Goal: Task Accomplishment & Management: Manage account settings

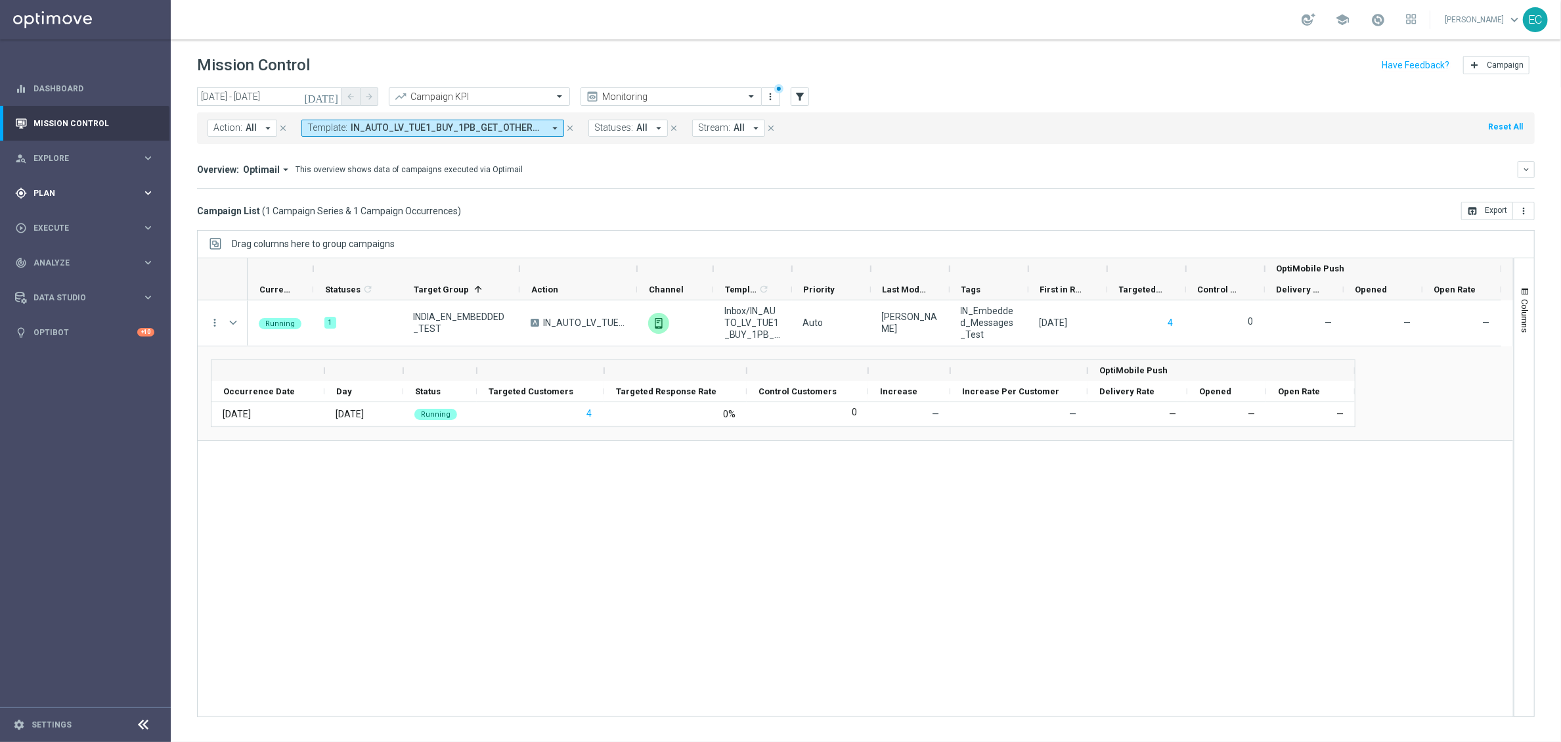
click at [77, 200] on div "gps_fixed Plan keyboard_arrow_right" at bounding box center [84, 192] width 169 height 35
click at [62, 224] on link "Target Groups" at bounding box center [85, 220] width 102 height 11
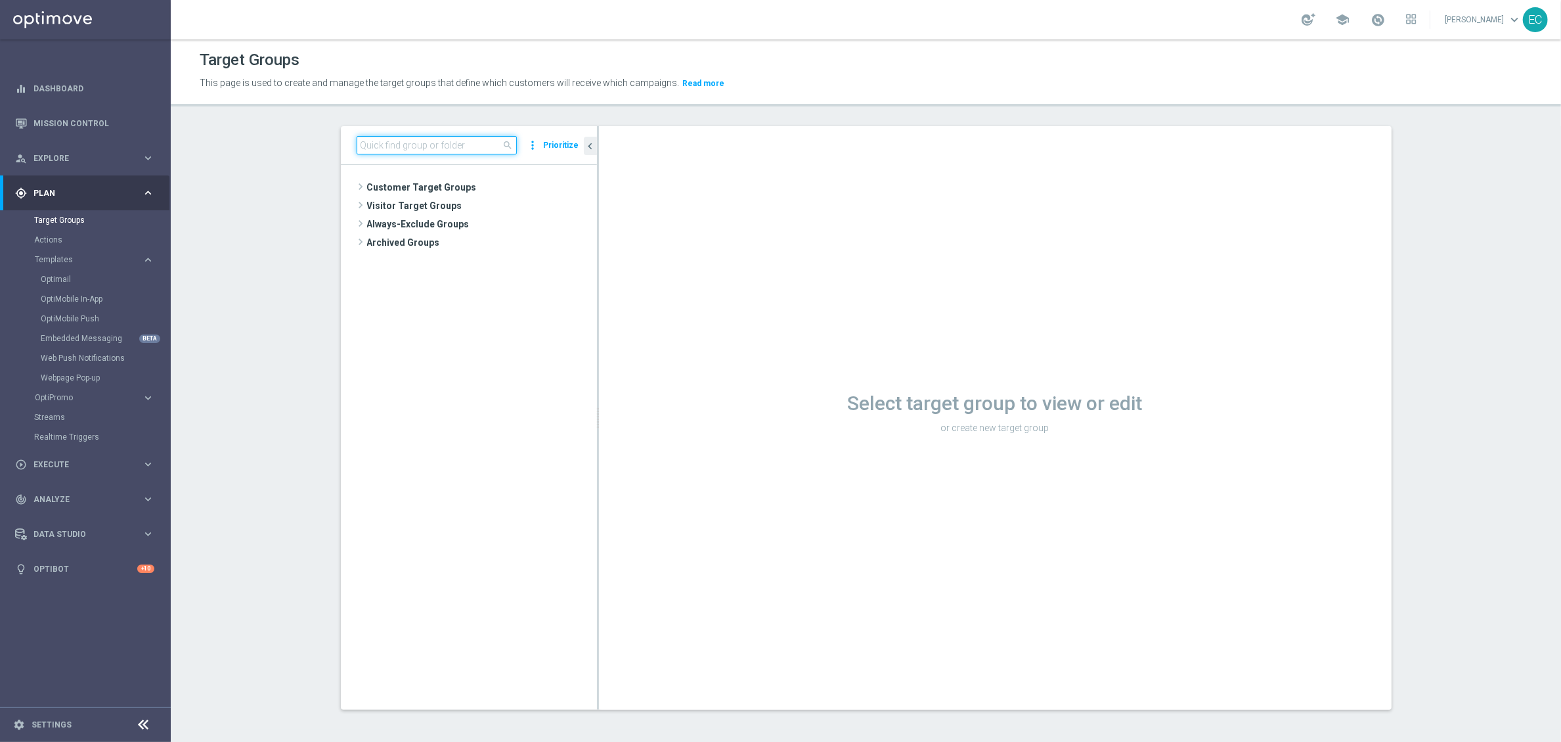
click at [469, 145] on input at bounding box center [437, 145] width 160 height 18
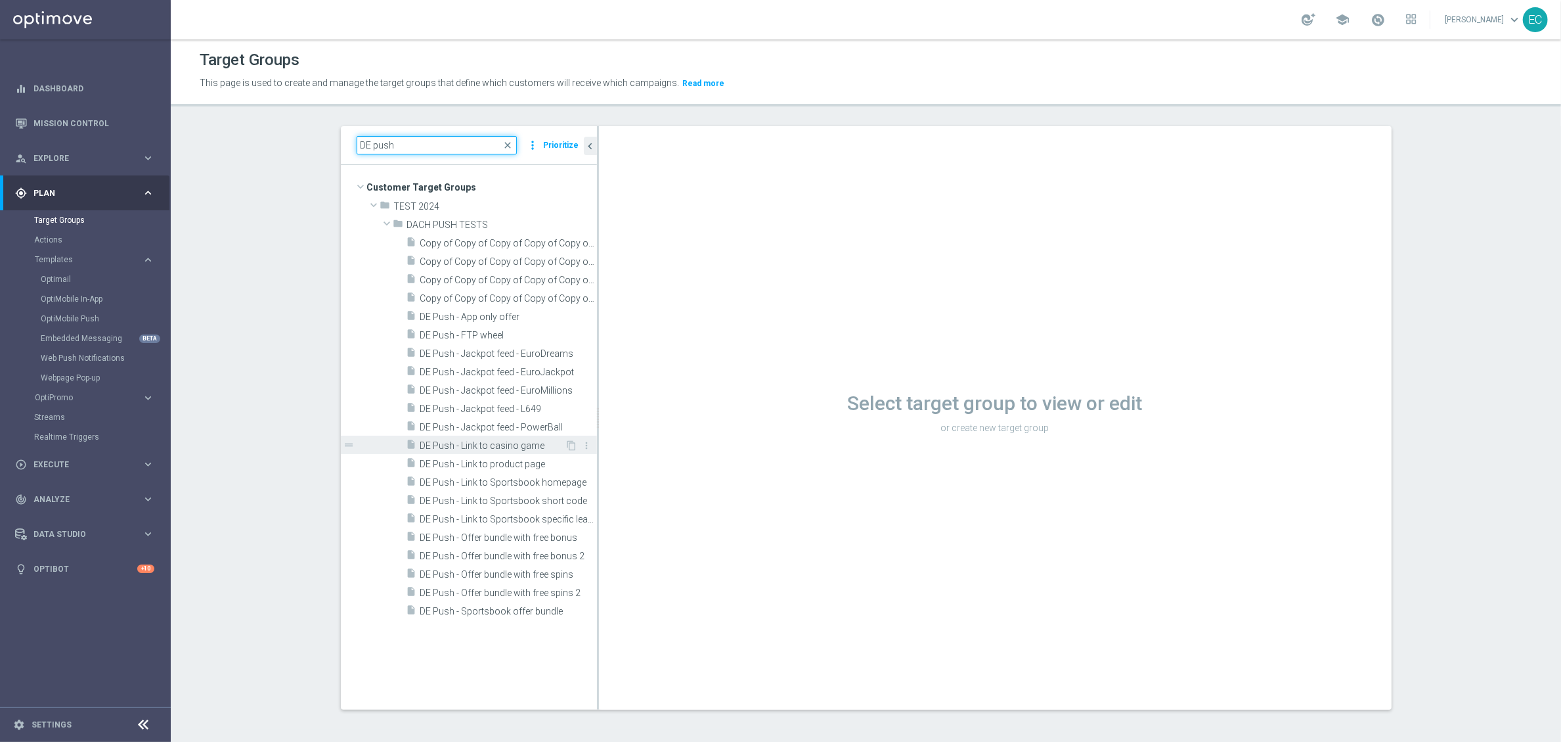
type input "DE push"
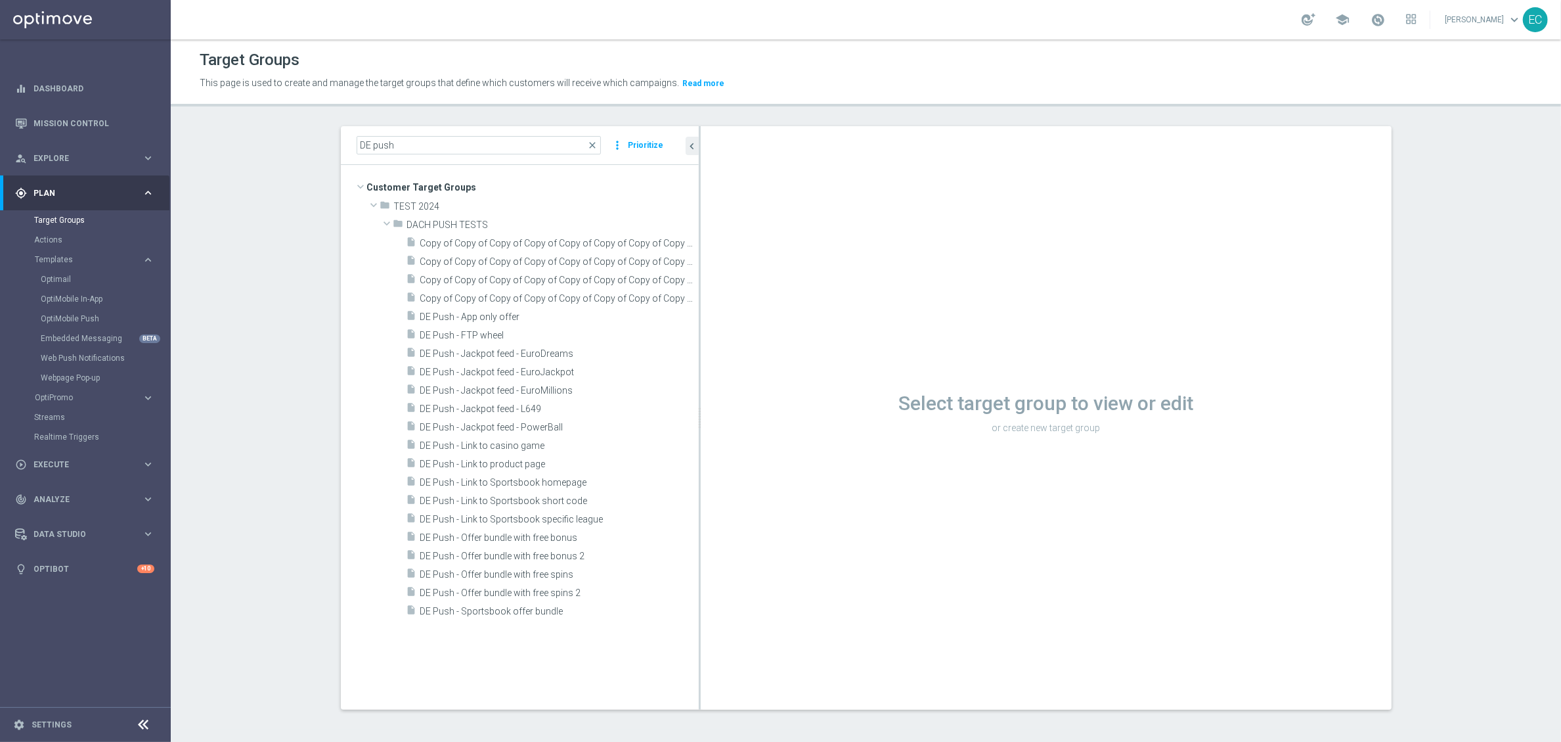
drag, startPoint x: 590, startPoint y: 395, endPoint x: 698, endPoint y: 393, distance: 107.7
click at [698, 393] on as-split "DE push close more_vert Prioritize Customer Target Groups library_add create_ne…" at bounding box center [866, 417] width 1051 height 583
click at [575, 312] on span "DE Push - App only offer" at bounding box center [543, 316] width 247 height 11
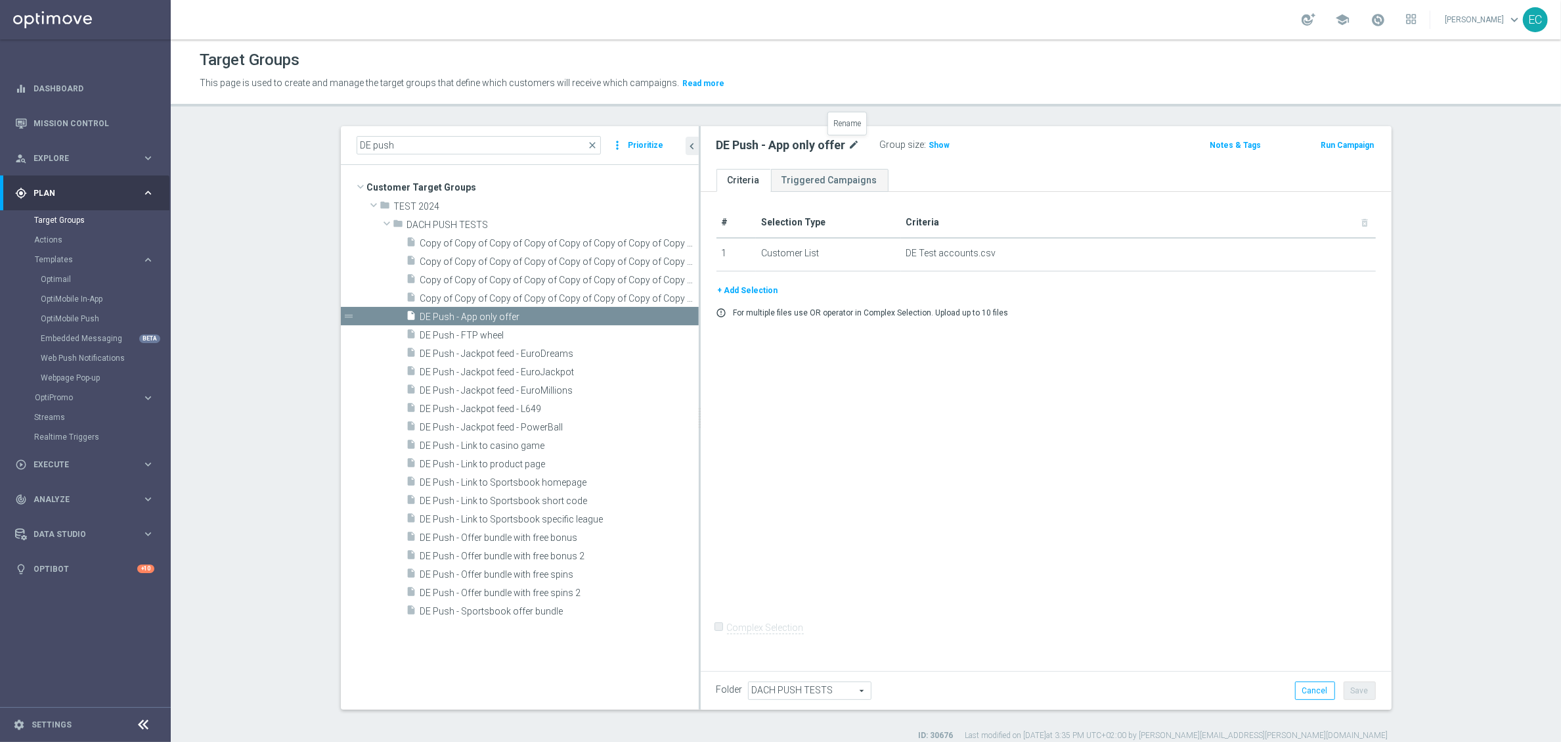
click at [852, 139] on icon "mode_edit" at bounding box center [855, 145] width 12 height 16
click at [840, 141] on input "DE Push - App only offer" at bounding box center [805, 146] width 177 height 18
click at [615, 301] on span "Copy of Copy of Copy of Copy of Copy of Copy of Copy of Copy of Copy of Copy of…" at bounding box center [544, 298] width 249 height 11
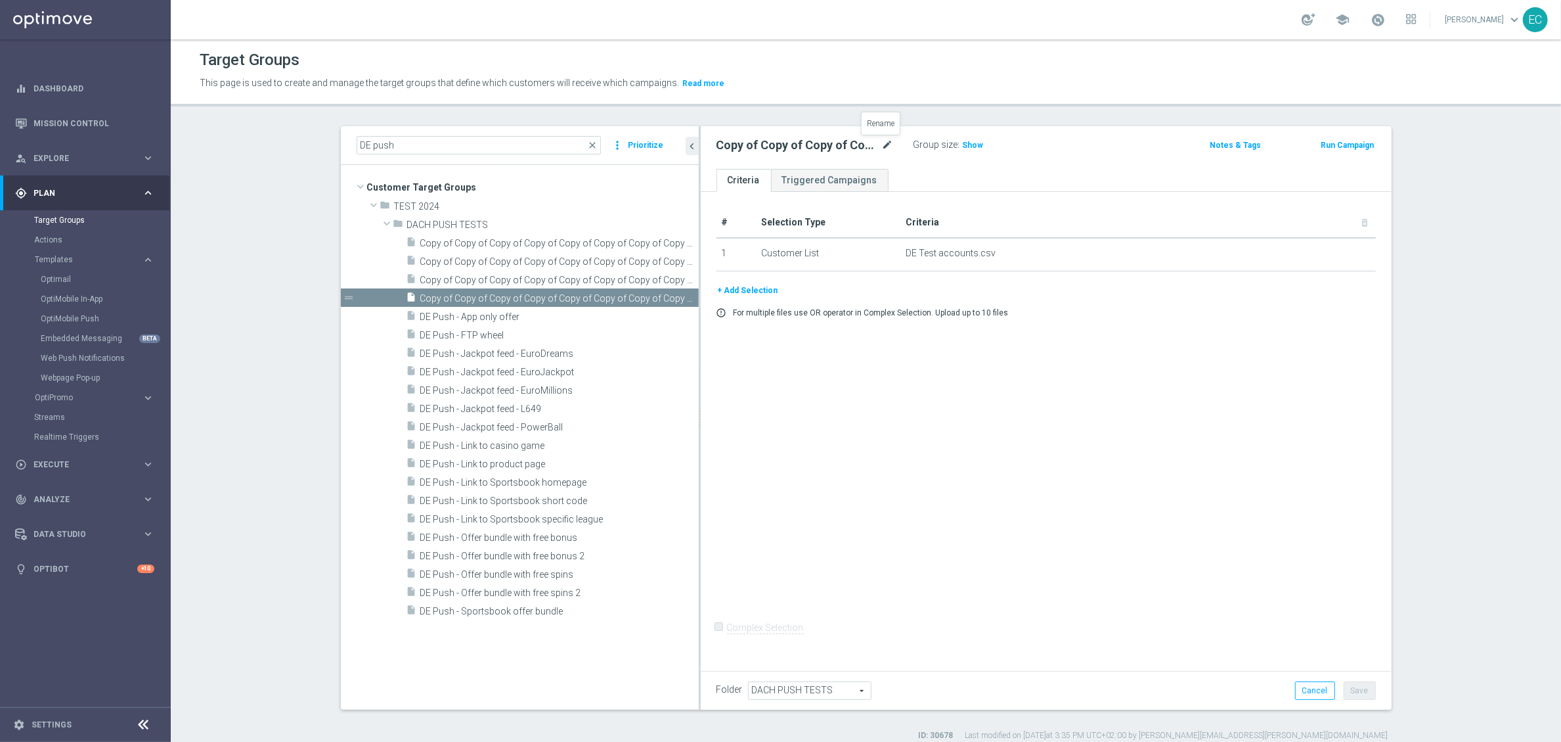
click at [882, 146] on icon "mode_edit" at bounding box center [888, 145] width 12 height 16
type input "DE Push - App only offer 2"
click at [1102, 479] on div "# Selection Type Criteria delete_forever 1 Customer List DE Test accounts.csv d…" at bounding box center [1046, 429] width 691 height 474
click at [1344, 692] on button "Save" at bounding box center [1360, 690] width 32 height 18
click at [937, 142] on h3 "Show" at bounding box center [949, 145] width 24 height 14
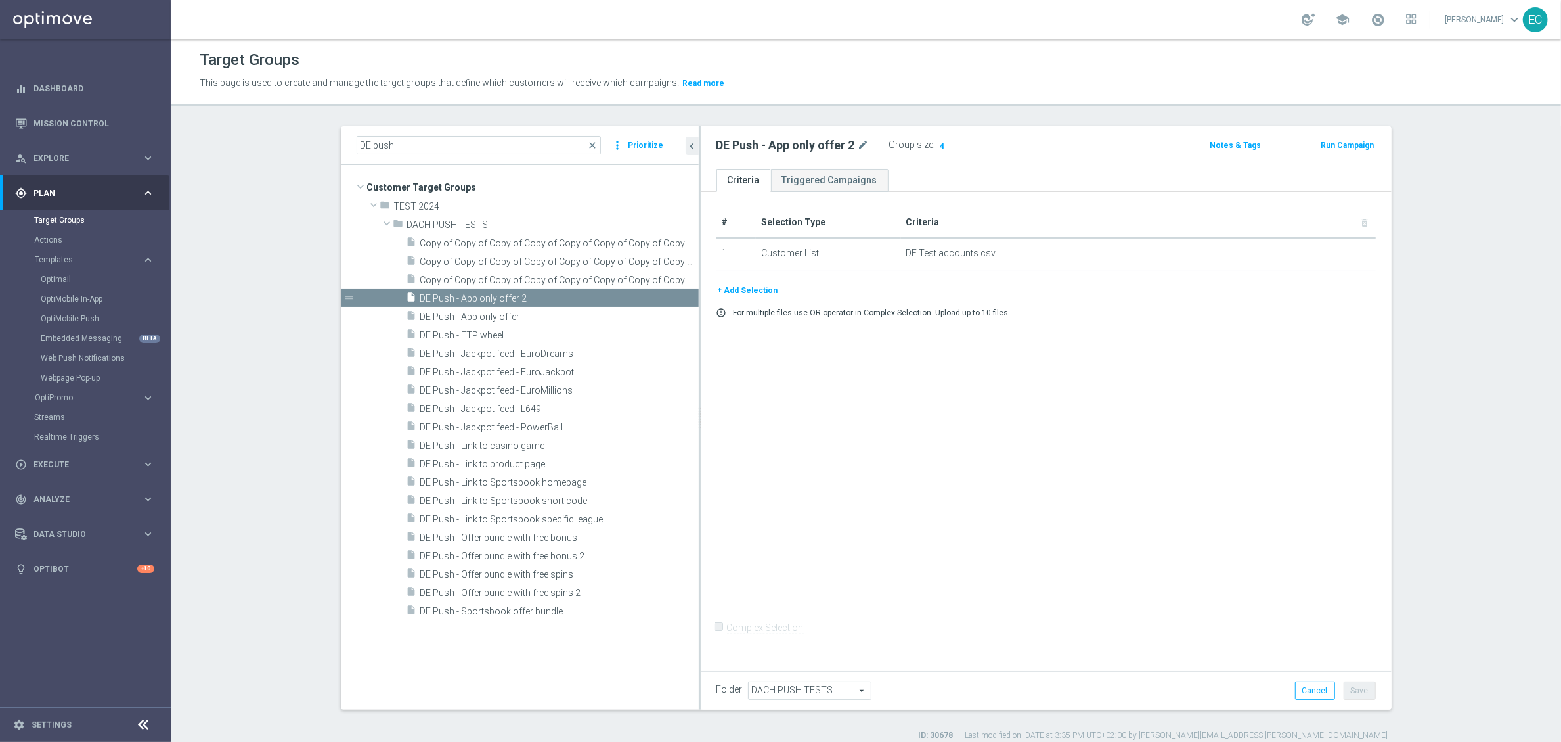
click at [1352, 145] on button "Run Campaign" at bounding box center [1347, 145] width 56 height 14
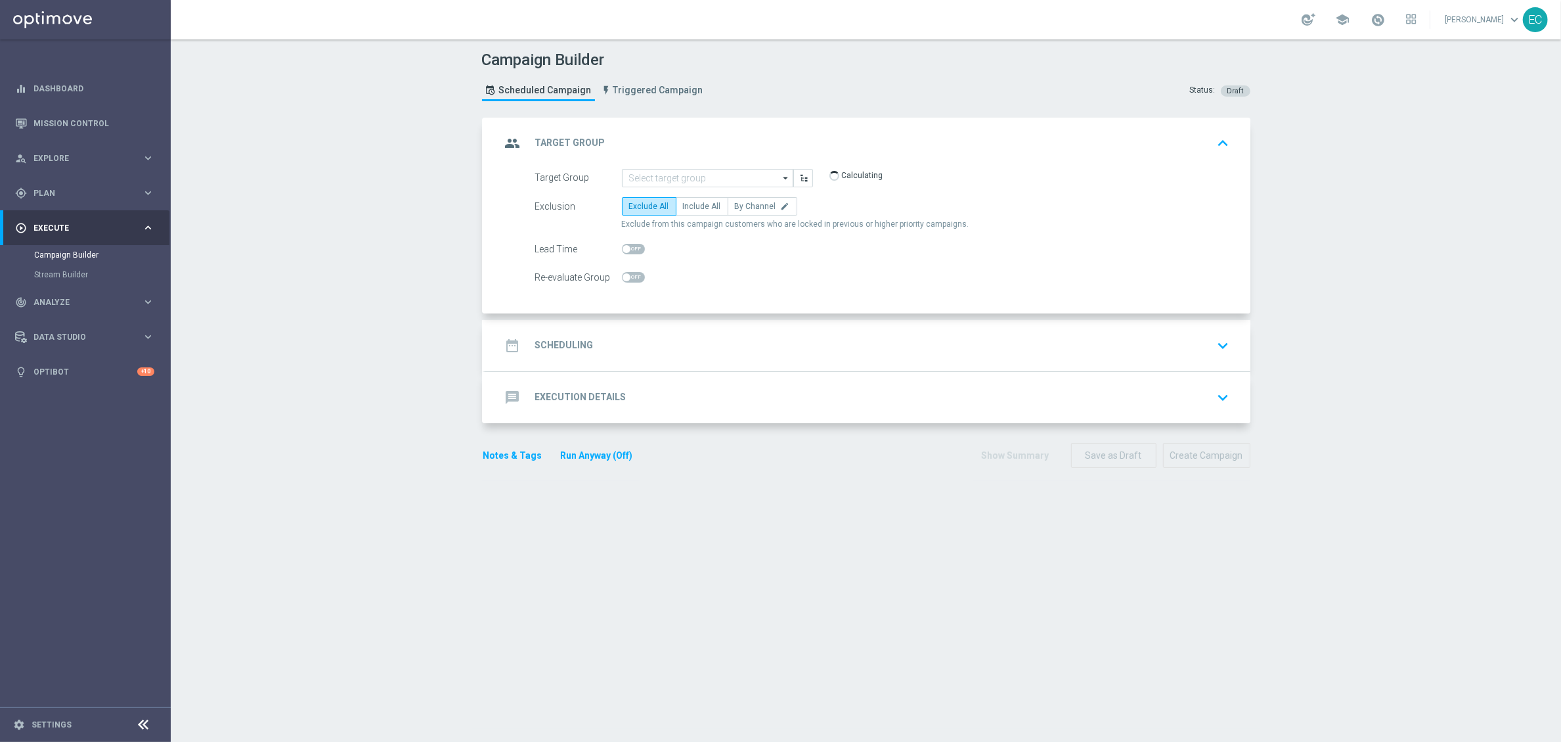
type input "DE Push - App only offer 2"
type input "Deposit Amount"
click at [703, 206] on span "Include All" at bounding box center [702, 206] width 38 height 9
click at [692, 206] on input "Include All" at bounding box center [687, 208] width 9 height 9
radio input "true"
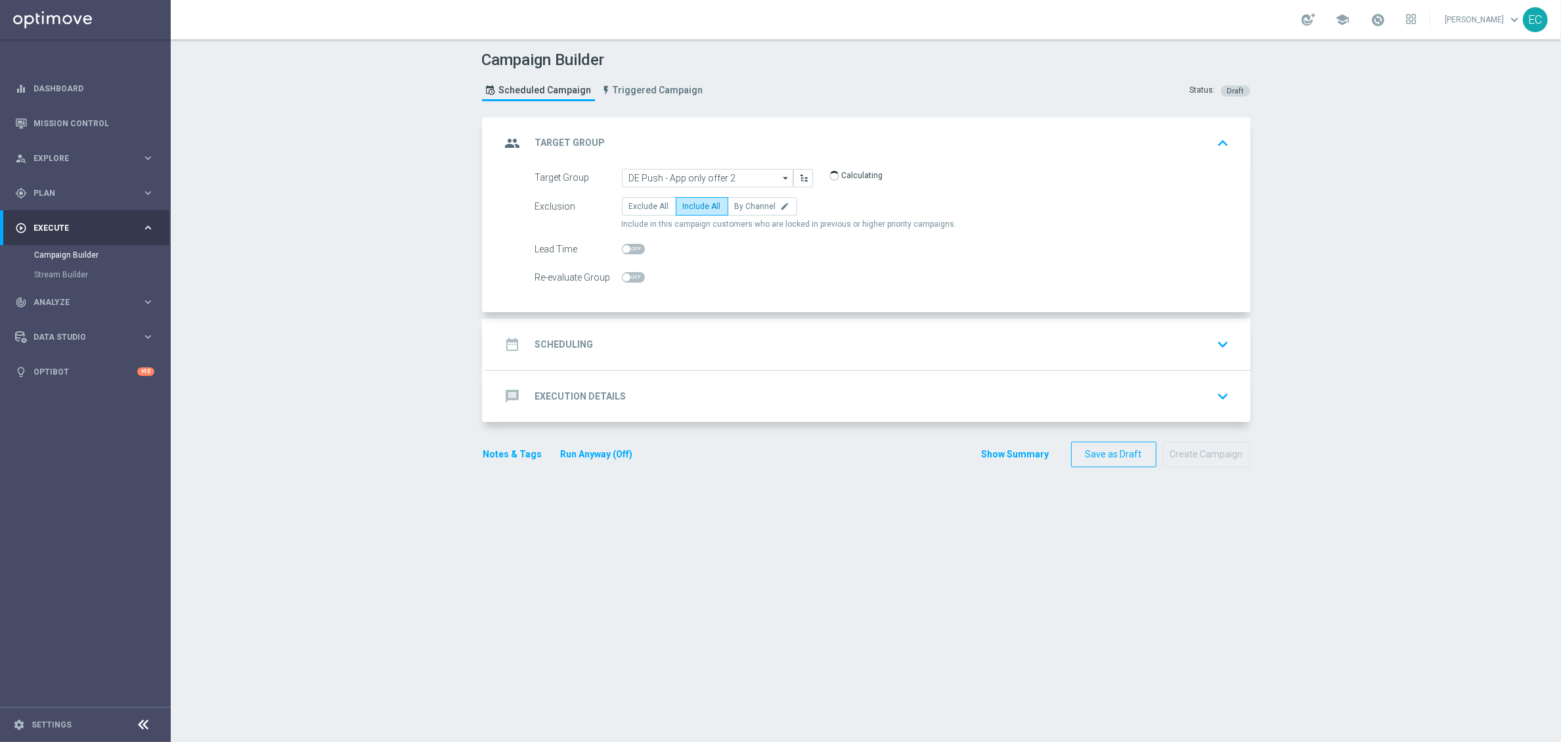
click at [725, 324] on div "date_range Scheduling keyboard_arrow_down" at bounding box center [867, 344] width 765 height 51
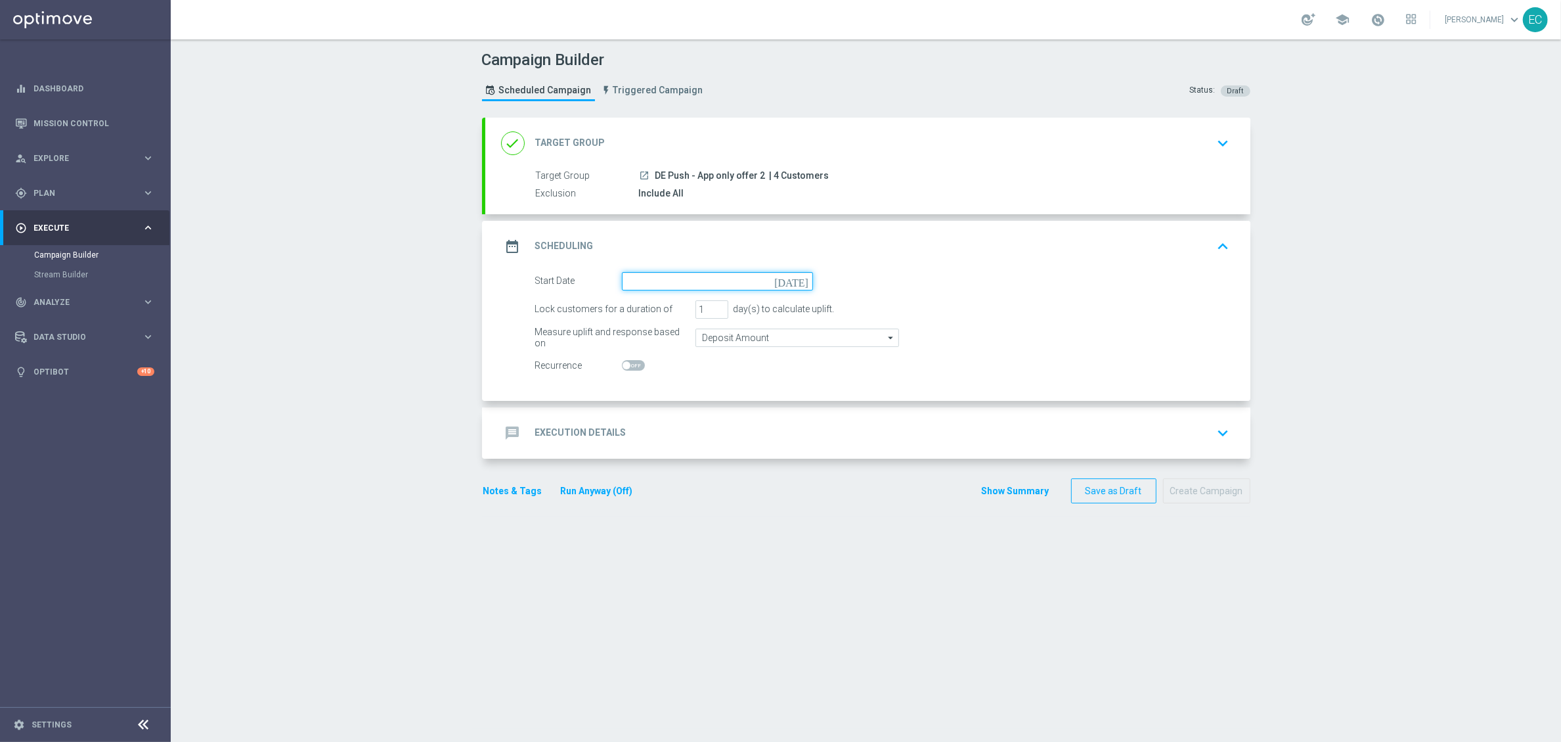
click at [679, 277] on input at bounding box center [717, 281] width 191 height 18
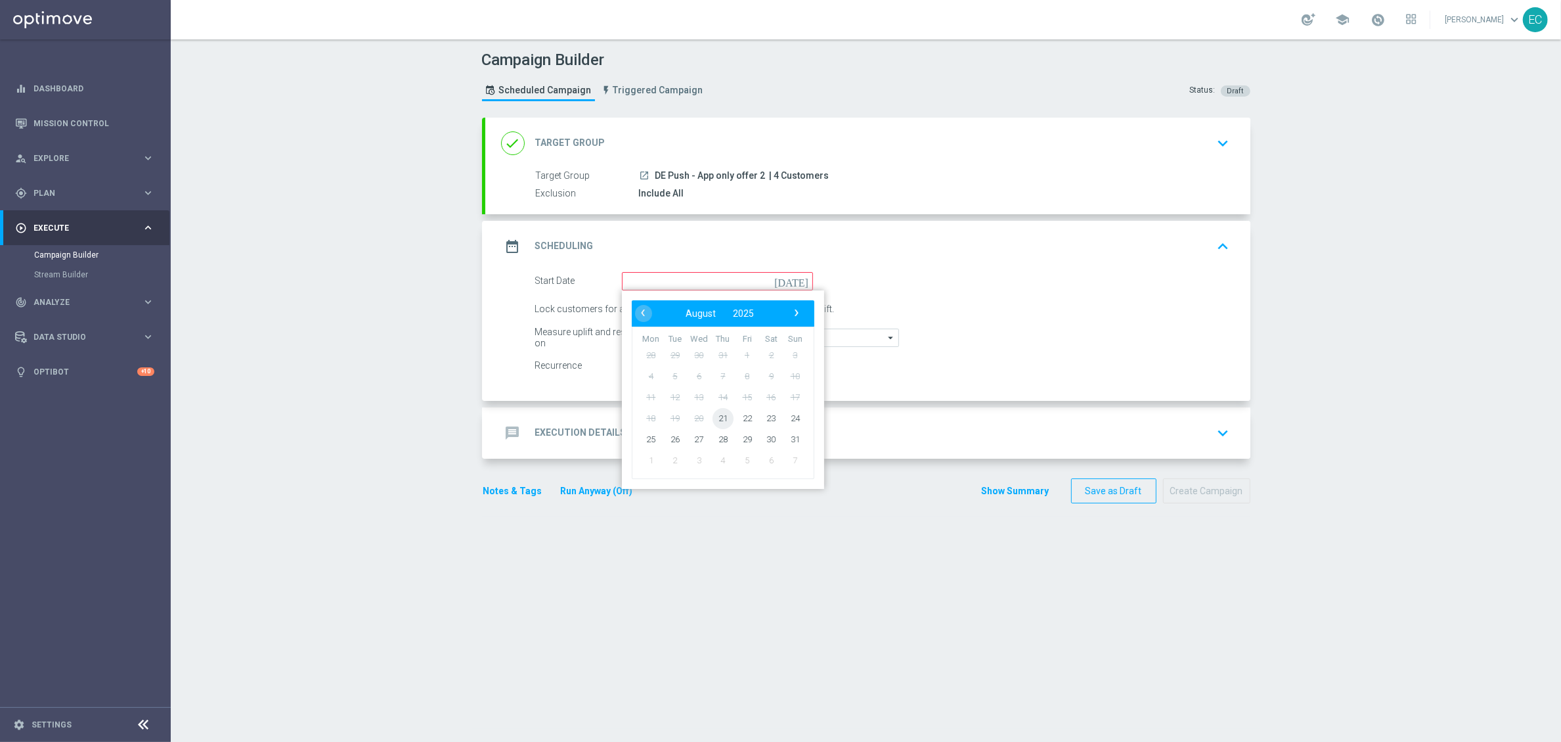
click at [717, 420] on span "21" at bounding box center [722, 417] width 21 height 21
type input "[DATE]"
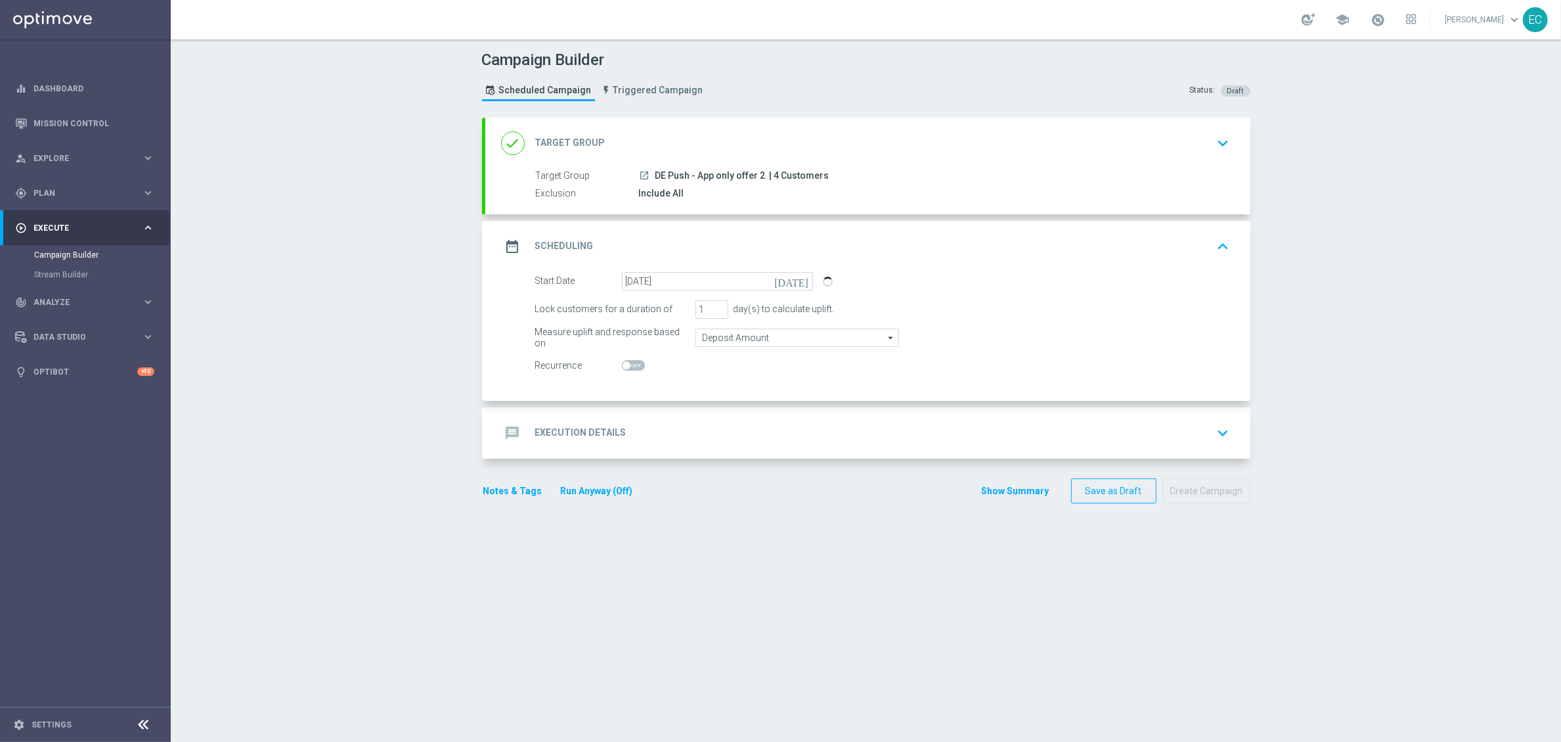
click at [723, 462] on form "done Target Group keyboard_arrow_down Target Group launch DE Push - App only of…" at bounding box center [866, 311] width 768 height 386
click at [720, 426] on div "message Execution Details keyboard_arrow_down" at bounding box center [868, 432] width 734 height 25
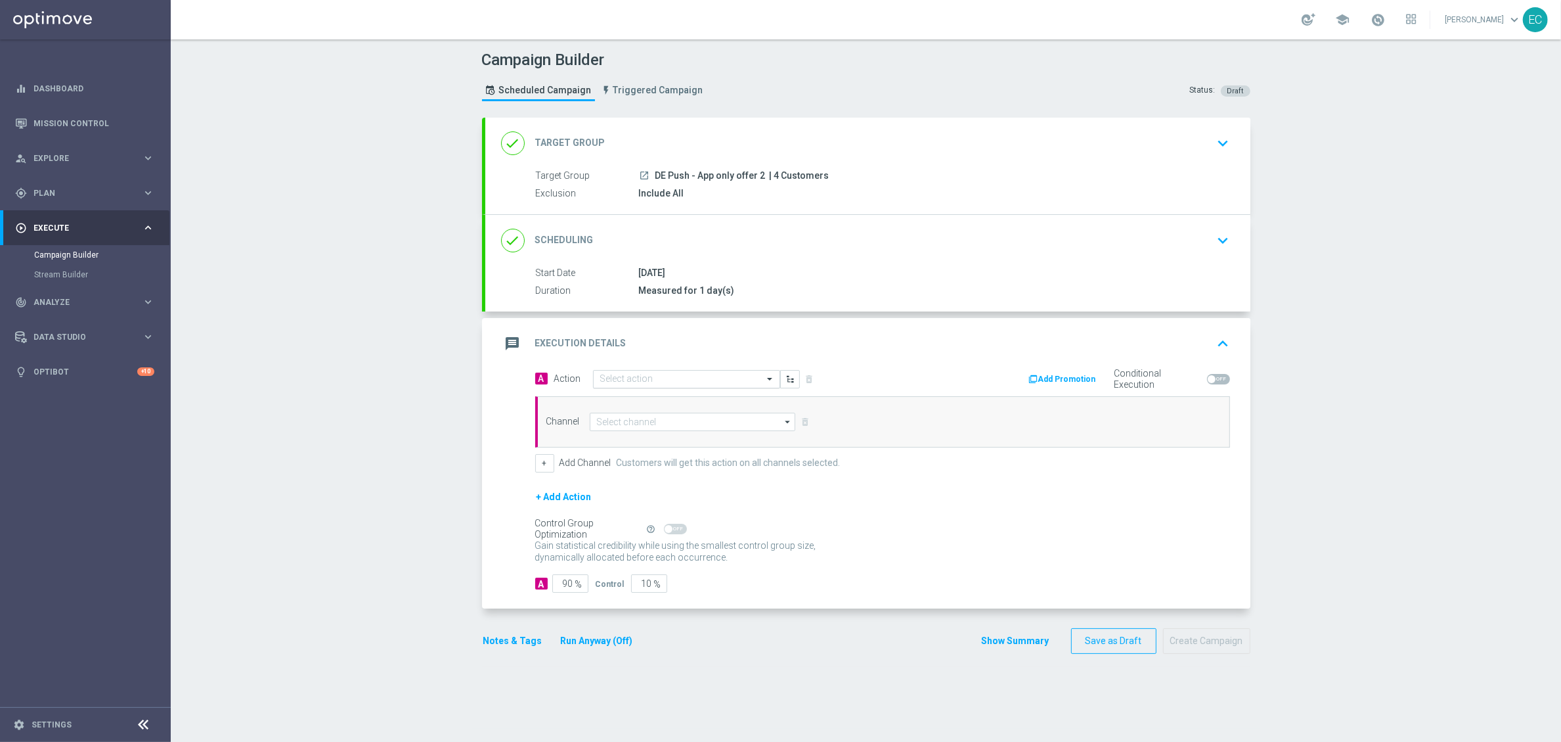
click at [640, 386] on div "Select action" at bounding box center [686, 379] width 187 height 18
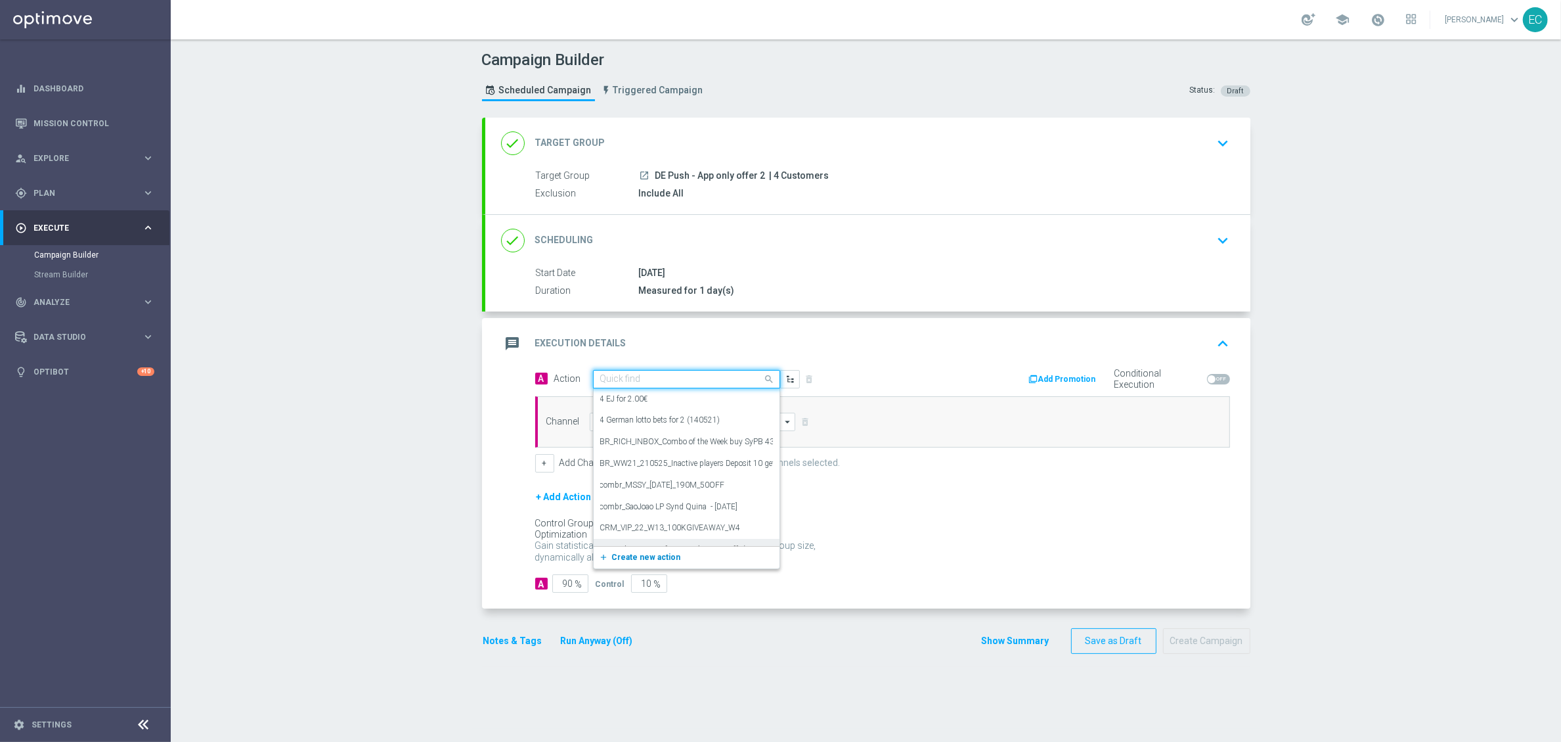
click at [660, 556] on span "Create new action" at bounding box center [646, 556] width 69 height 9
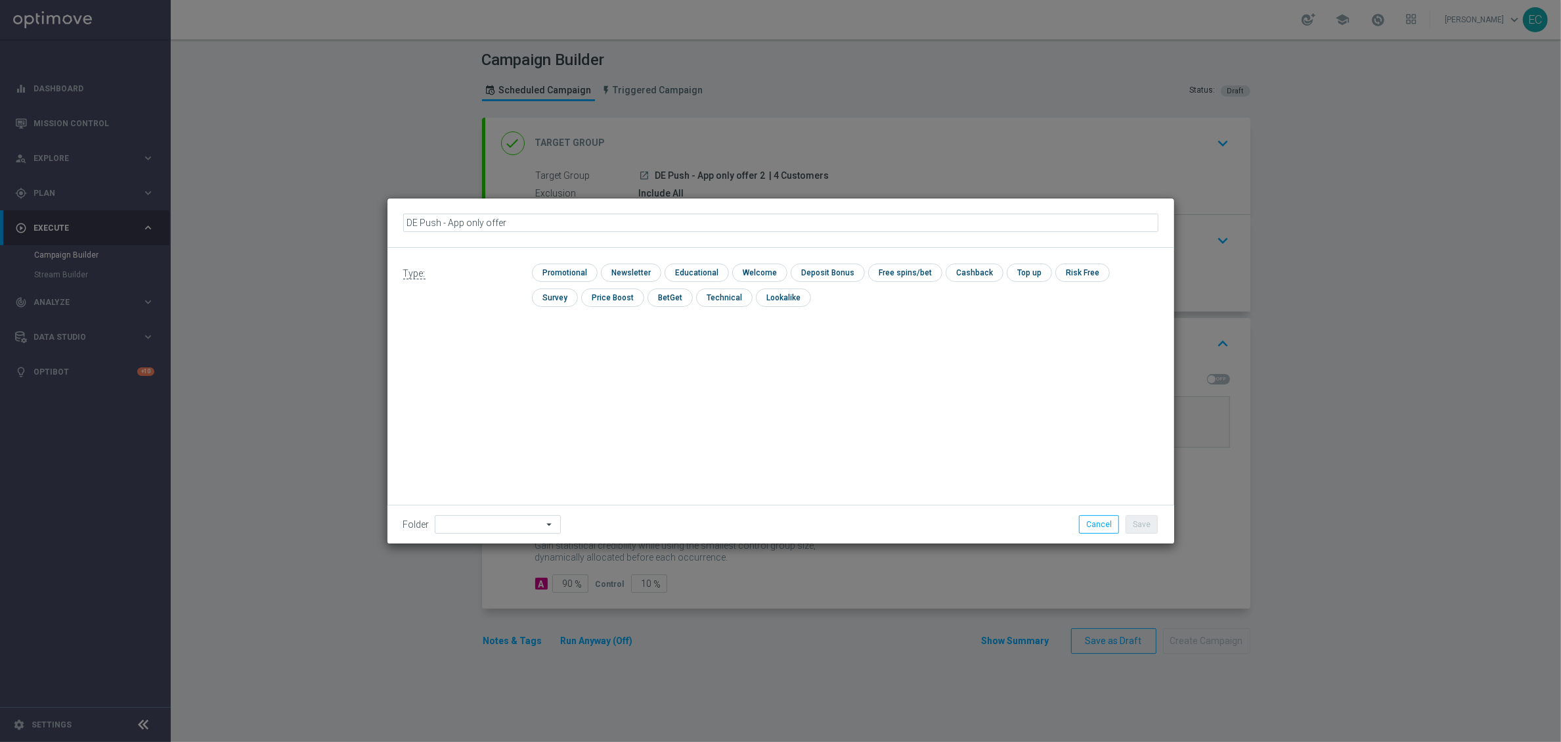
type input "DE Push - App only offer 2"
click at [658, 270] on div "check Newsletter" at bounding box center [631, 272] width 60 height 18
click at [732, 274] on input "checkbox" at bounding box center [758, 272] width 53 height 18
checkbox input "true"
click at [551, 274] on input "checkbox" at bounding box center [563, 272] width 62 height 18
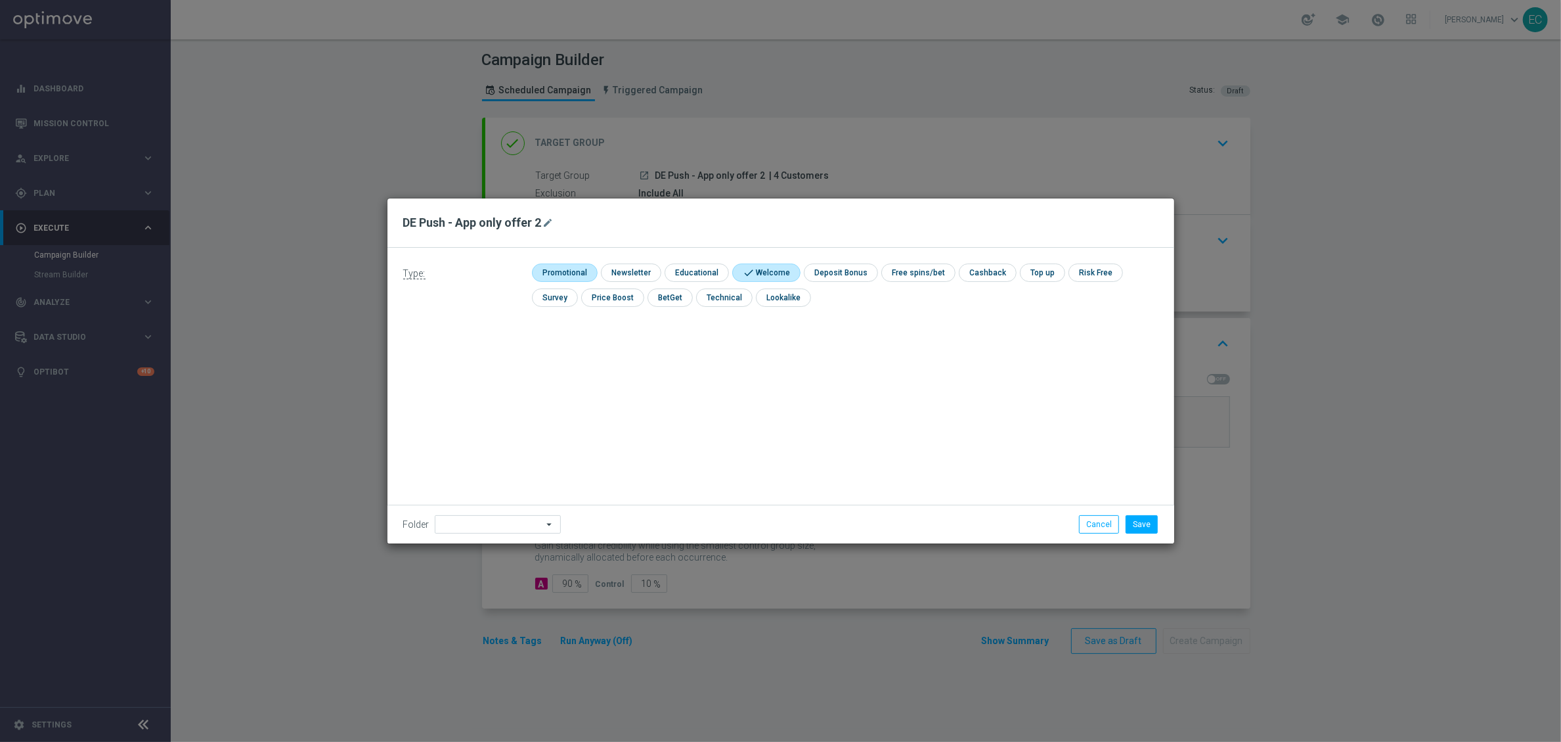
checkbox input "true"
click at [788, 268] on input "checkbox" at bounding box center [777, 272] width 65 height 18
checkbox input "false"
click at [1134, 522] on button "Save" at bounding box center [1142, 524] width 32 height 18
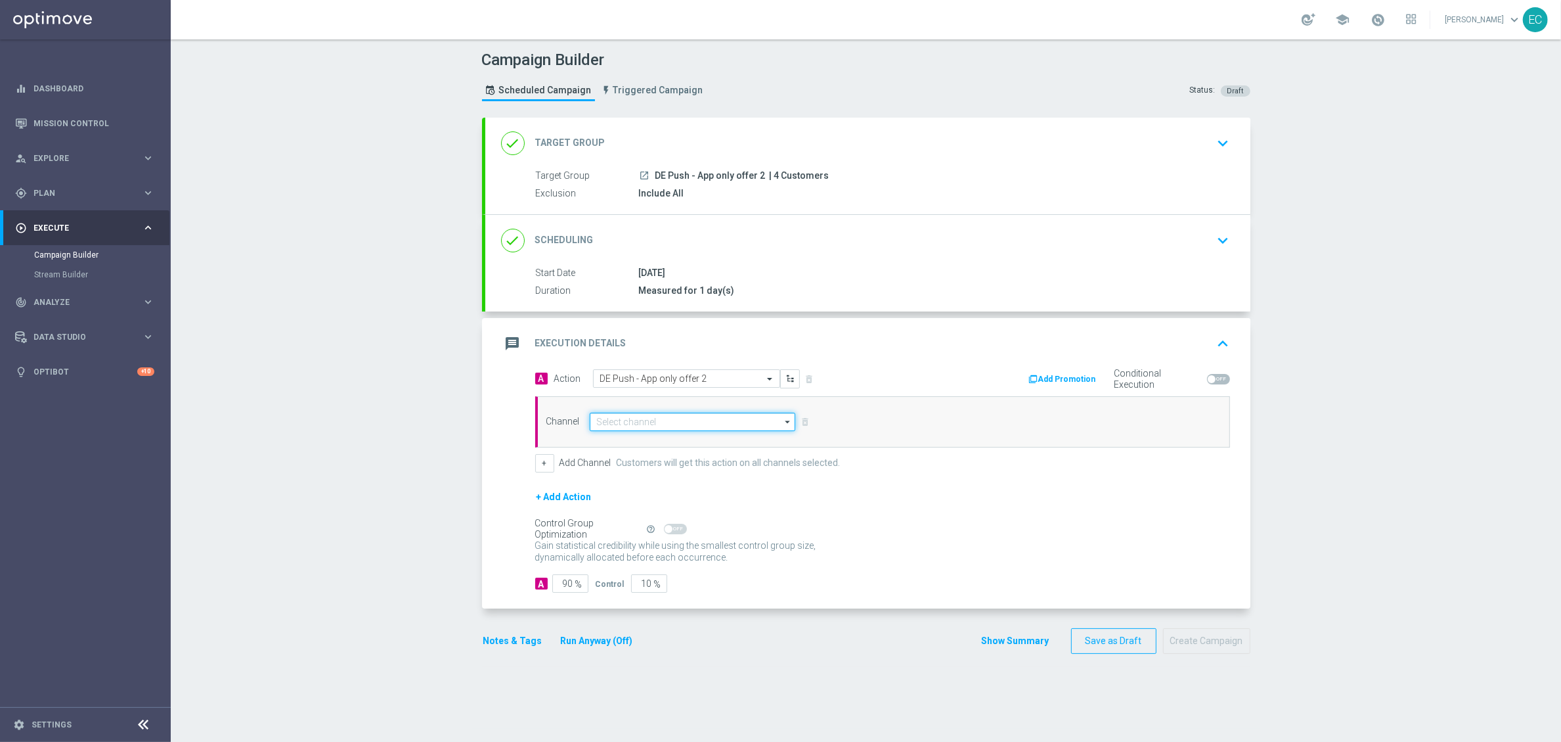
click at [694, 425] on input at bounding box center [693, 421] width 206 height 18
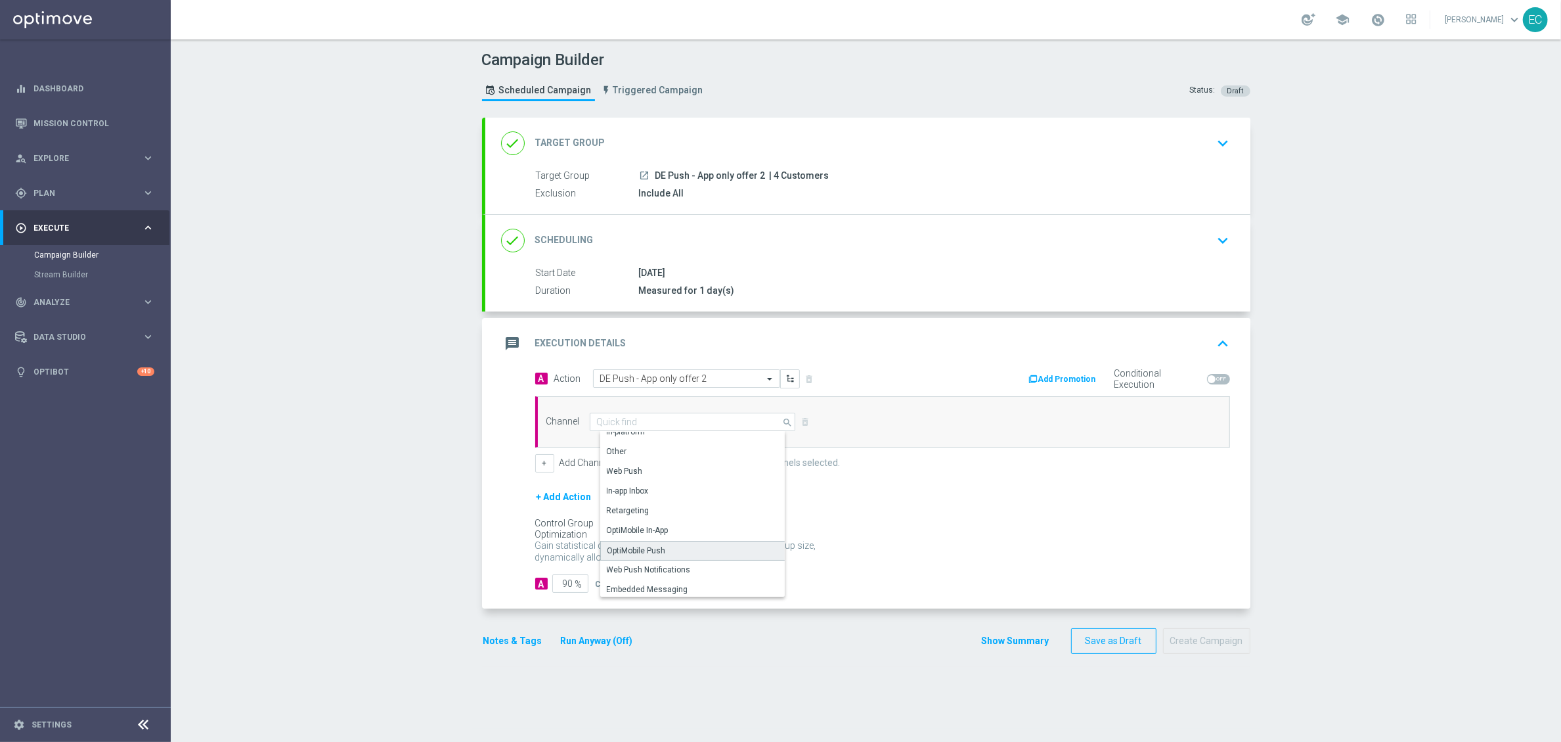
click at [656, 545] on div "OptiMobile Push" at bounding box center [637, 550] width 58 height 12
type input "OptiMobile Push"
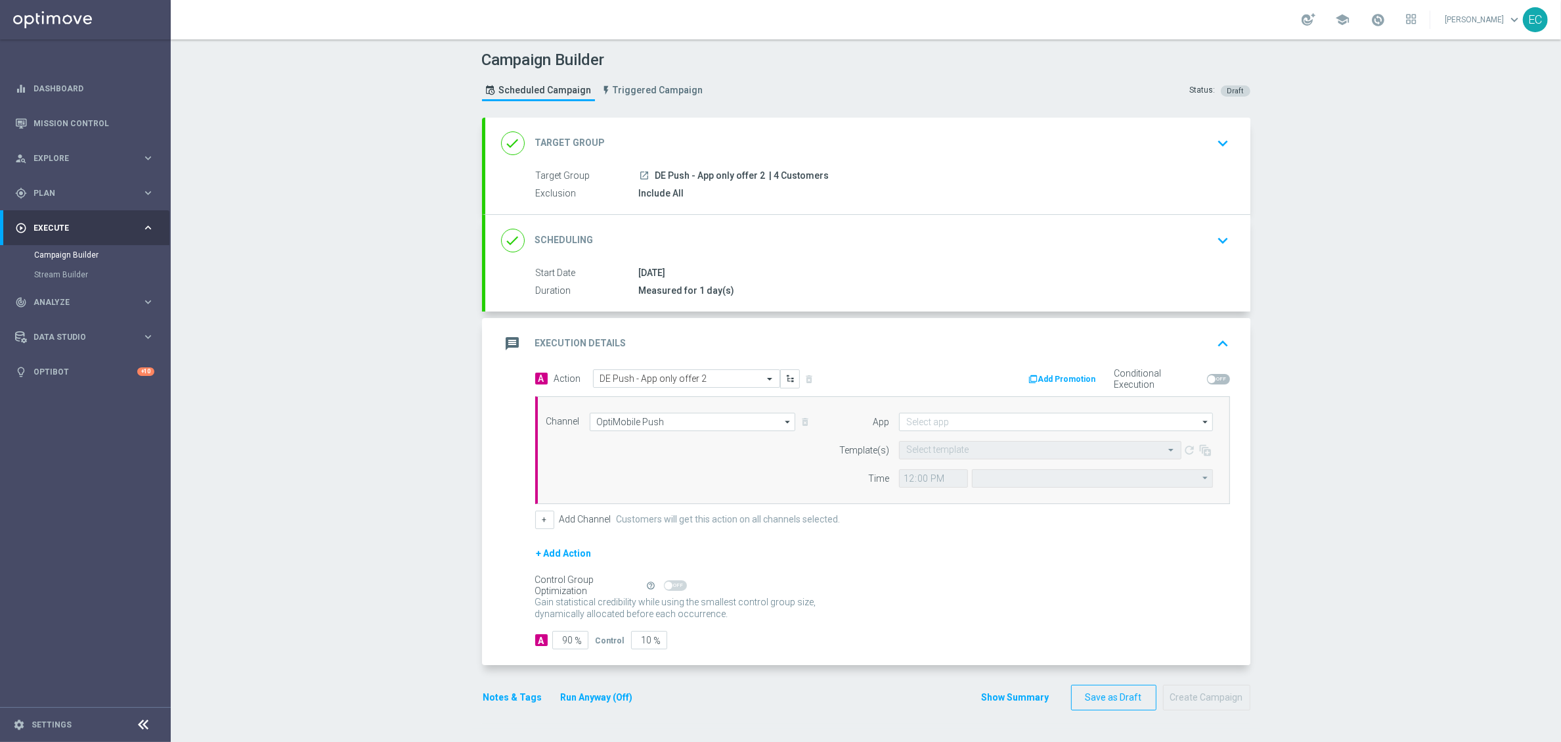
type input "Central European Time ([GEOGRAPHIC_DATA]) (UTC +02:00)"
click at [1007, 430] on input at bounding box center [1056, 421] width 314 height 18
click at [991, 436] on div "[GEOGRAPHIC_DATA]" at bounding box center [1067, 441] width 315 height 18
click at [951, 451] on input "text" at bounding box center [1027, 450] width 242 height 11
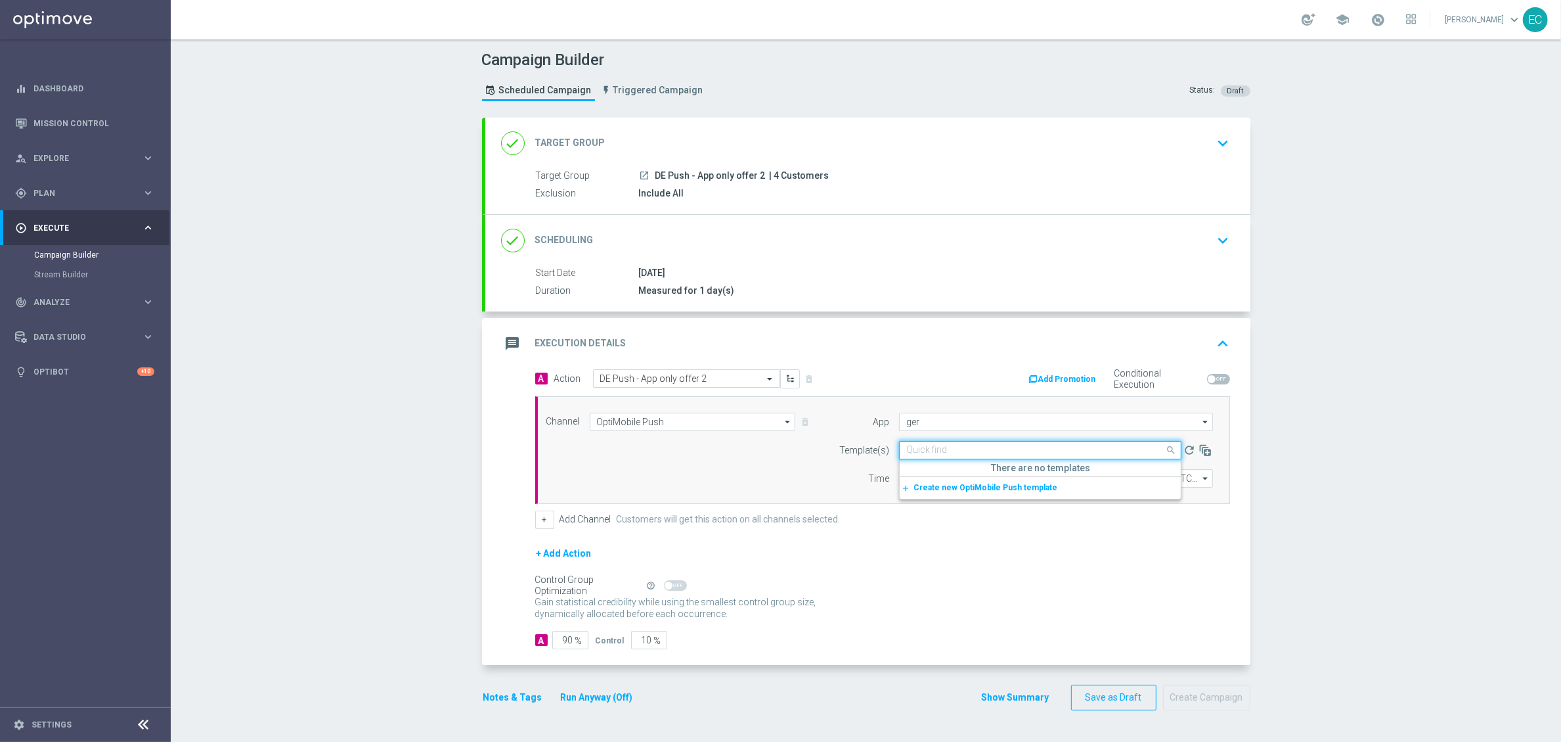
type input "[GEOGRAPHIC_DATA]"
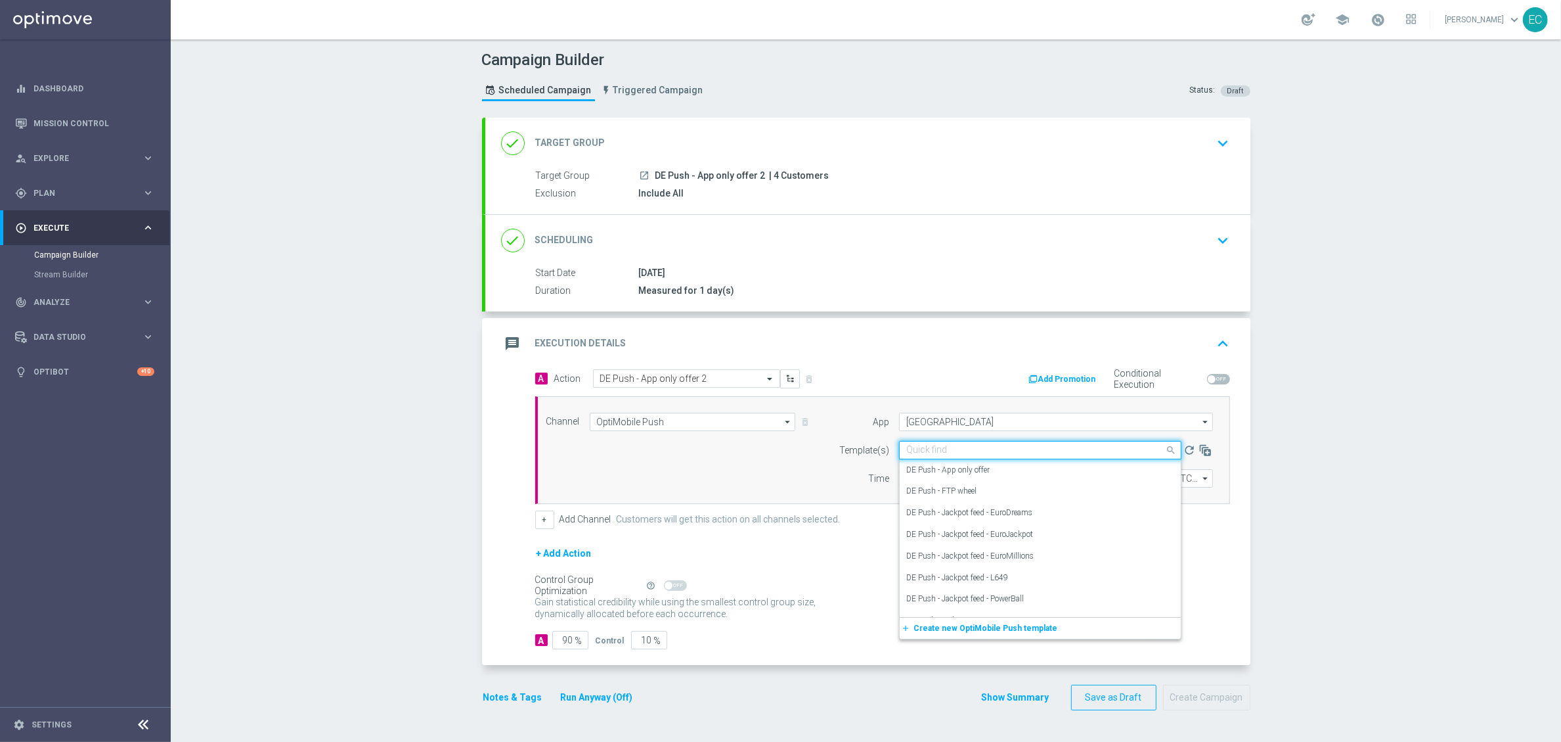
click at [950, 448] on input "text" at bounding box center [1027, 450] width 242 height 11
paste input "DE Push - App only offer"
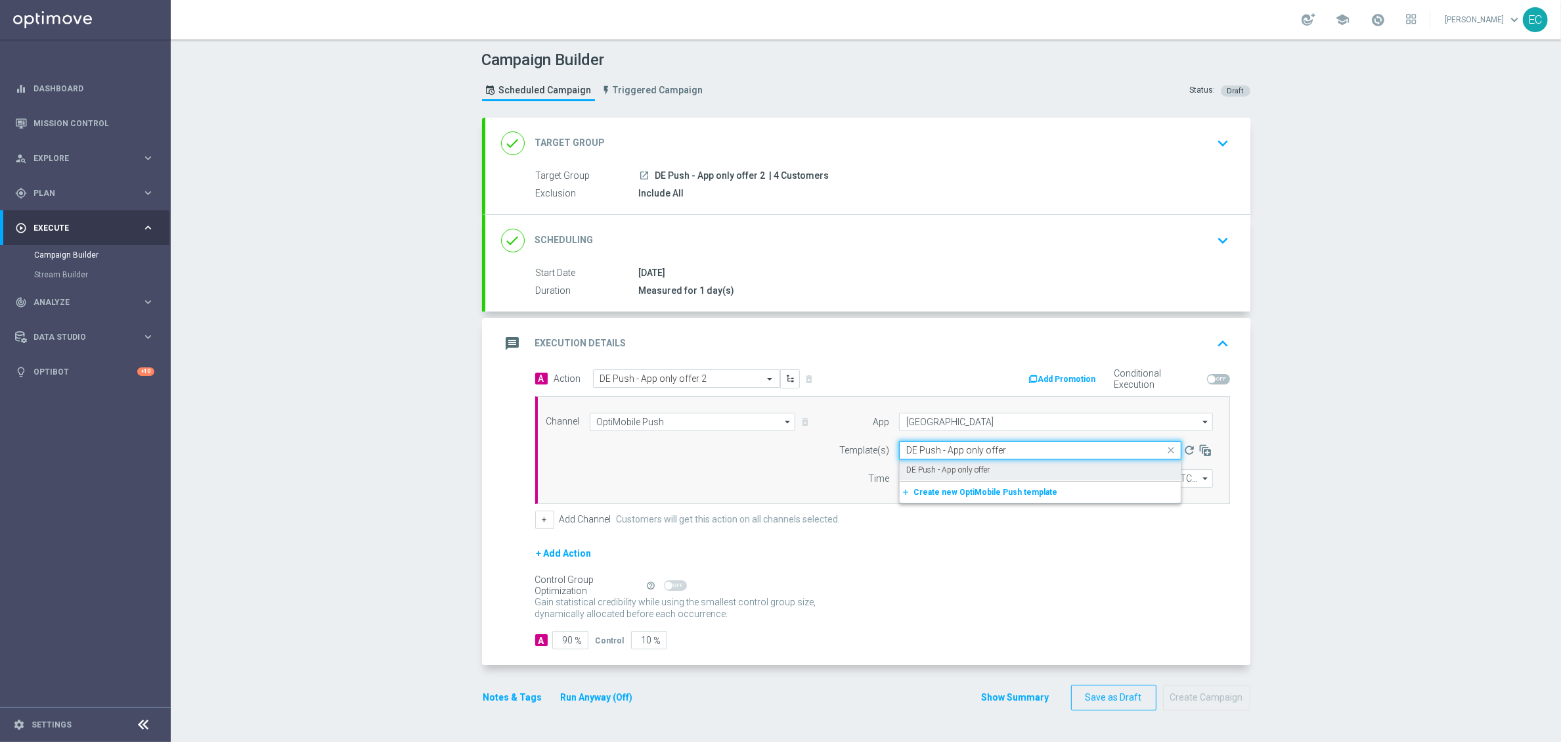
click at [979, 464] on div "DE Push - App only offer" at bounding box center [1040, 470] width 268 height 22
type input "DE Push - App only offer"
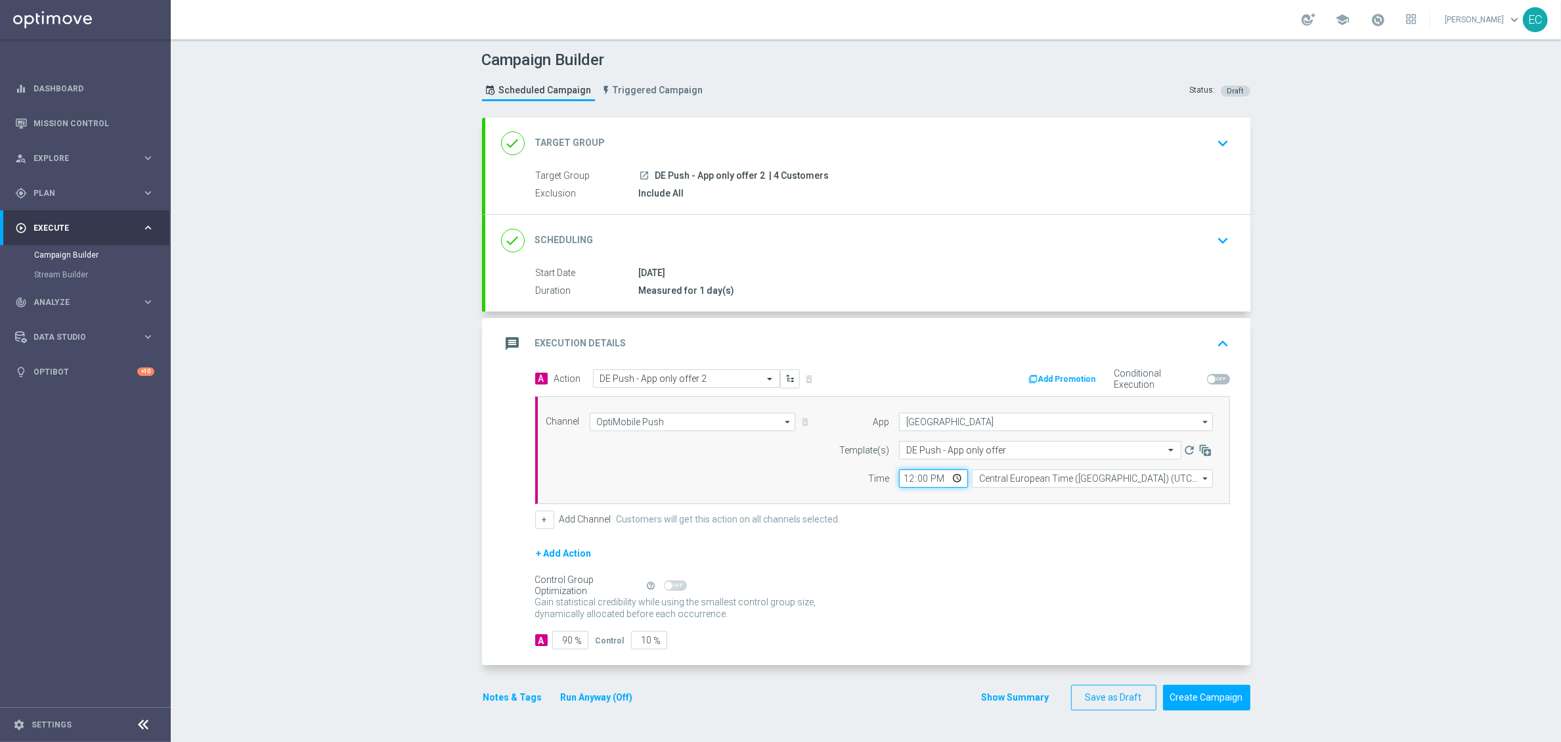
click at [900, 478] on input "12:00" at bounding box center [933, 478] width 69 height 18
type input "17:05"
click at [556, 643] on input "90" at bounding box center [570, 640] width 36 height 18
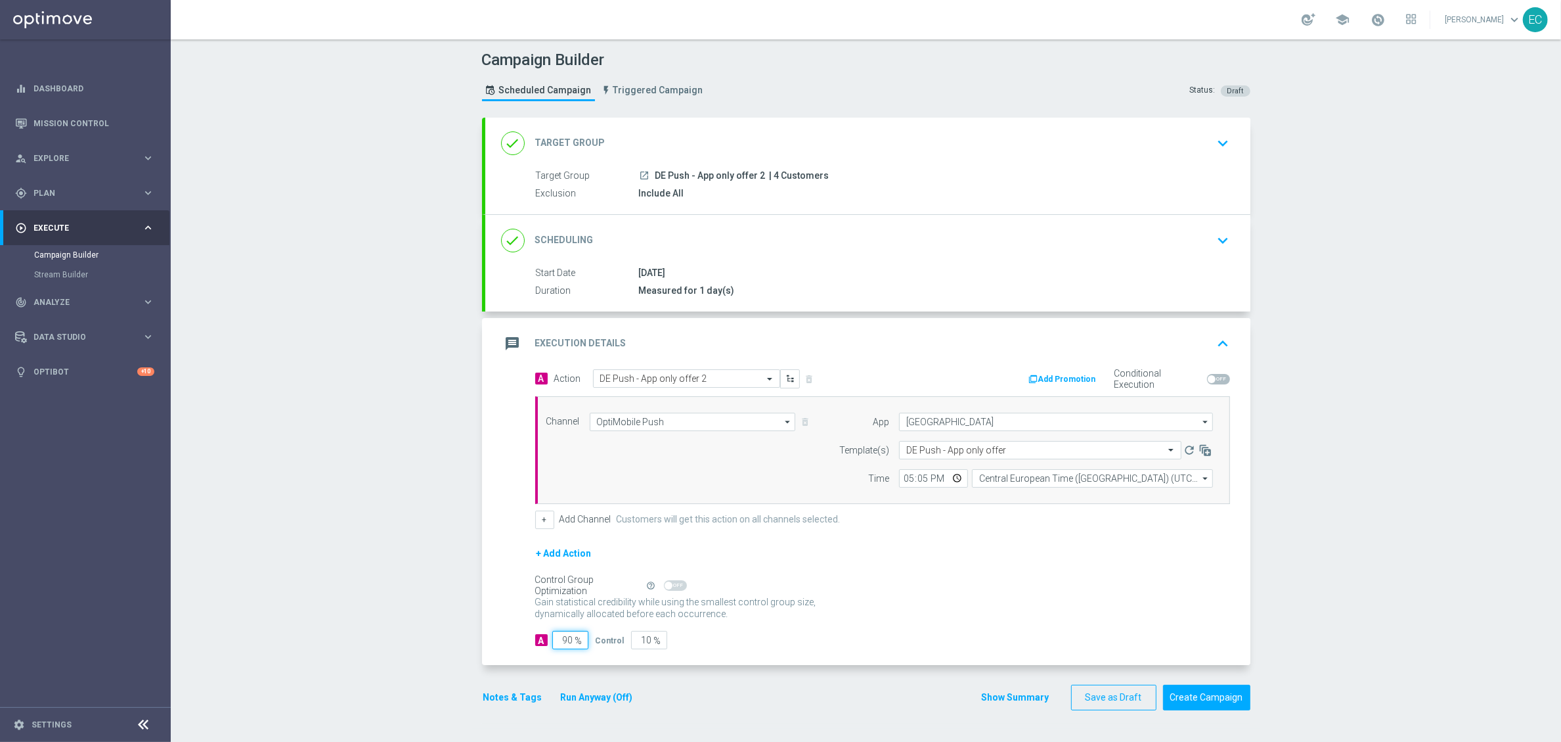
type input "1"
type input "99"
type input "10"
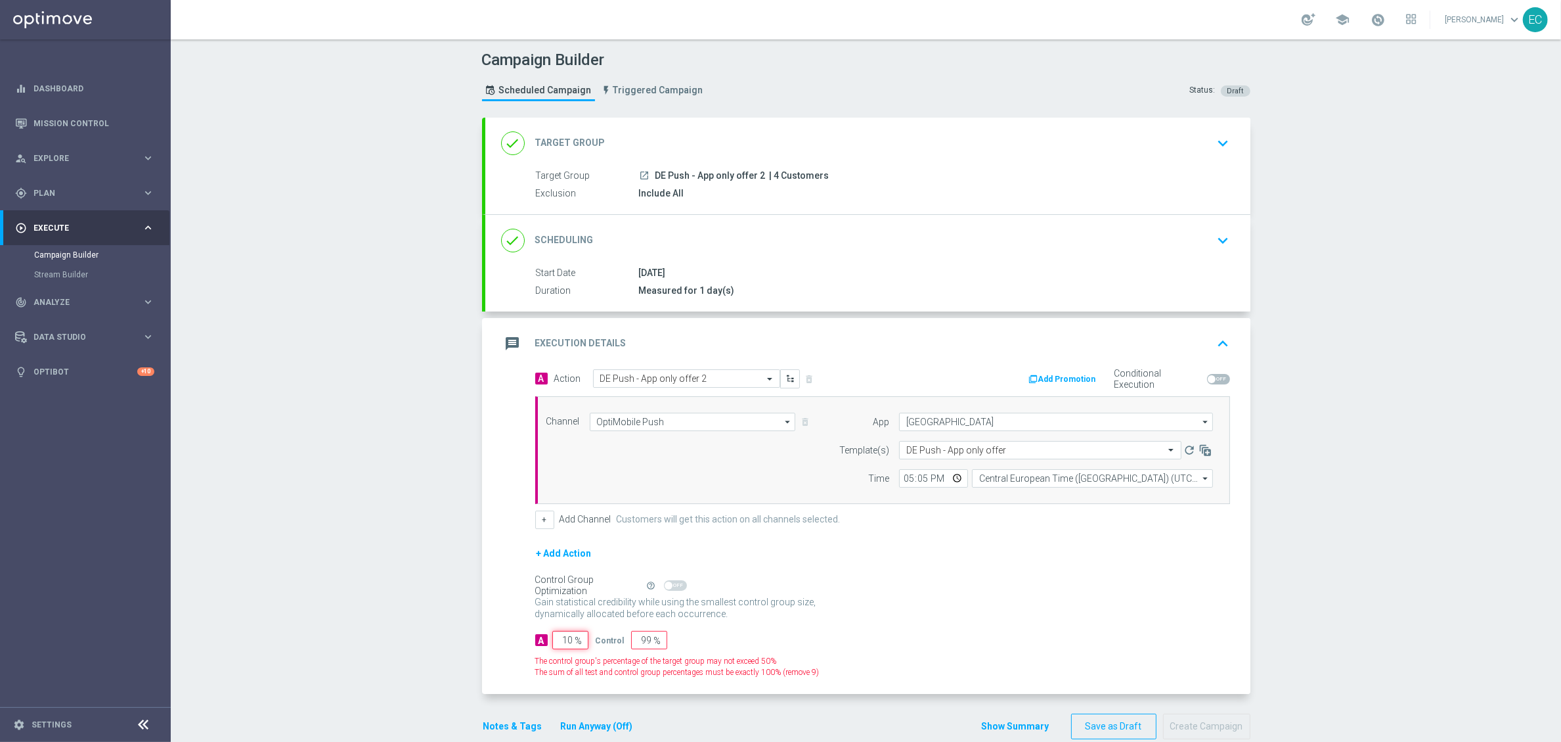
type input "90"
type input "100"
type input "0"
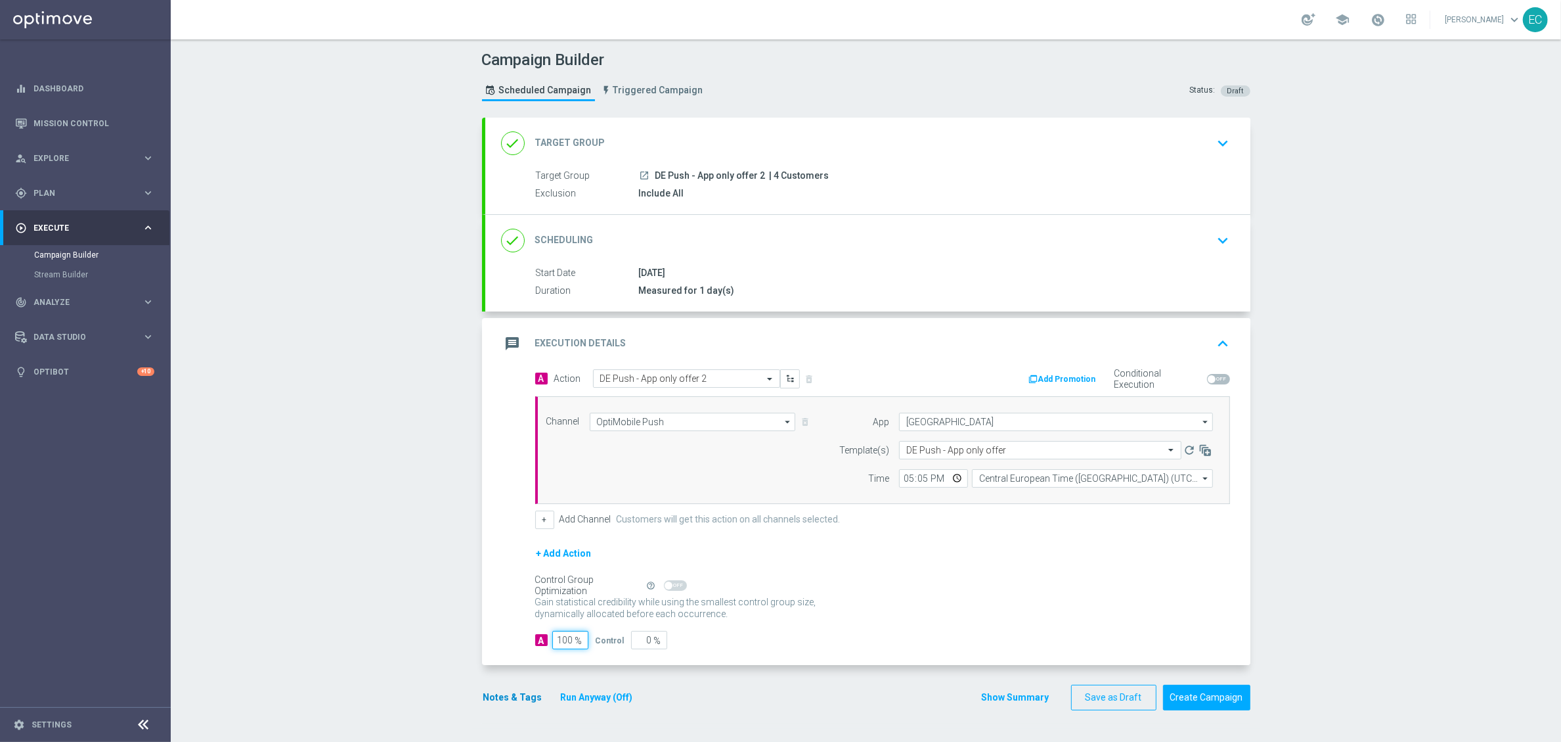
type input "100"
click at [502, 705] on button "Notes & Tags" at bounding box center [513, 697] width 62 height 16
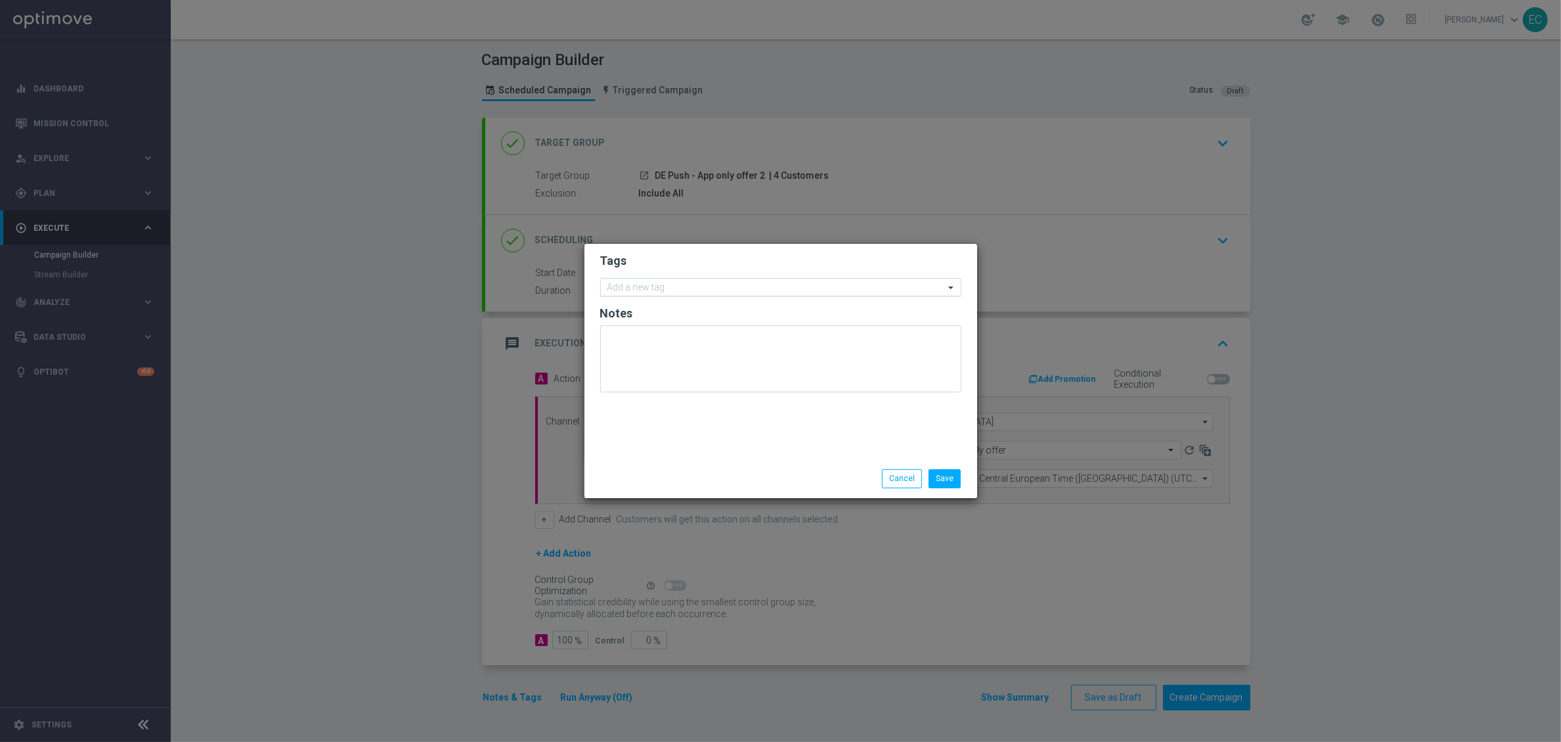
click at [692, 283] on input "text" at bounding box center [776, 287] width 337 height 11
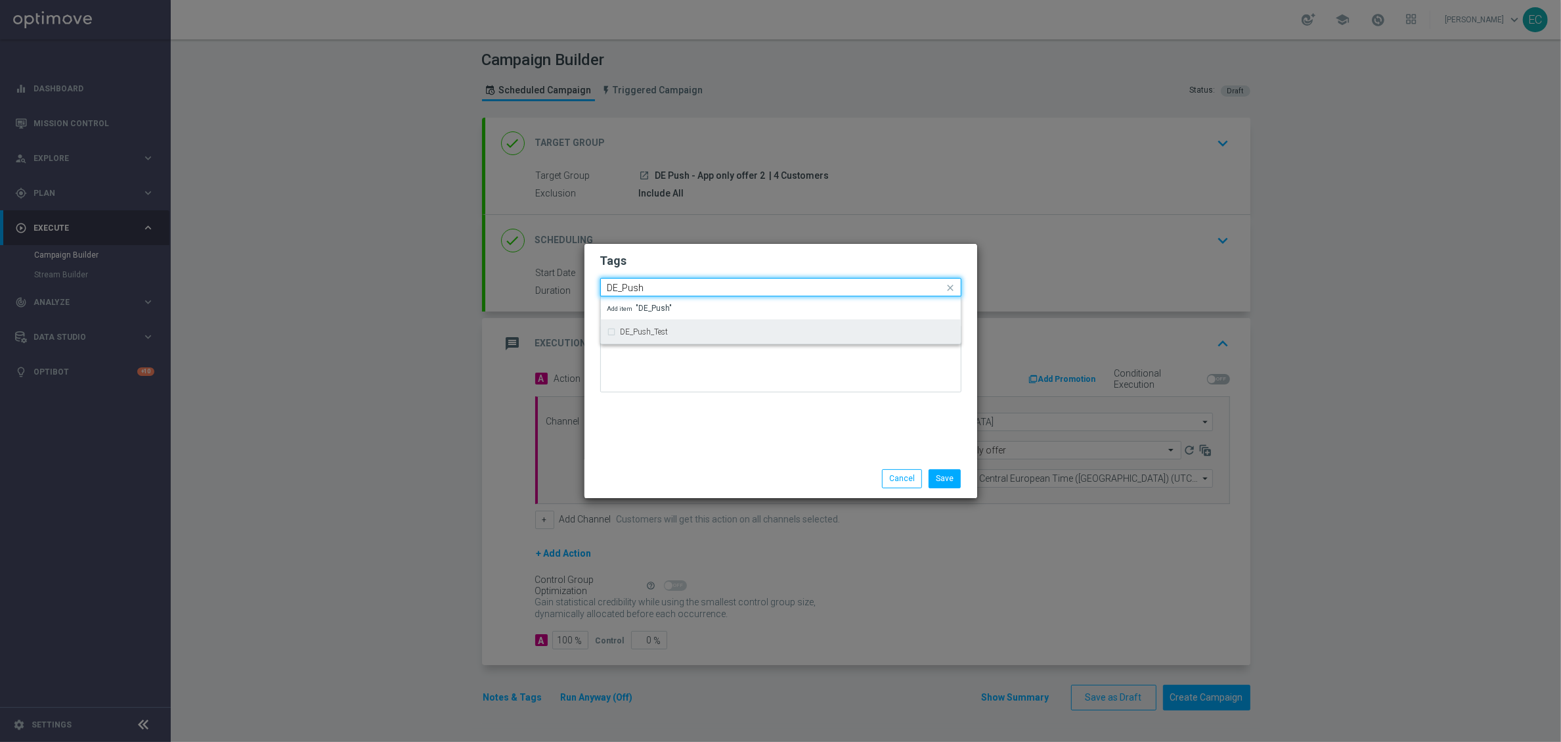
click at [709, 324] on div "DE_Push_Test" at bounding box center [781, 331] width 347 height 21
type input "DE_Push"
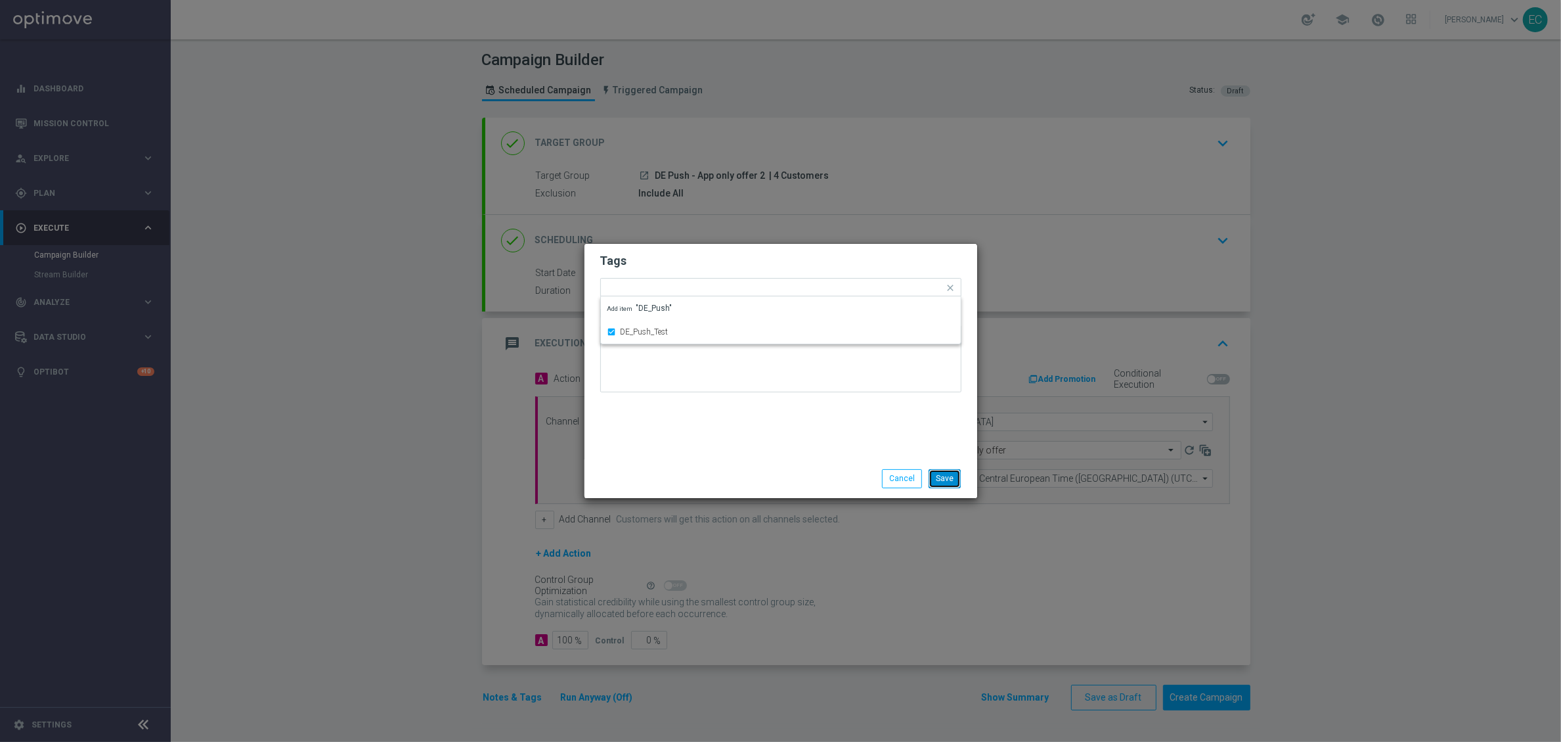
click at [937, 470] on button "Save" at bounding box center [945, 478] width 32 height 18
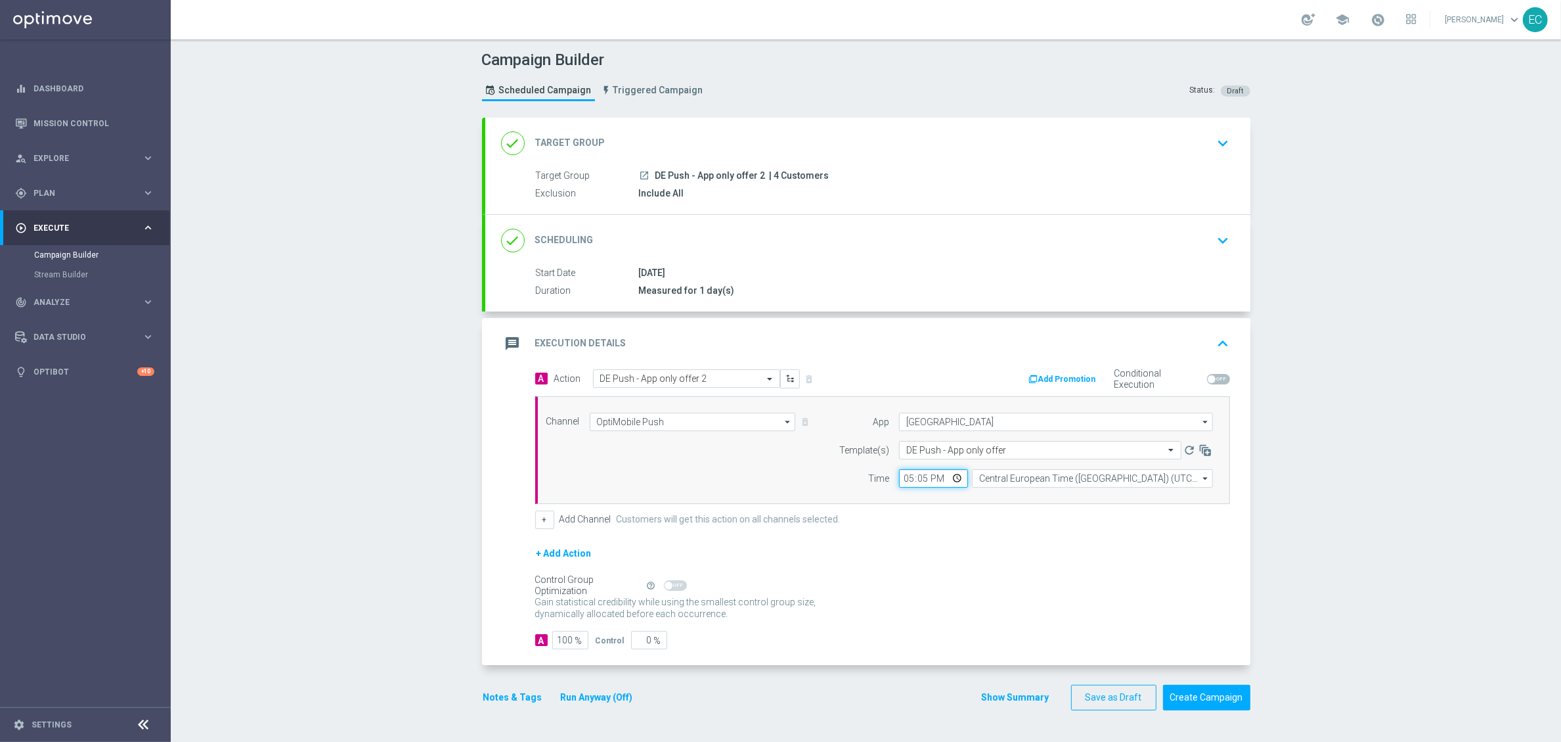
click at [914, 476] on input "17:05" at bounding box center [933, 478] width 69 height 18
type input "17:06"
click at [999, 610] on div "Gain statistical credibility while using the smallest control group size, dynam…" at bounding box center [882, 608] width 695 height 32
click at [1182, 696] on button "Create Campaign" at bounding box center [1206, 697] width 87 height 26
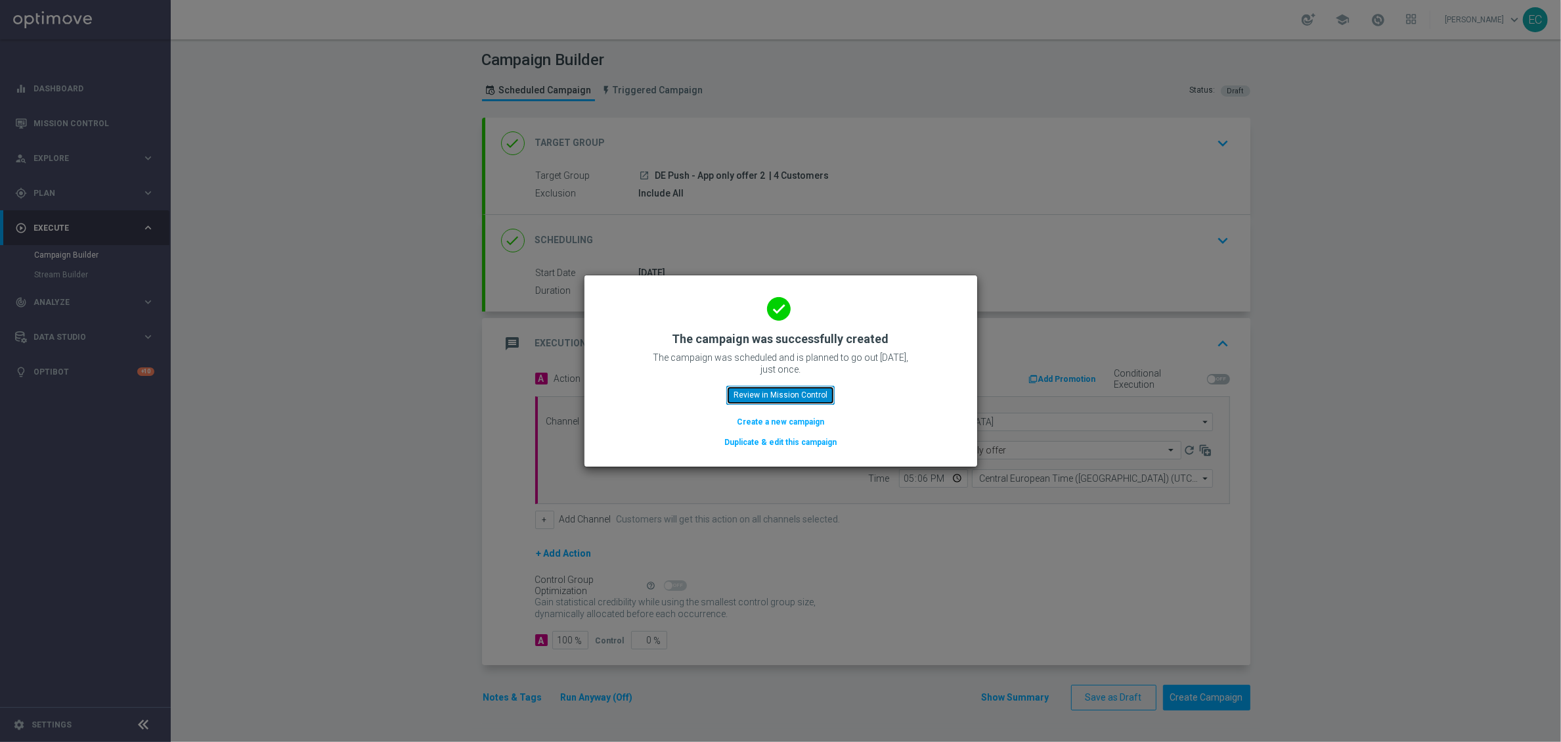
click at [820, 399] on button "Review in Mission Control" at bounding box center [780, 395] width 108 height 18
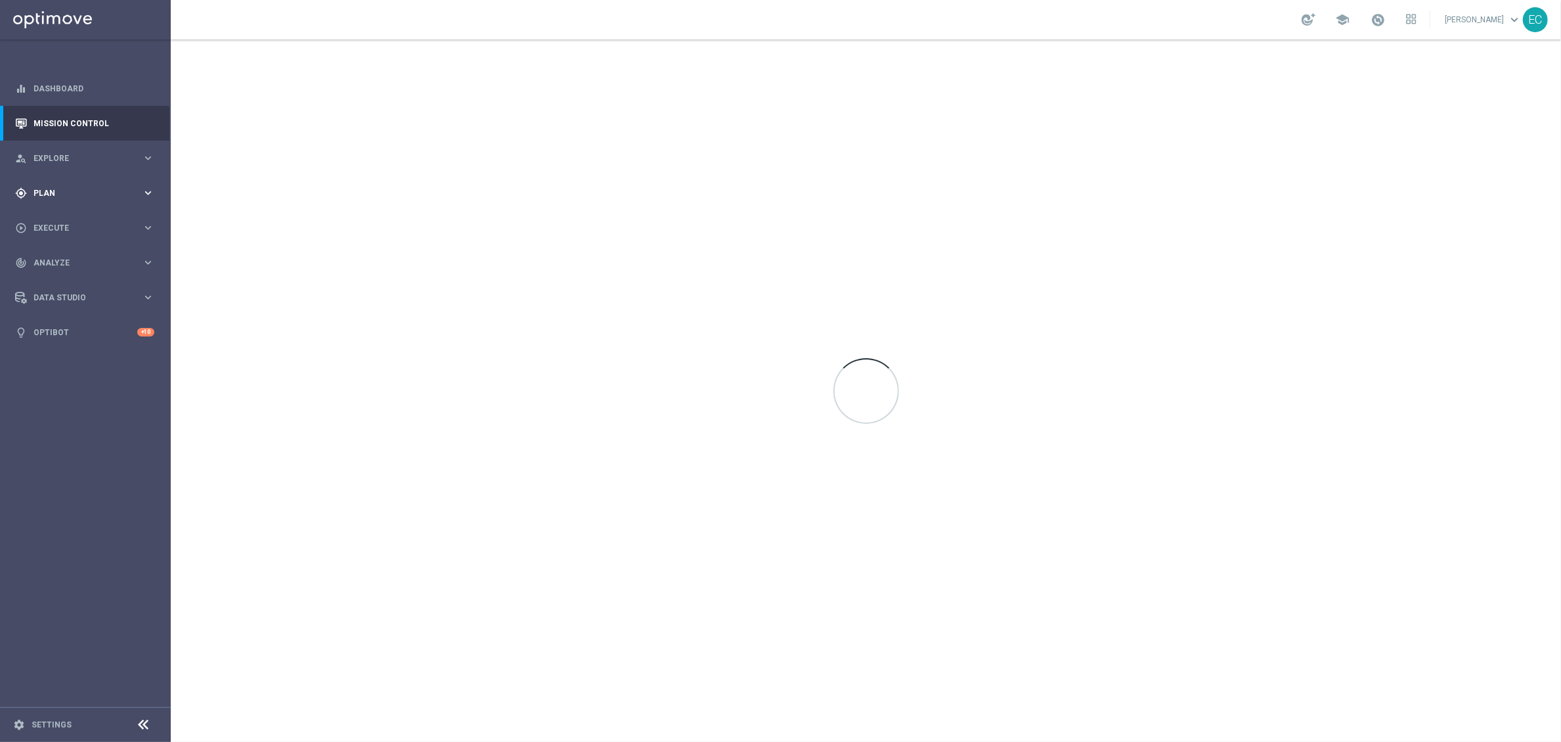
click at [53, 194] on span "Plan" at bounding box center [87, 193] width 108 height 8
click at [91, 317] on link "OptiMobile Push" at bounding box center [89, 318] width 96 height 11
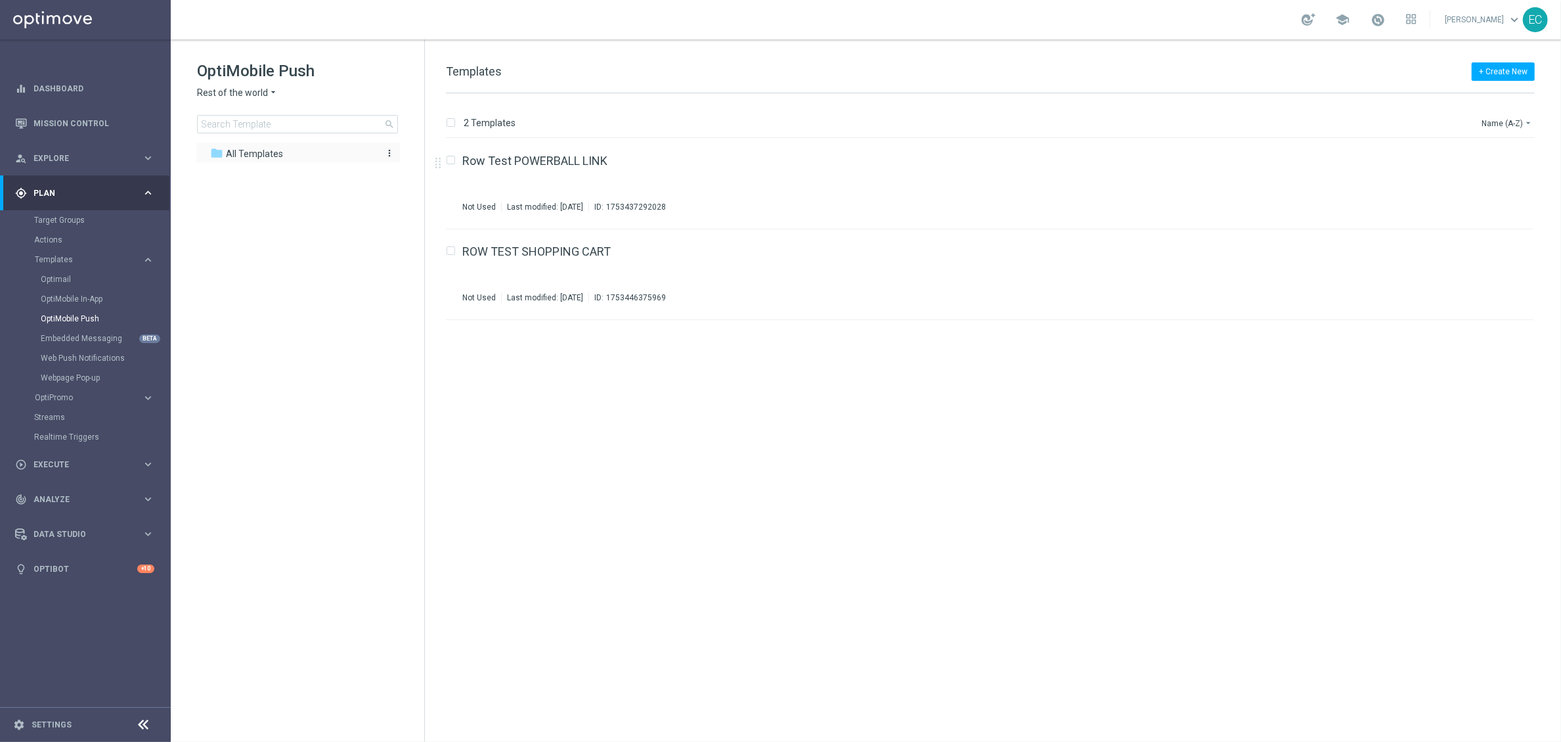
click at [246, 155] on span "All Templates" at bounding box center [254, 154] width 57 height 12
click at [246, 92] on span "Rest of the world" at bounding box center [232, 93] width 71 height 12
click at [234, 234] on div "UK" at bounding box center [247, 234] width 99 height 16
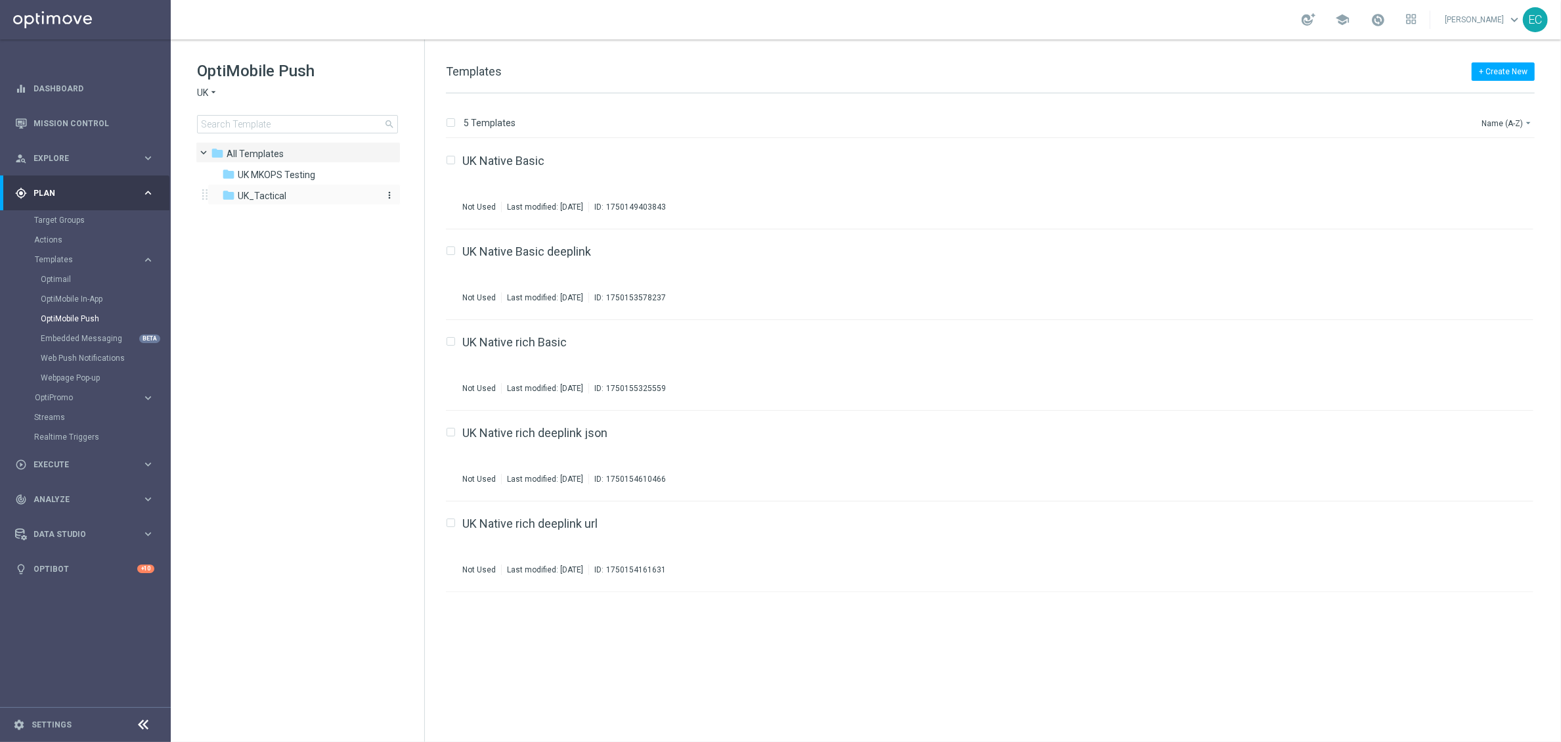
click at [272, 196] on span "UK_Tactical" at bounding box center [262, 196] width 49 height 12
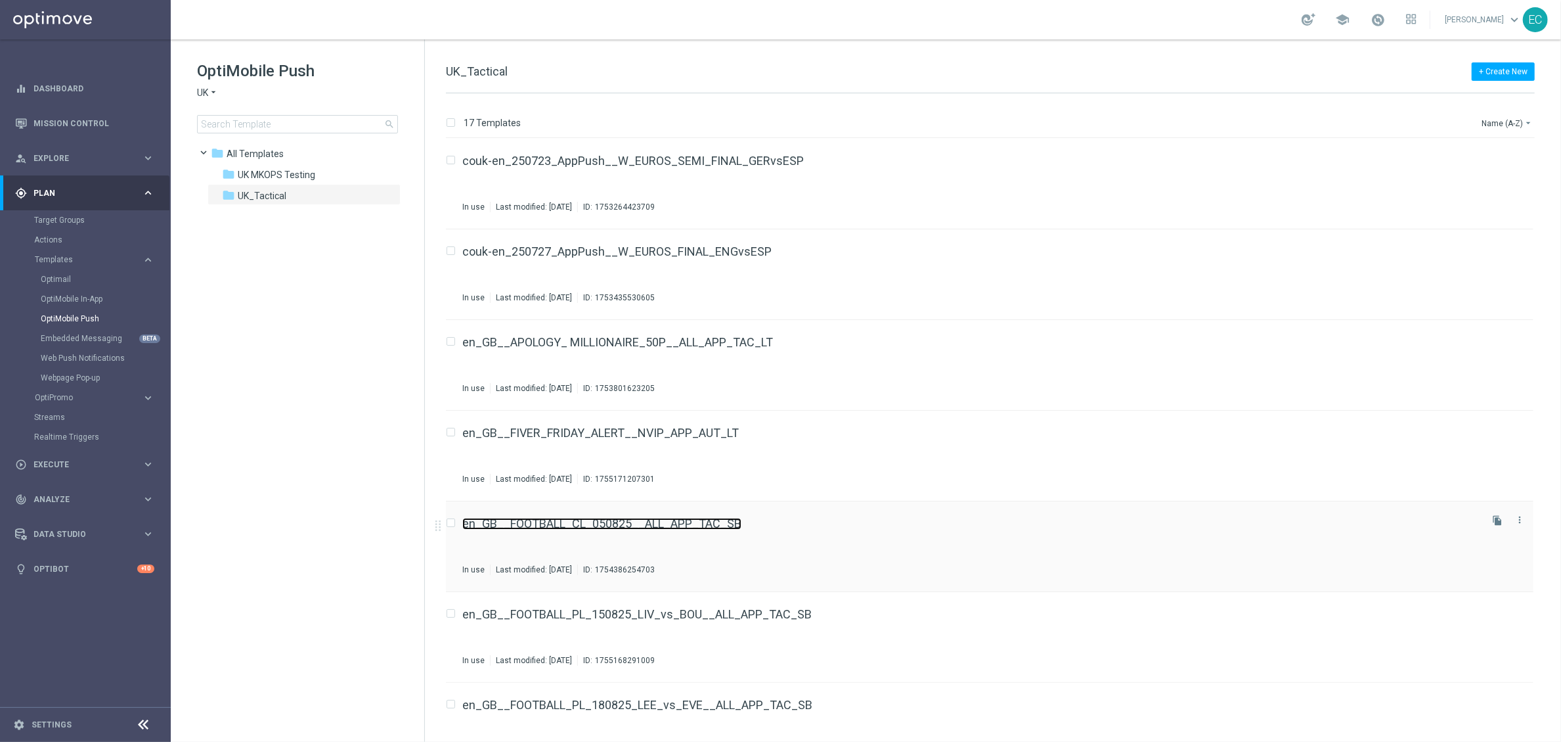
click at [703, 519] on link "en_GB__FOOTBALL_CL_050825__ALL_APP_TAC_SB" at bounding box center [601, 524] width 279 height 12
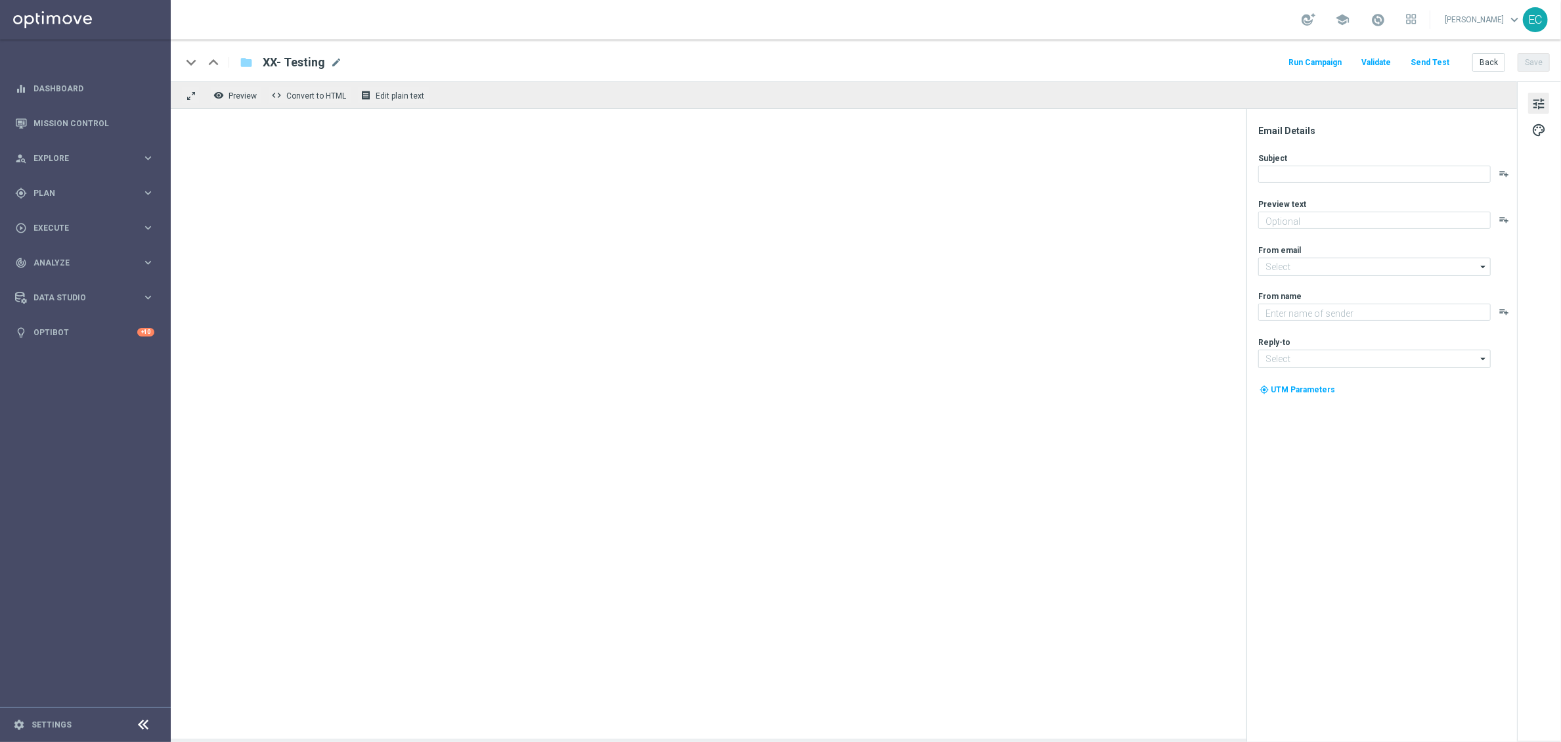
type textarea "Take a trip back in time with Ancient Tumble!"
type input "[EMAIL_ADDRESS][DOMAIN_NAME]"
type textarea "Lottoland"
type input "[EMAIL_ADDRESS][DOMAIN_NAME]"
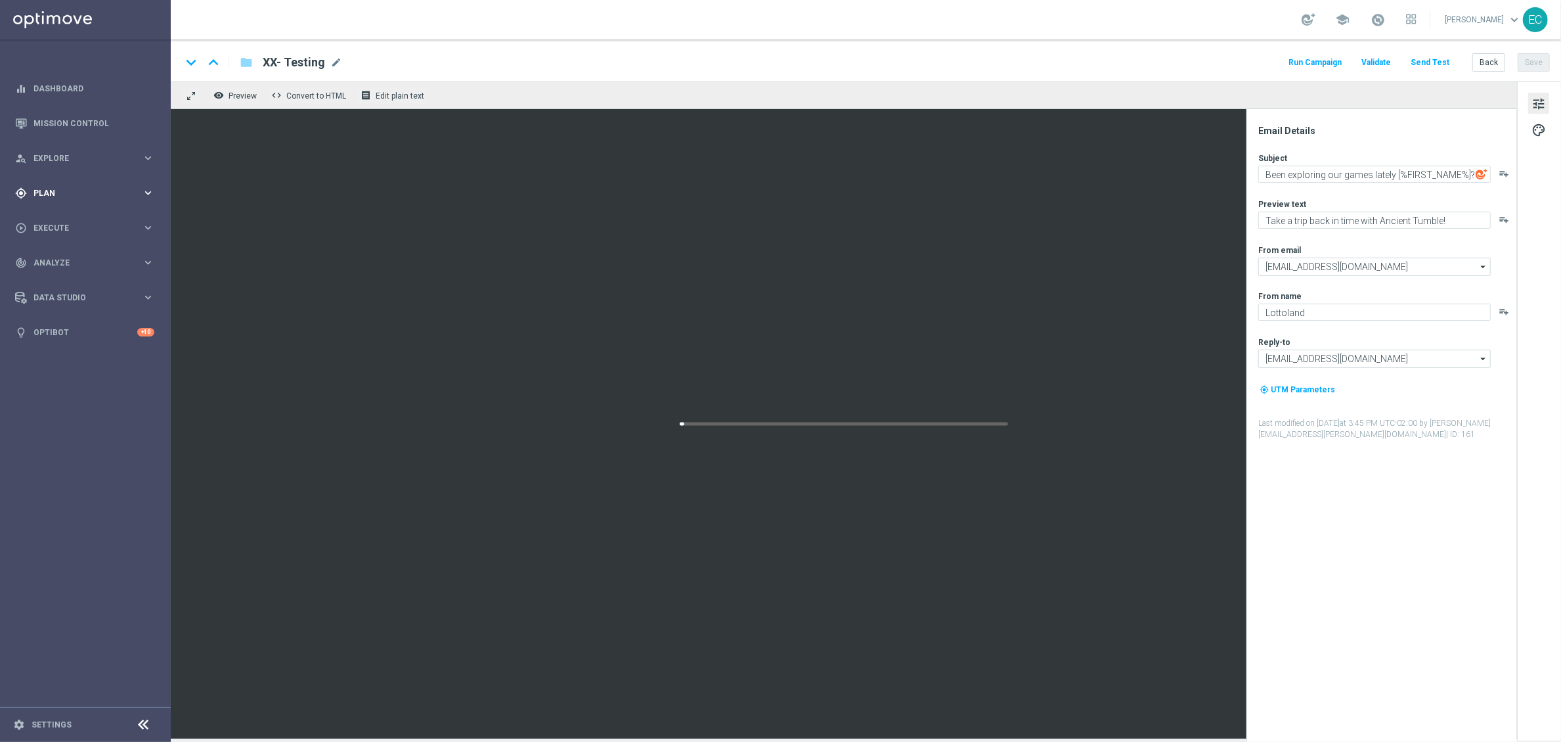
click at [71, 183] on div "gps_fixed Plan keyboard_arrow_right" at bounding box center [84, 192] width 169 height 35
click at [76, 221] on link "Target Groups" at bounding box center [85, 220] width 102 height 11
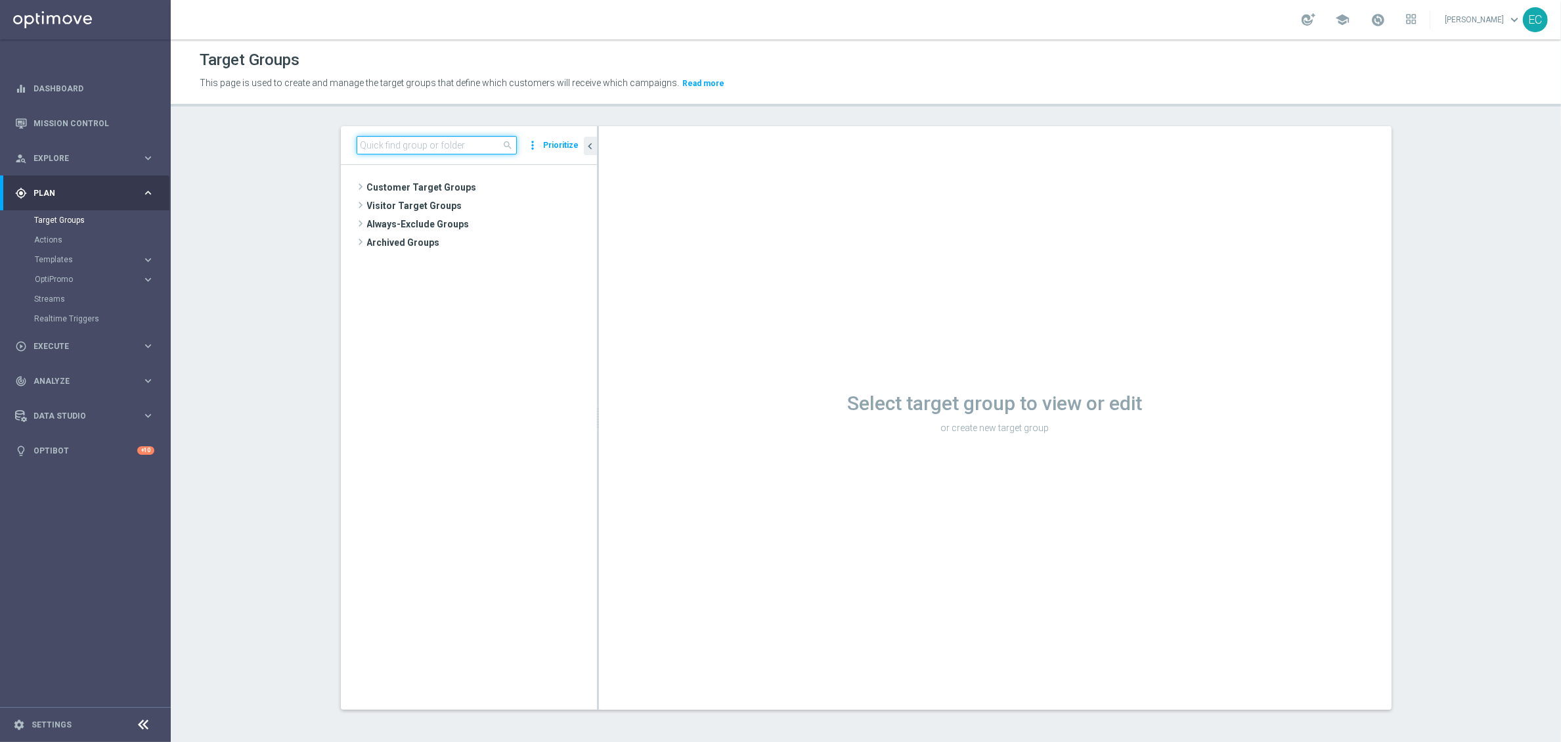
click at [449, 146] on input at bounding box center [437, 145] width 160 height 18
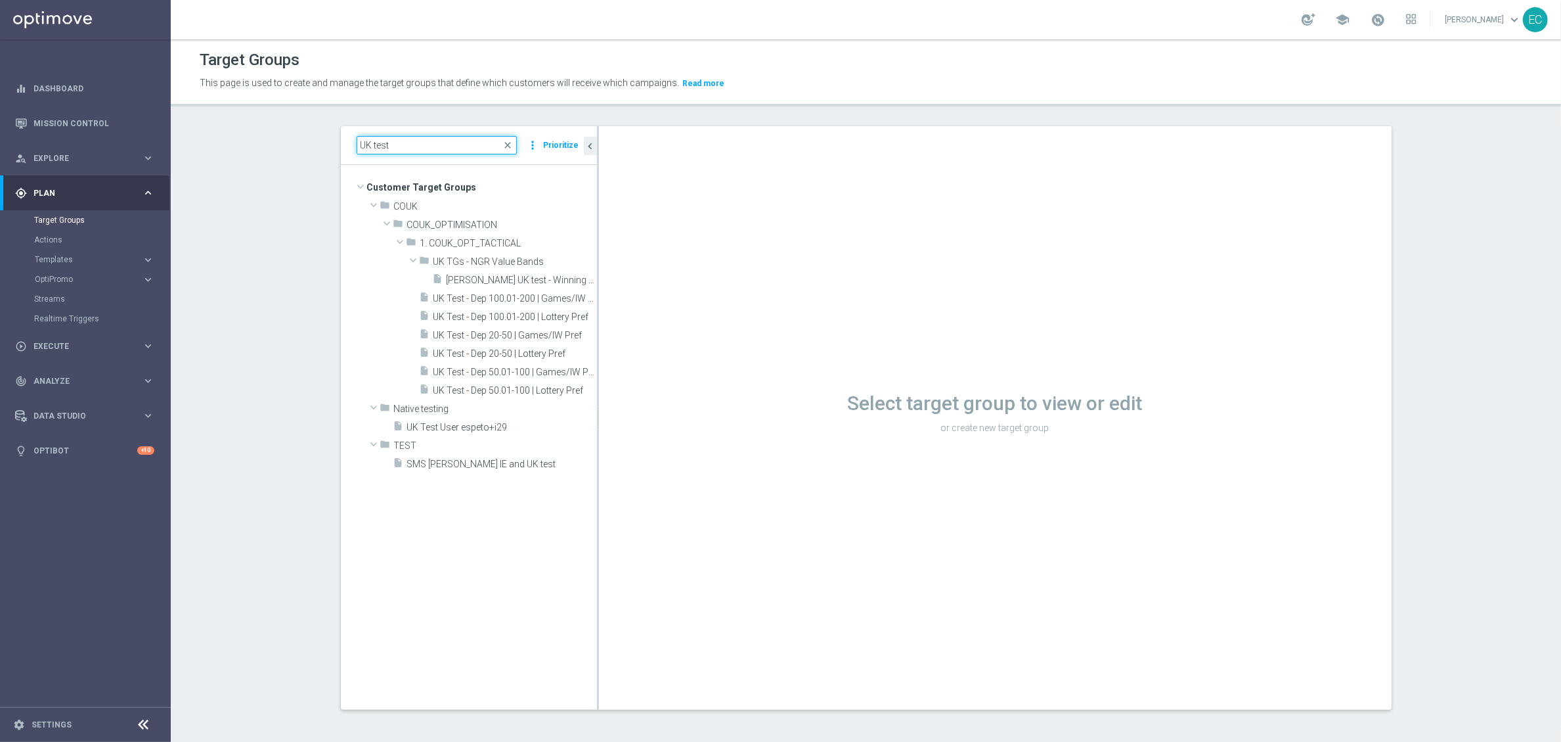
click at [437, 146] on input "UK test" at bounding box center [437, 145] width 160 height 18
click at [409, 156] on div "UK close more_vert Prioritize" at bounding box center [469, 145] width 256 height 39
click at [407, 144] on input "UK" at bounding box center [437, 145] width 160 height 18
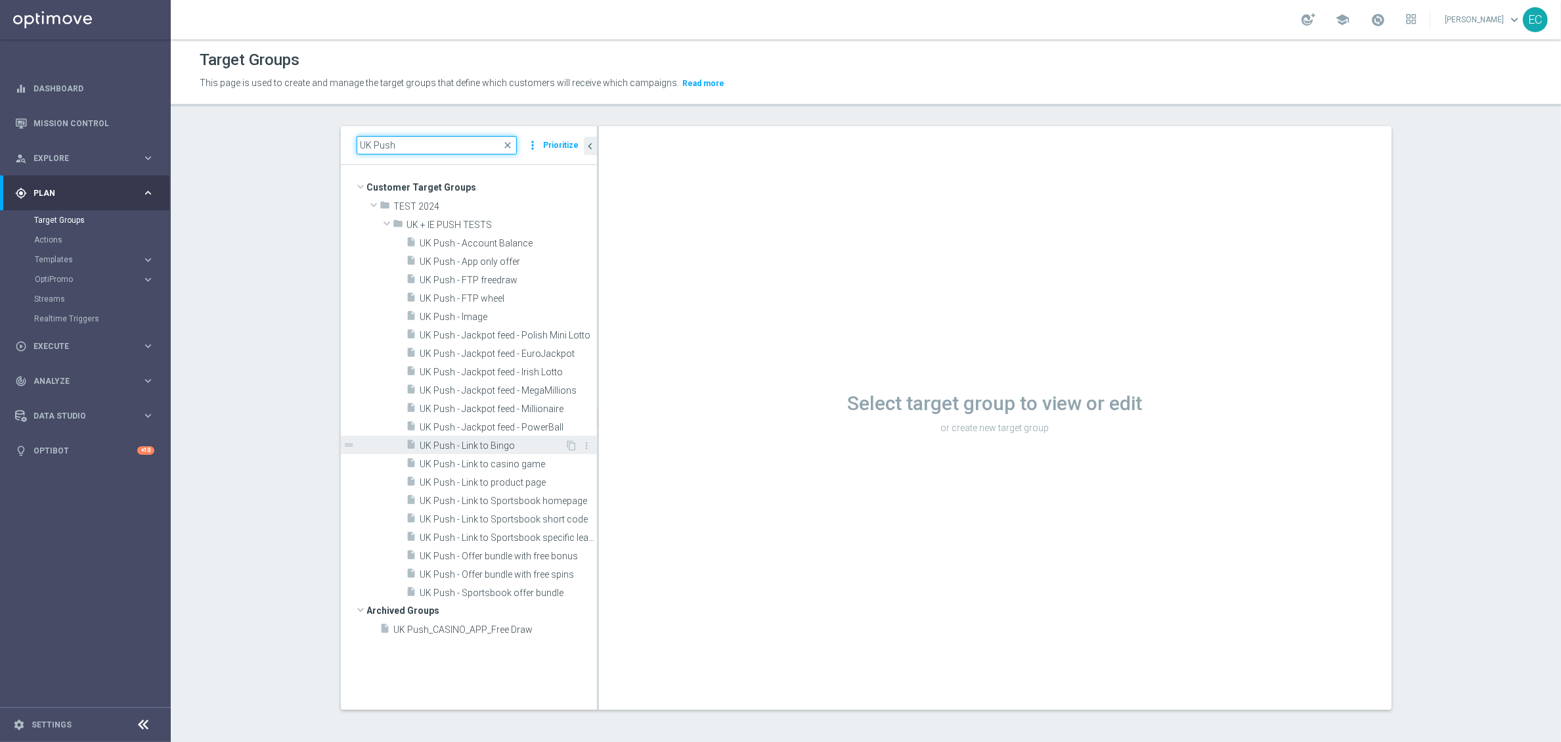
type input "UK Push"
click at [512, 447] on span "UK Push - Link to Bingo" at bounding box center [492, 445] width 145 height 11
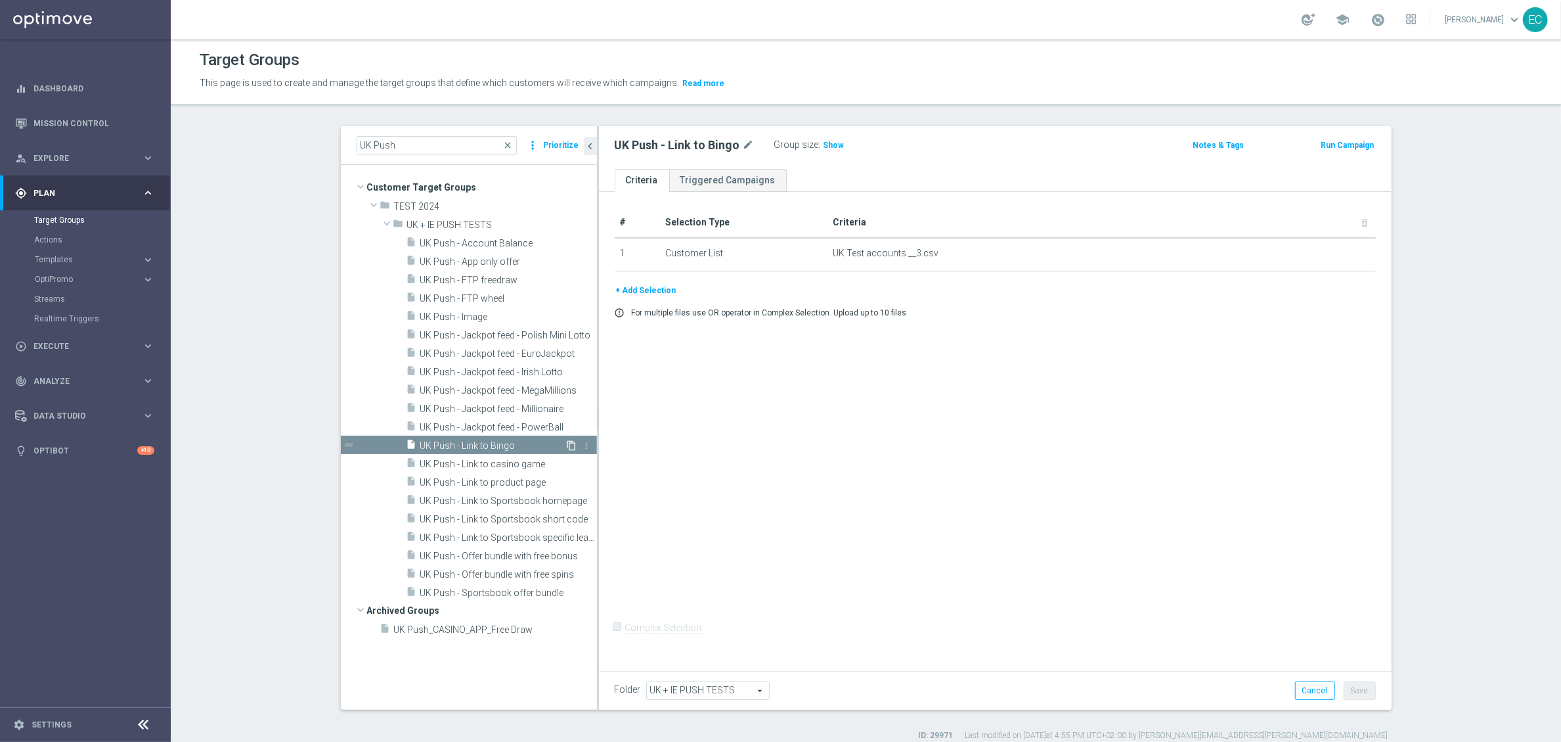
click at [567, 447] on icon "content_copy" at bounding box center [572, 445] width 11 height 11
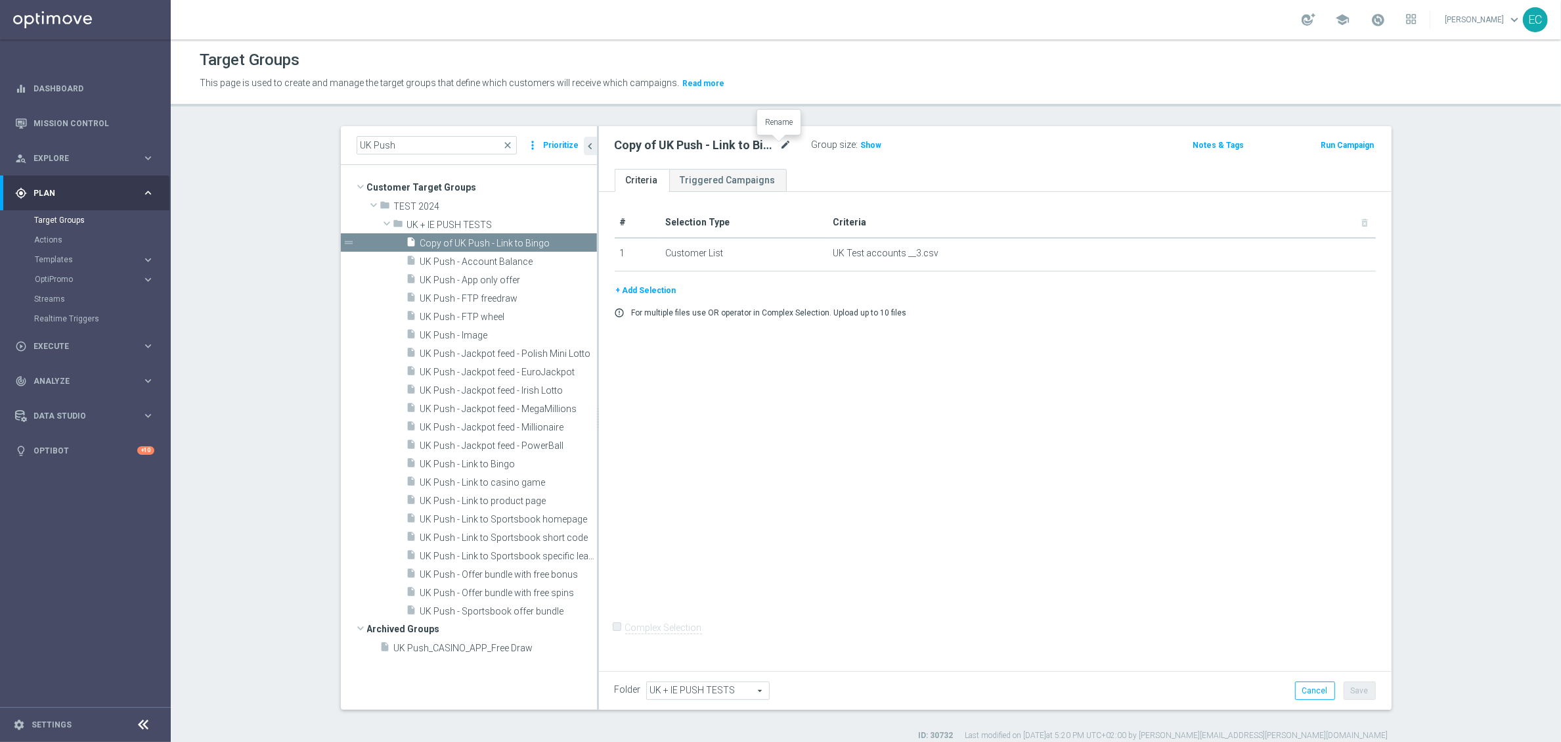
click at [780, 148] on icon "mode_edit" at bounding box center [786, 145] width 12 height 16
click at [754, 147] on input "Copy of UK Push - Link to Bingo" at bounding box center [703, 146] width 177 height 18
drag, startPoint x: 767, startPoint y: 145, endPoint x: 604, endPoint y: 147, distance: 163.6
click at [605, 147] on div "Copy of UK Push - Link to Bingo" at bounding box center [703, 146] width 197 height 18
type input "UK Push - Lizzy only"
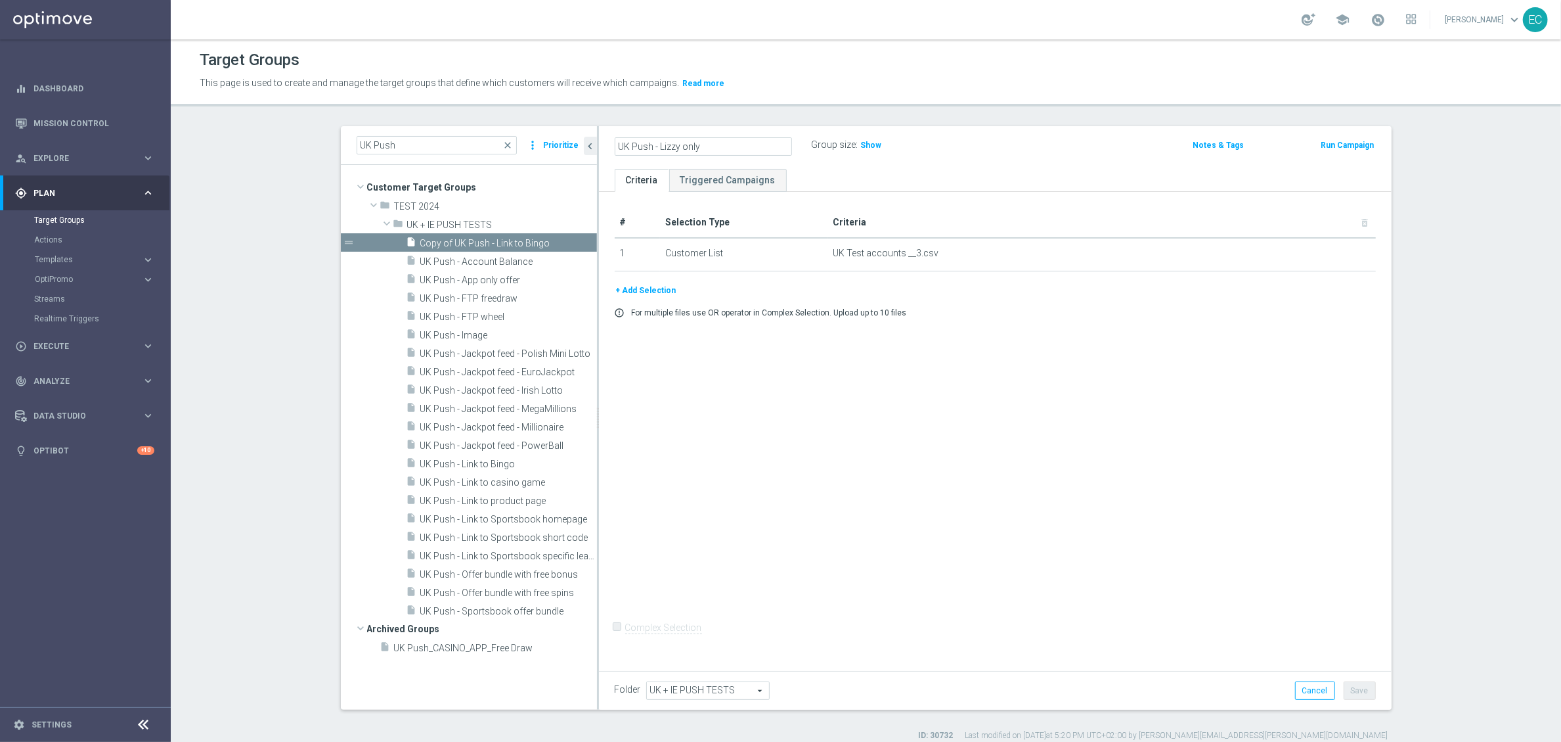
click at [861, 389] on div "# Selection Type Criteria delete_forever 1 Customer List UK Test accounts __3.c…" at bounding box center [995, 429] width 793 height 474
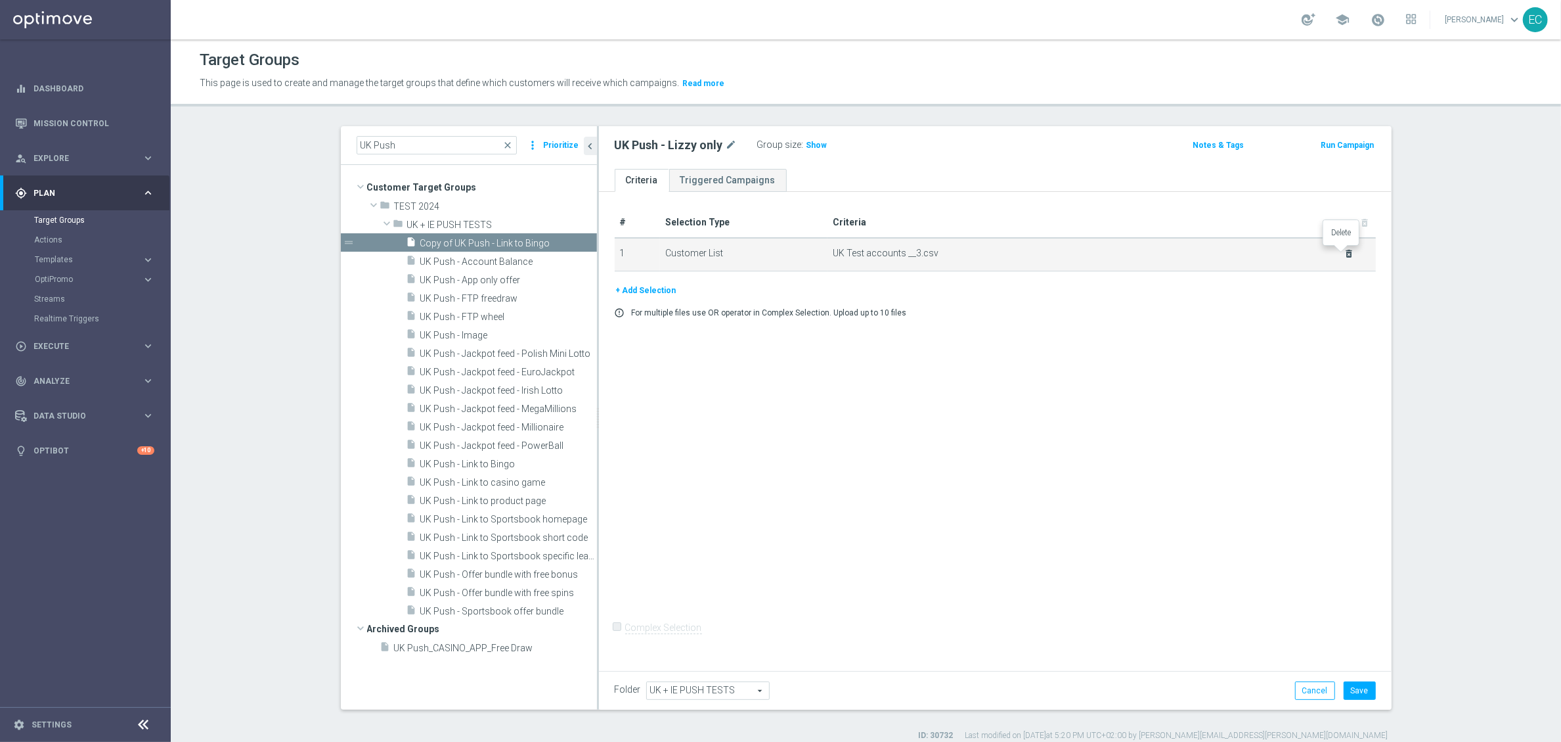
click at [1344, 250] on icon "delete_forever" at bounding box center [1349, 253] width 11 height 11
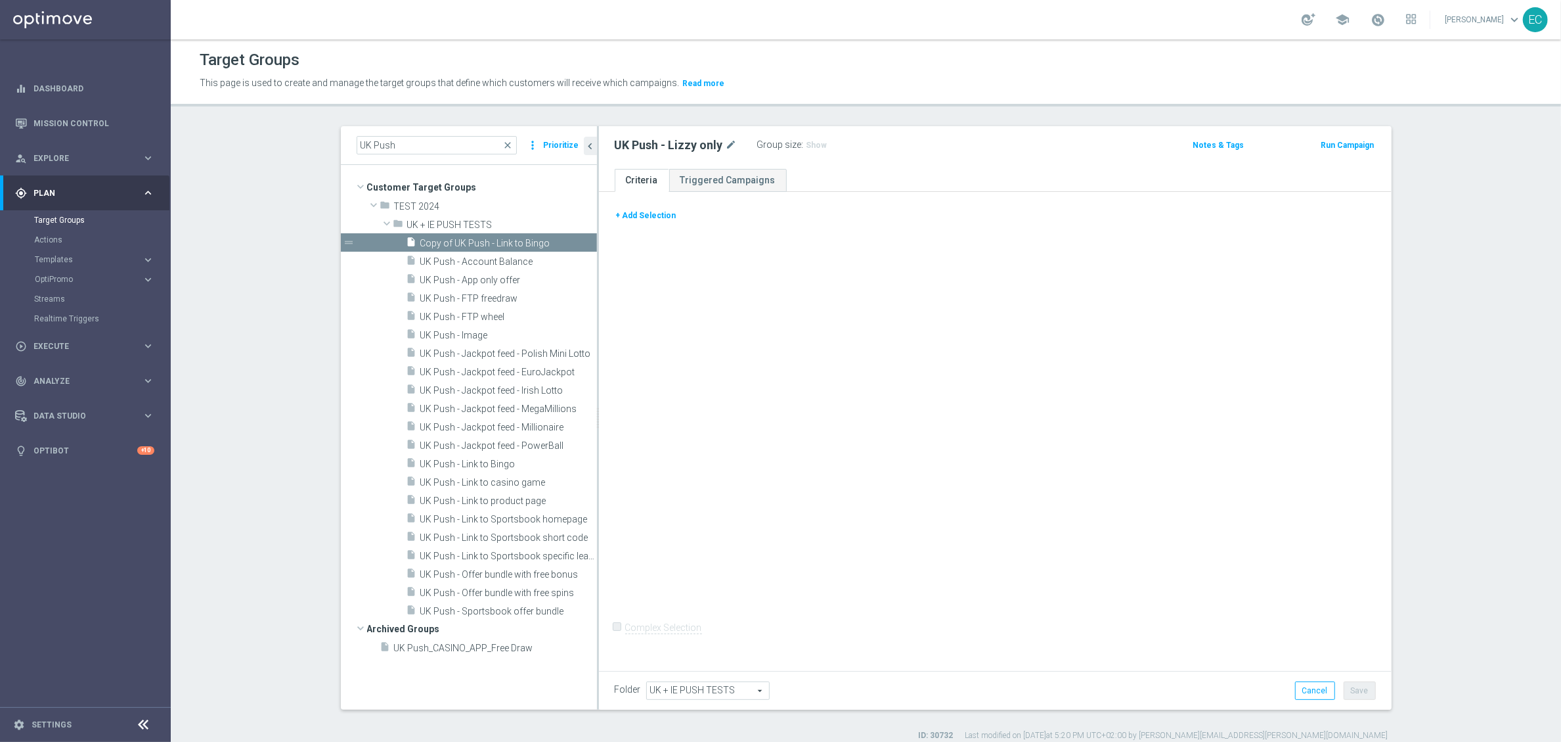
click at [633, 217] on button "+ Add Selection" at bounding box center [646, 215] width 63 height 14
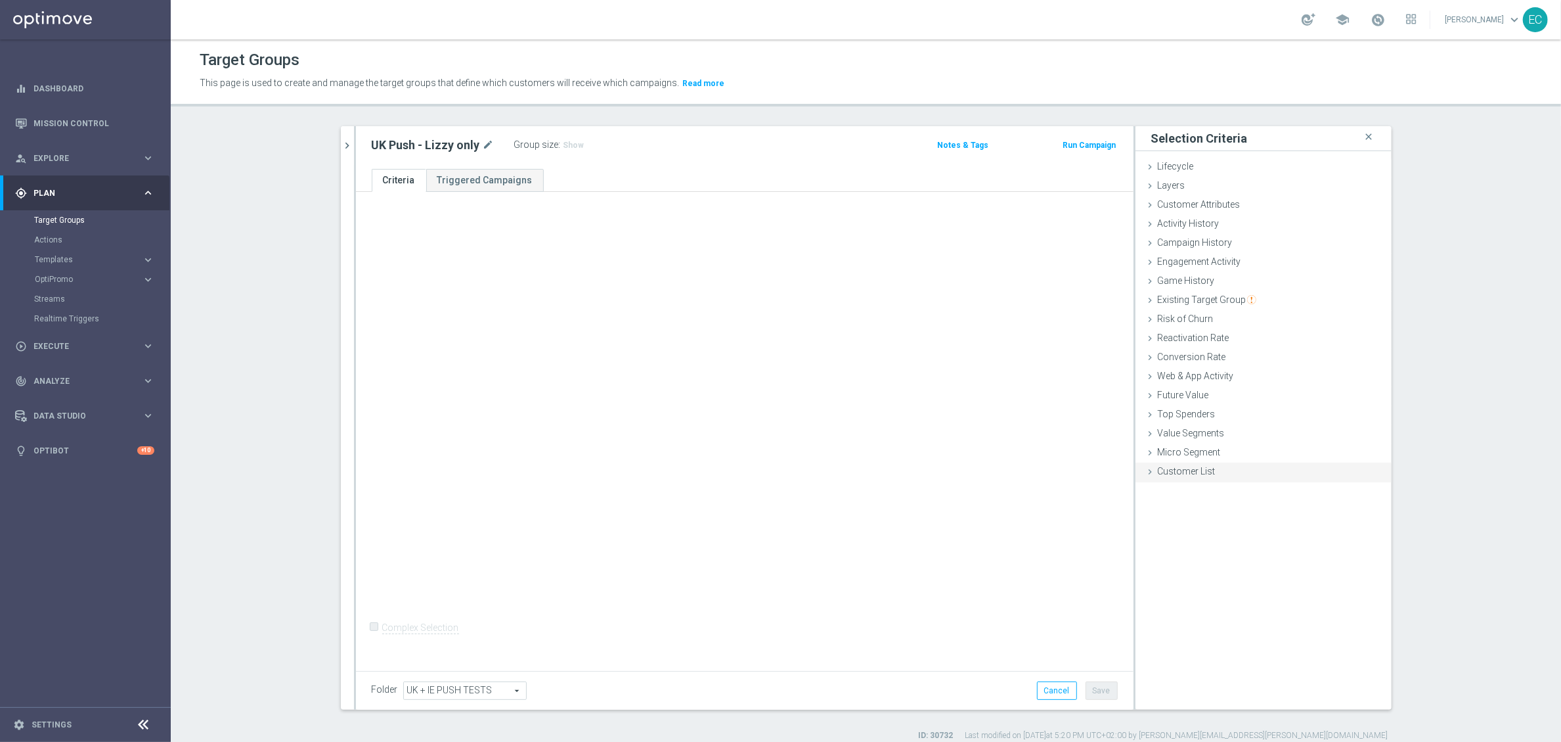
click at [1191, 476] on span "Customer List" at bounding box center [1187, 471] width 58 height 11
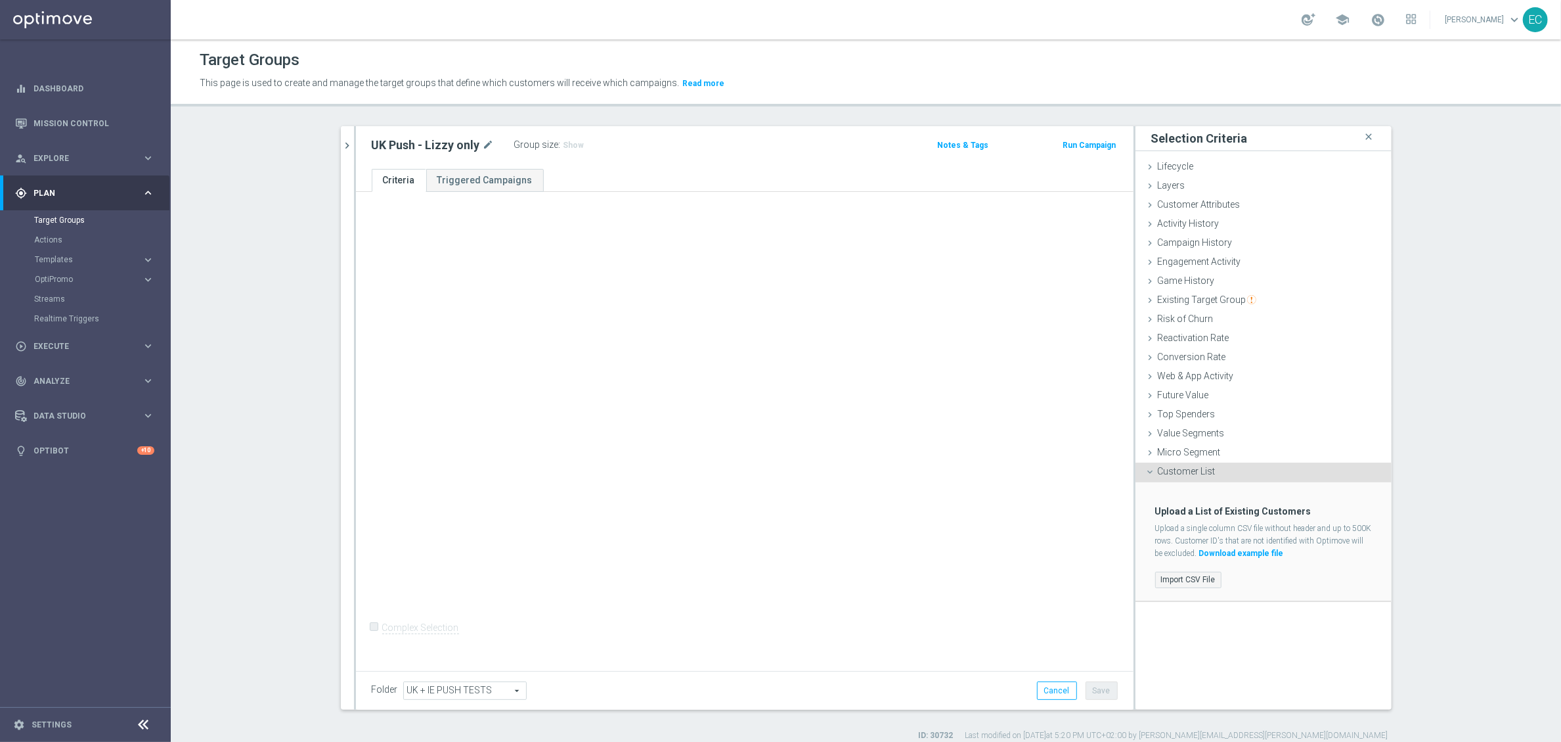
click at [1186, 576] on label "Import CSV File" at bounding box center [1188, 579] width 66 height 16
click at [0, 0] on input "Import CSV File" at bounding box center [0, 0] width 0 height 0
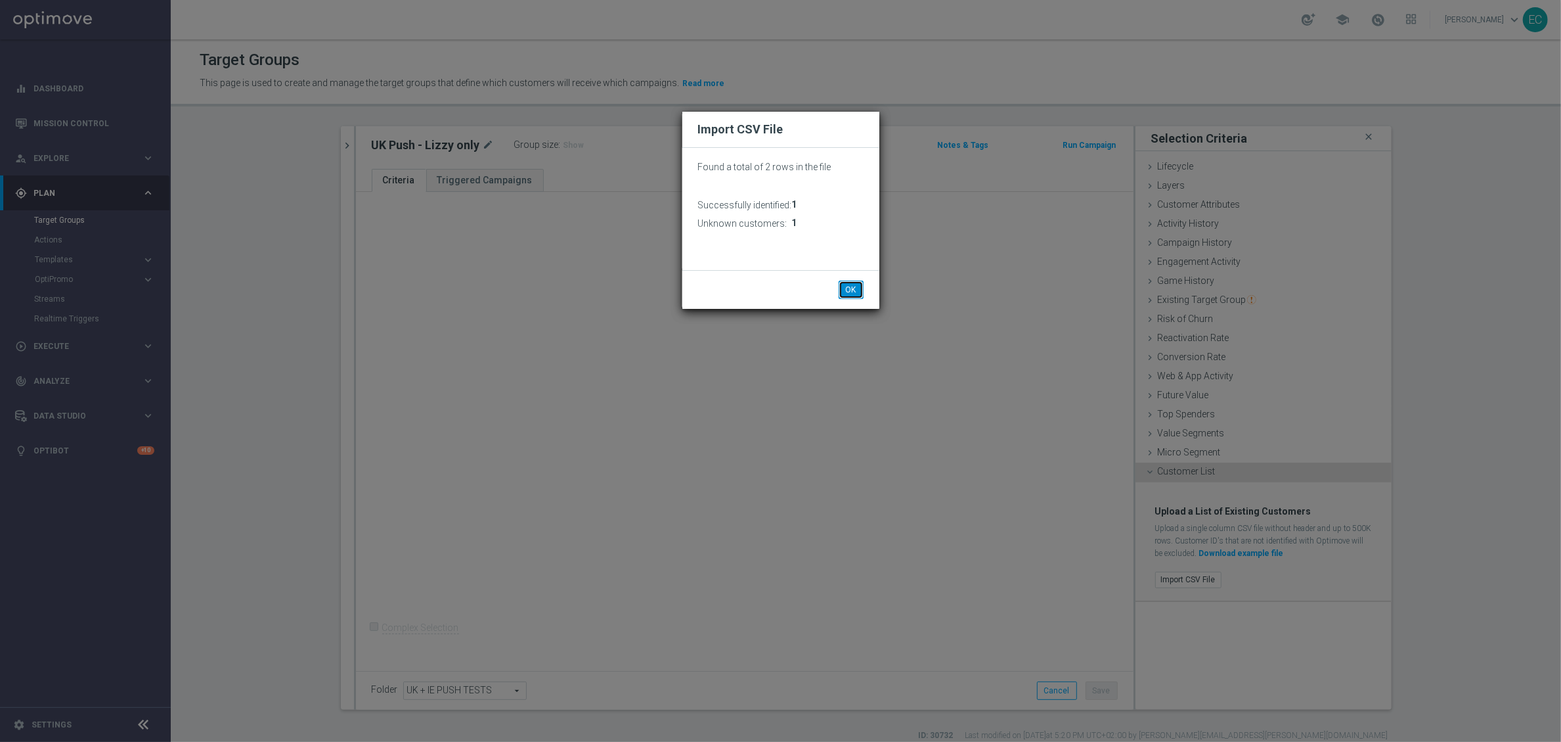
click at [855, 285] on button "OK" at bounding box center [851, 289] width 25 height 18
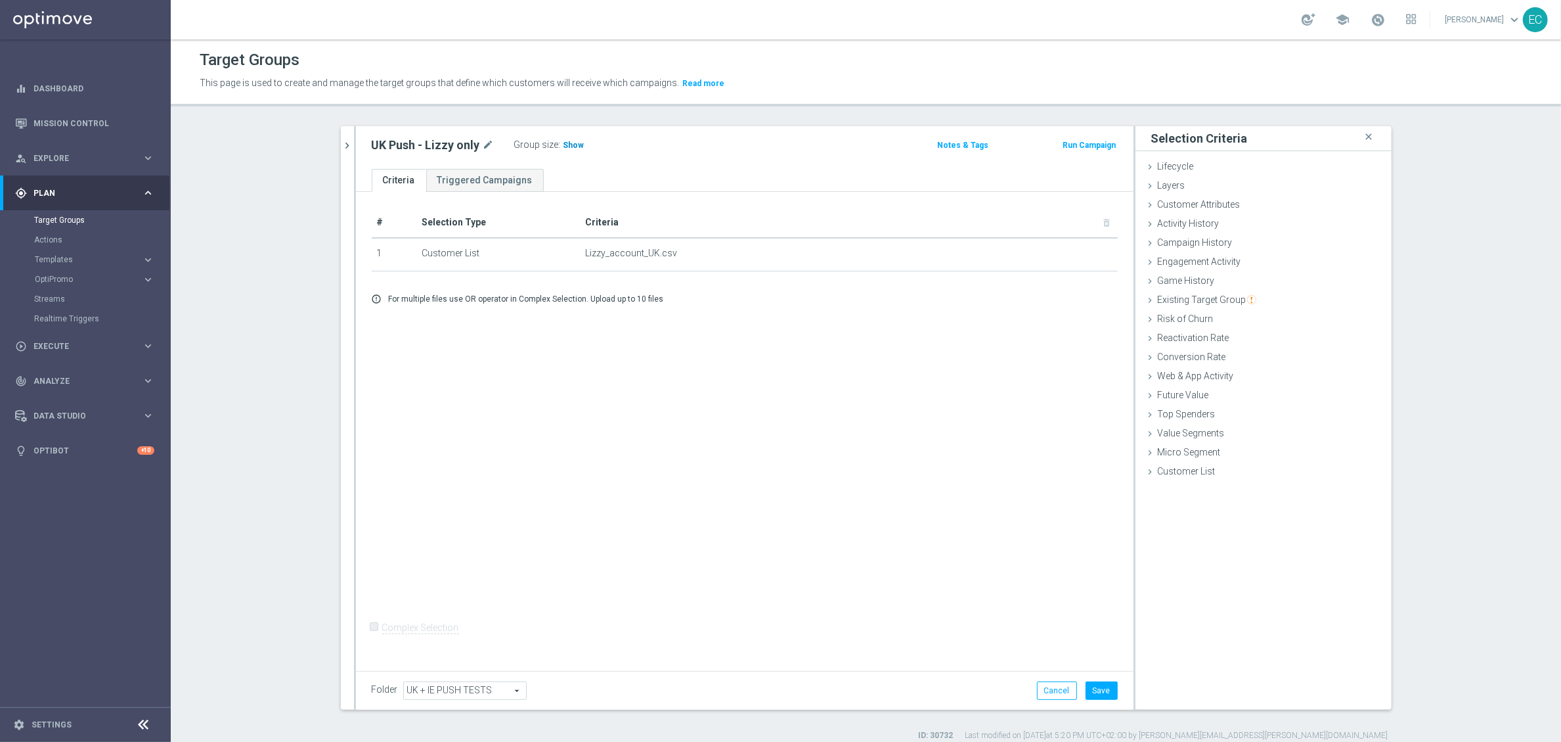
click at [567, 150] on span "Show" at bounding box center [574, 145] width 21 height 9
click at [1094, 688] on button "Save" at bounding box center [1102, 690] width 32 height 18
click at [1065, 143] on button "Run Campaign" at bounding box center [1089, 145] width 56 height 14
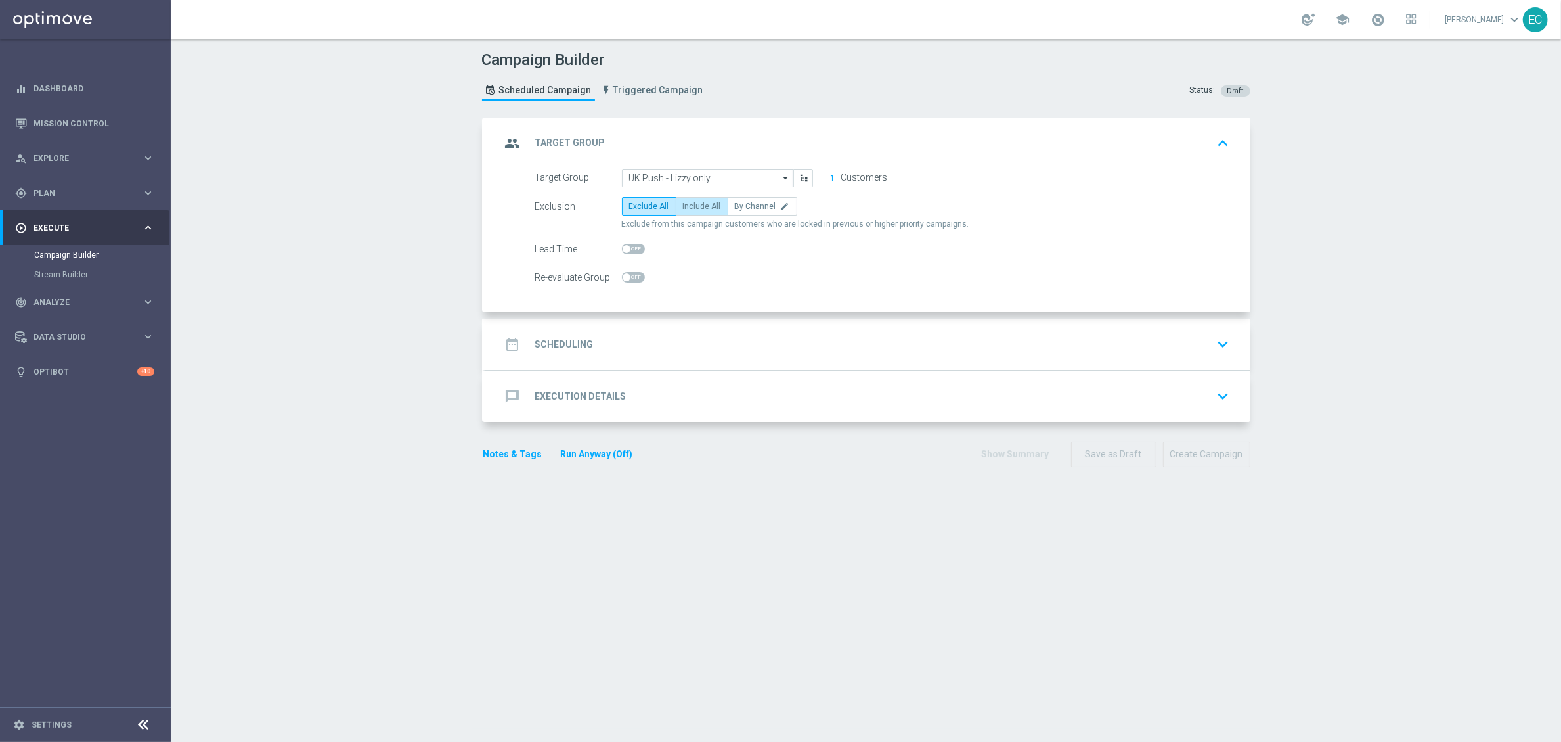
click at [684, 197] on label "Include All" at bounding box center [702, 206] width 53 height 18
click at [684, 204] on input "Include All" at bounding box center [687, 208] width 9 height 9
radio input "true"
click at [730, 310] on div "Target Group UK Push - Lizzy only UK Push - Lizzy only arrow_drop_down Show Sel…" at bounding box center [867, 241] width 765 height 144
click at [752, 368] on div "date_range Scheduling keyboard_arrow_down" at bounding box center [867, 344] width 765 height 51
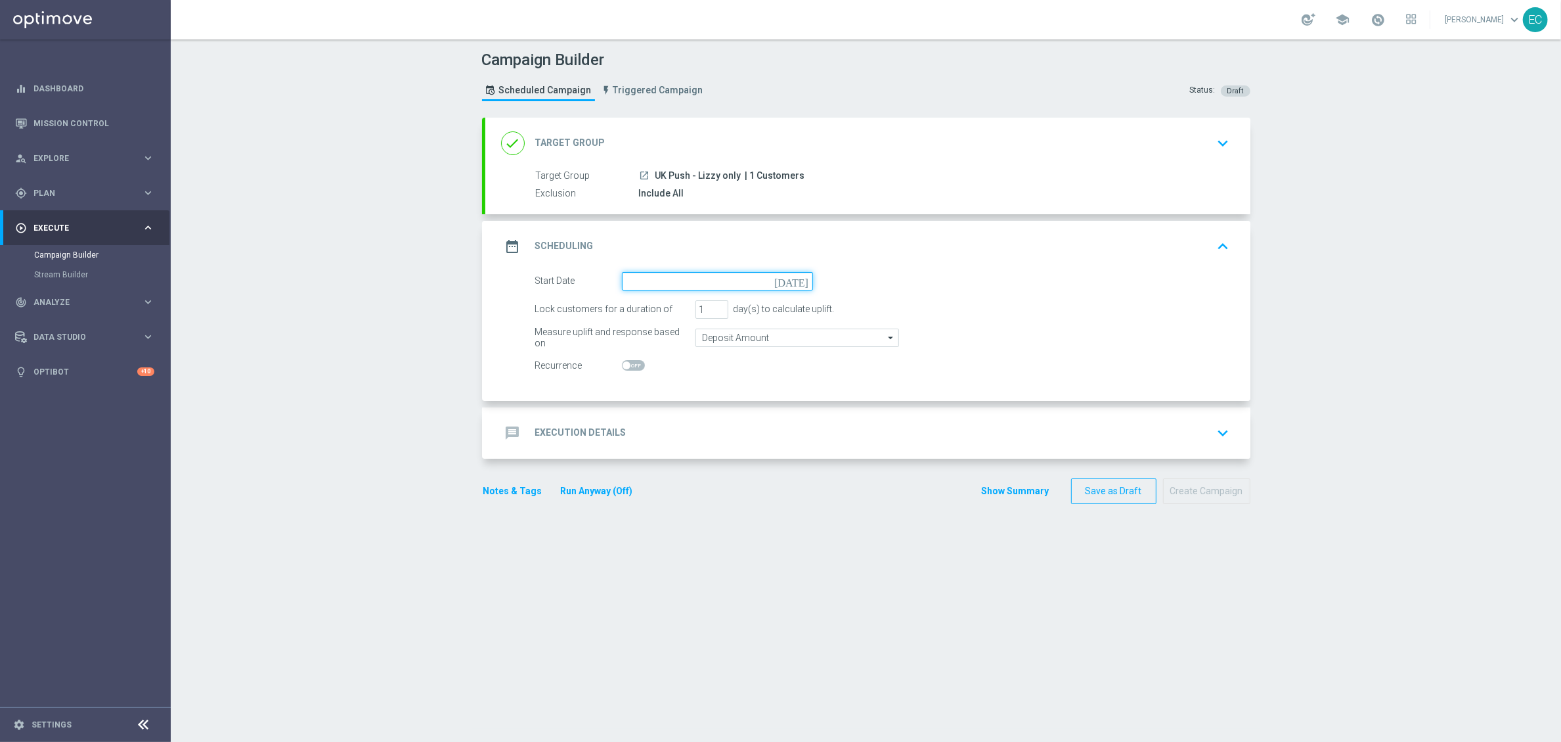
click at [692, 280] on input at bounding box center [717, 281] width 191 height 18
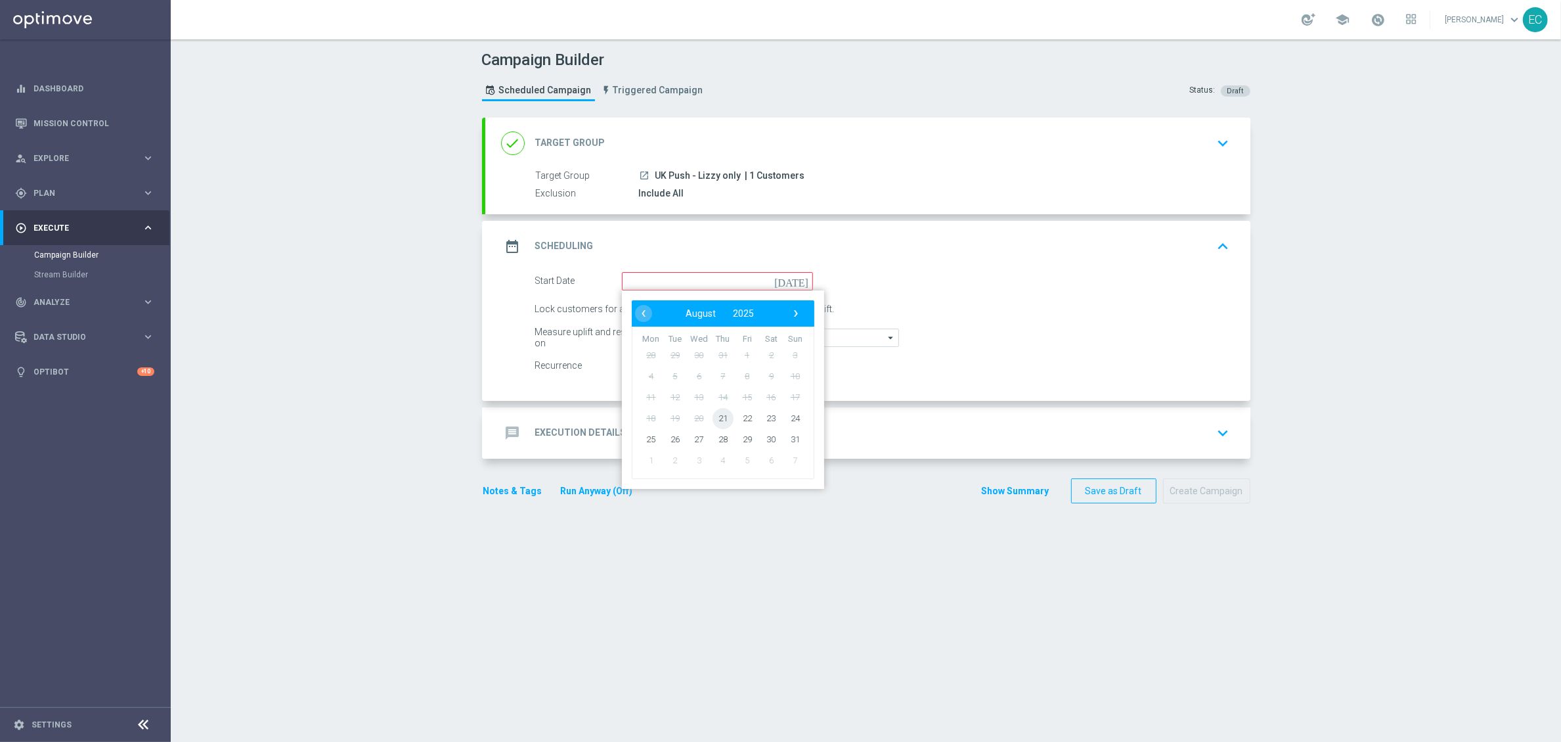
click at [715, 413] on span "21" at bounding box center [722, 417] width 21 height 21
type input "[DATE]"
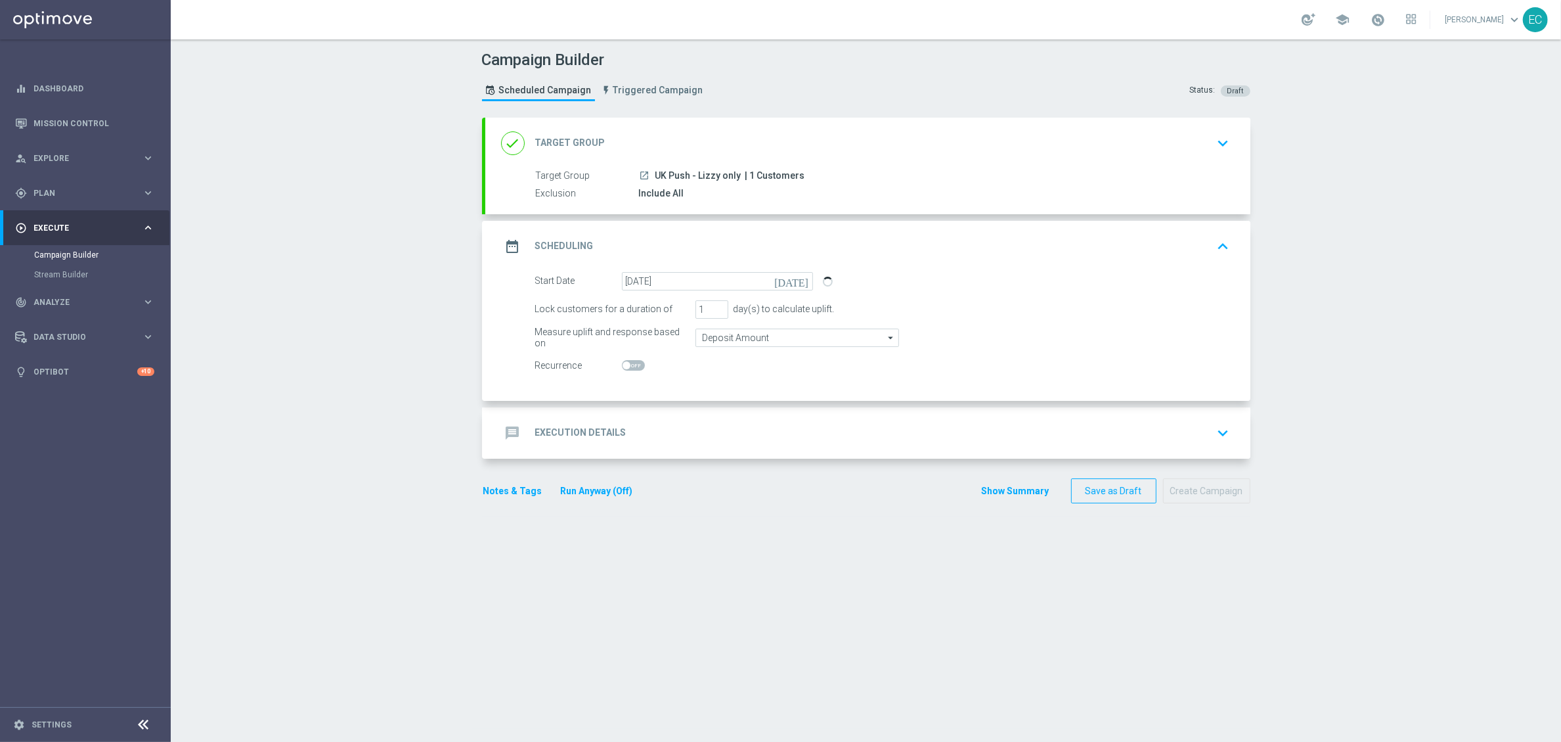
click at [786, 428] on div "message Execution Details keyboard_arrow_down" at bounding box center [868, 432] width 734 height 25
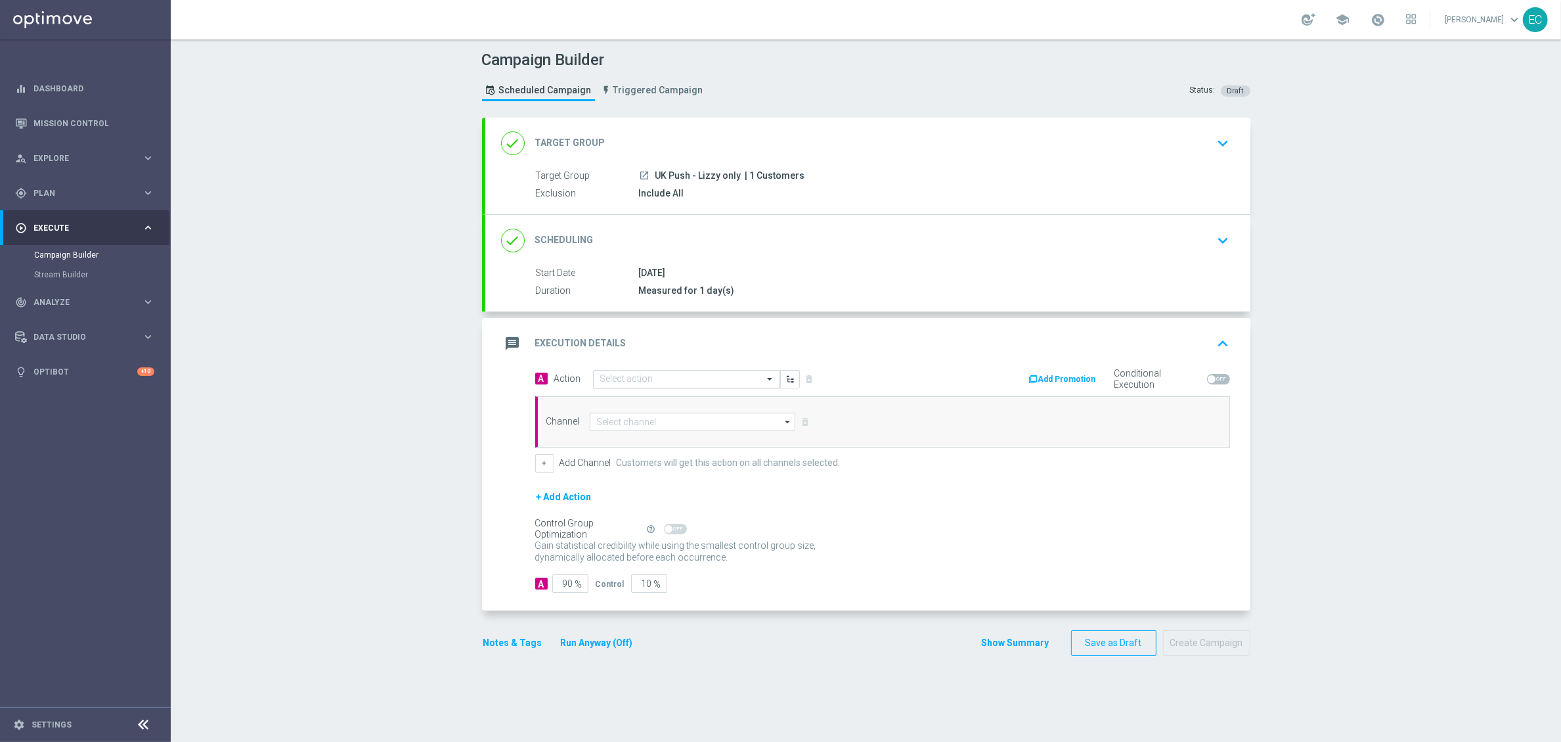
click at [684, 381] on input "text" at bounding box center [673, 379] width 146 height 11
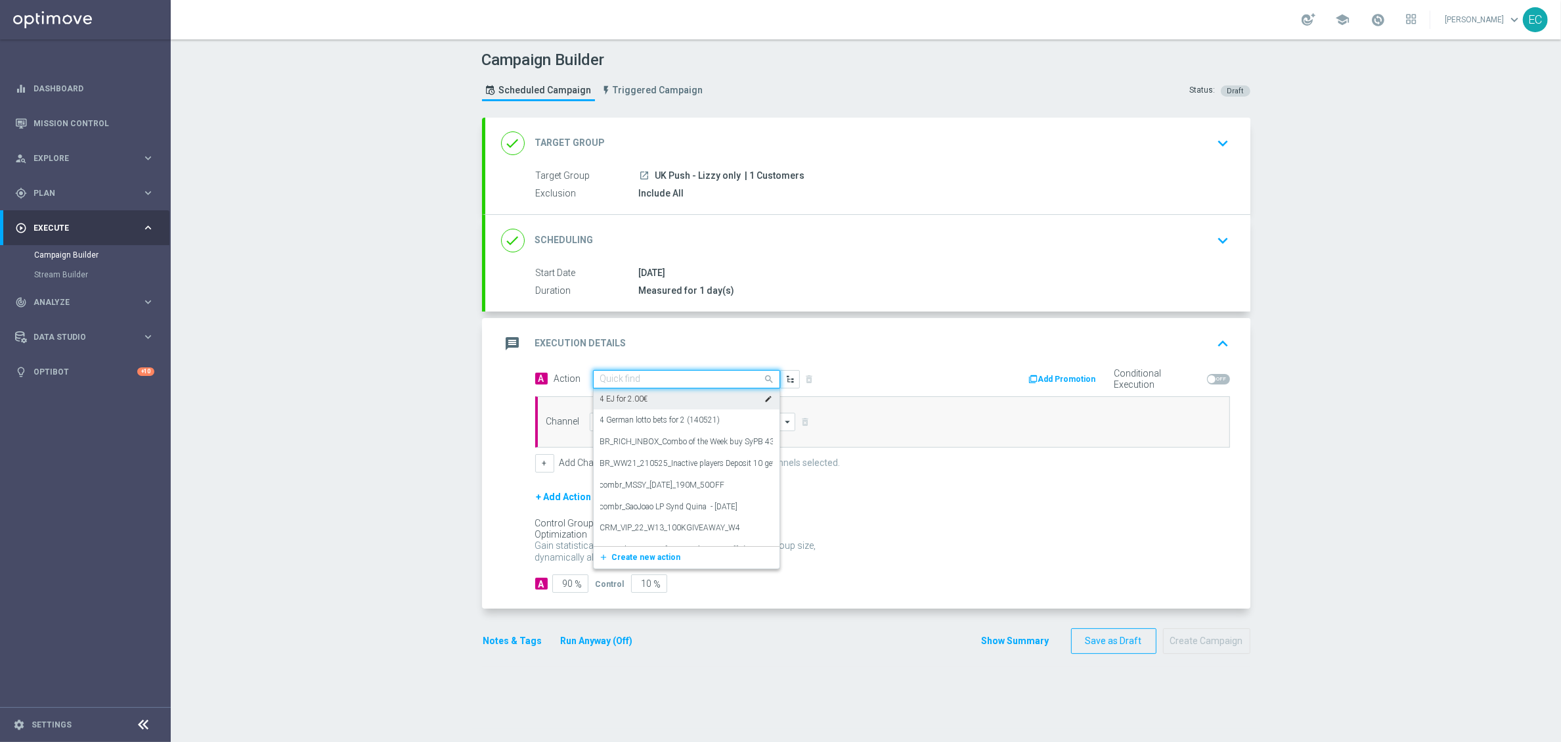
paste input "UK Push - Jackpot feed - Irish Lotto"
type input "UK Push - Jackpot feed - Irish Lotto"
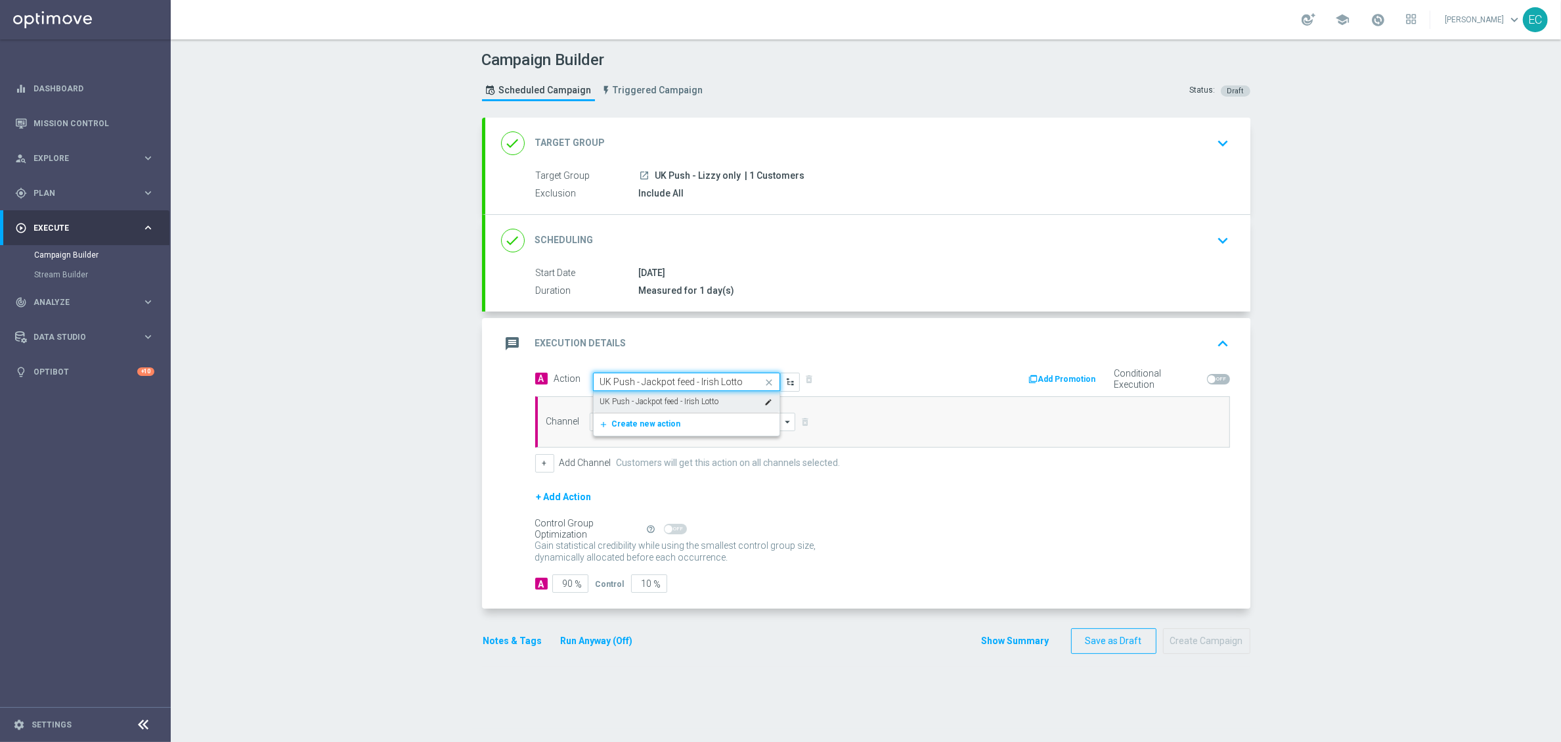
click at [669, 395] on div "UK Push - Jackpot feed - Irish Lotto edit" at bounding box center [686, 402] width 173 height 22
click at [696, 420] on input at bounding box center [693, 421] width 206 height 18
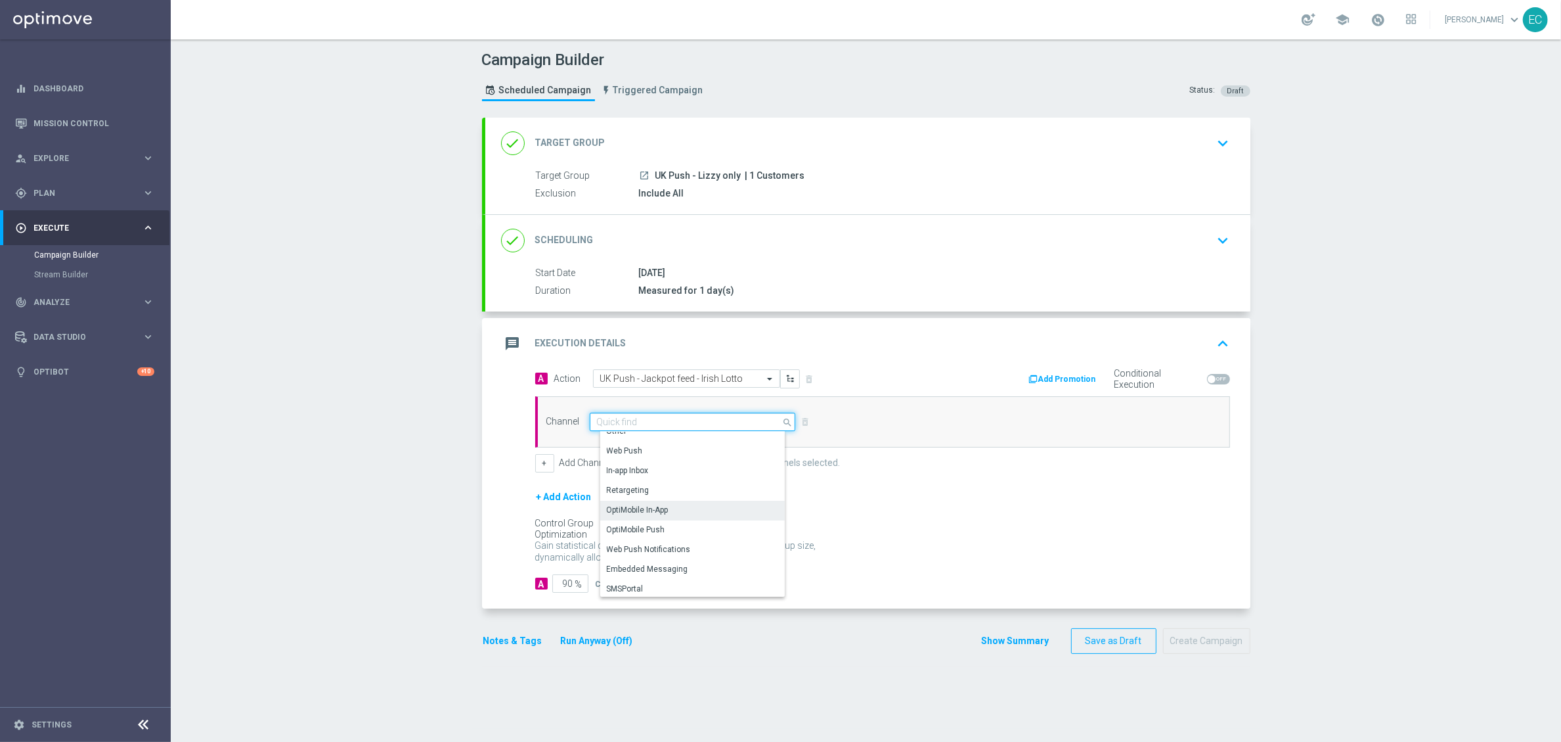
scroll to position [347, 0]
click at [652, 520] on div "OptiMobile Push" at bounding box center [697, 528] width 195 height 20
type input "OptiMobile Push"
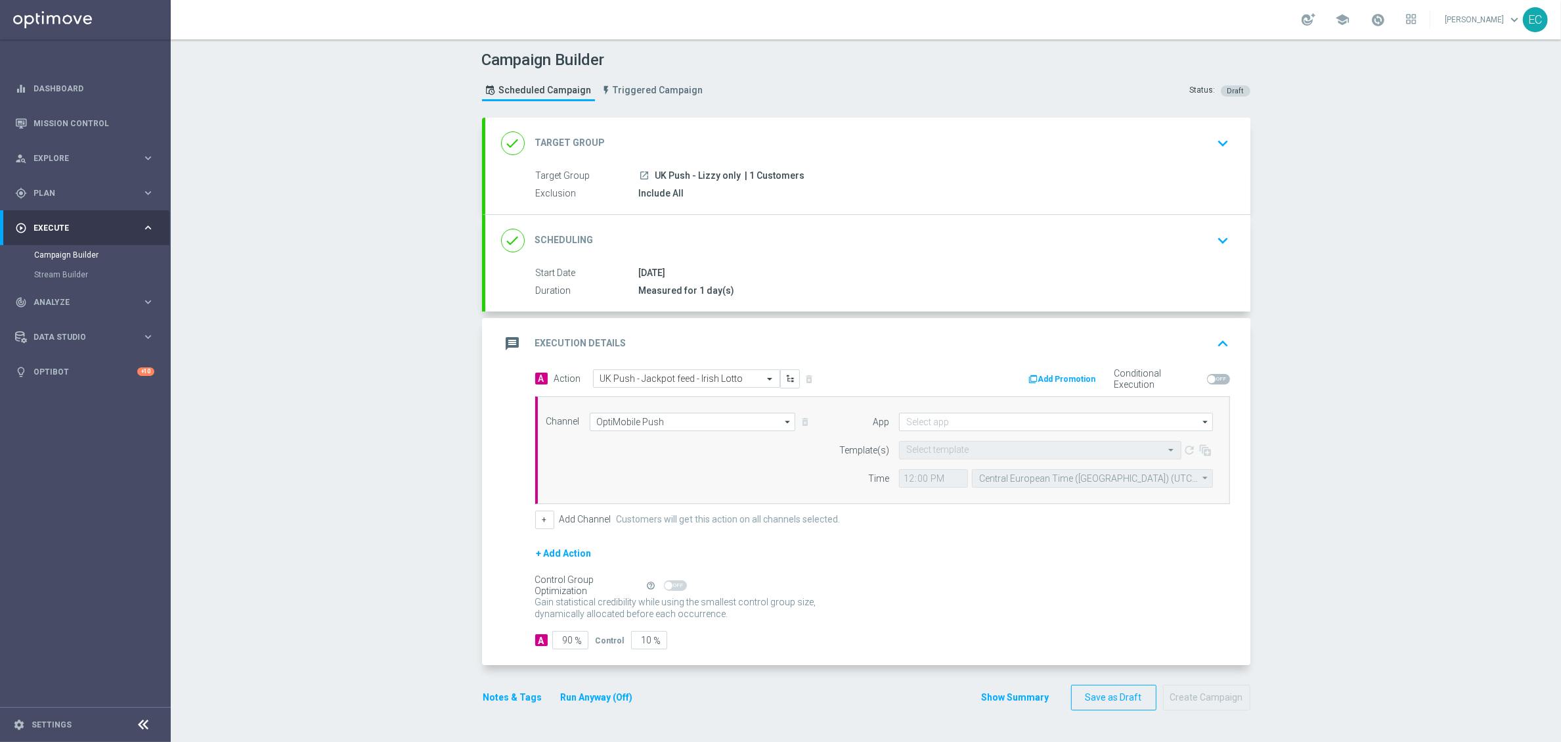
click at [986, 433] on form "App arrow_drop_down Show Selected 0 of NaN [GEOGRAPHIC_DATA]" at bounding box center [1022, 449] width 381 height 75
click at [985, 423] on input at bounding box center [1056, 421] width 314 height 18
click at [994, 438] on div "UK" at bounding box center [1067, 441] width 315 height 18
type input "UK"
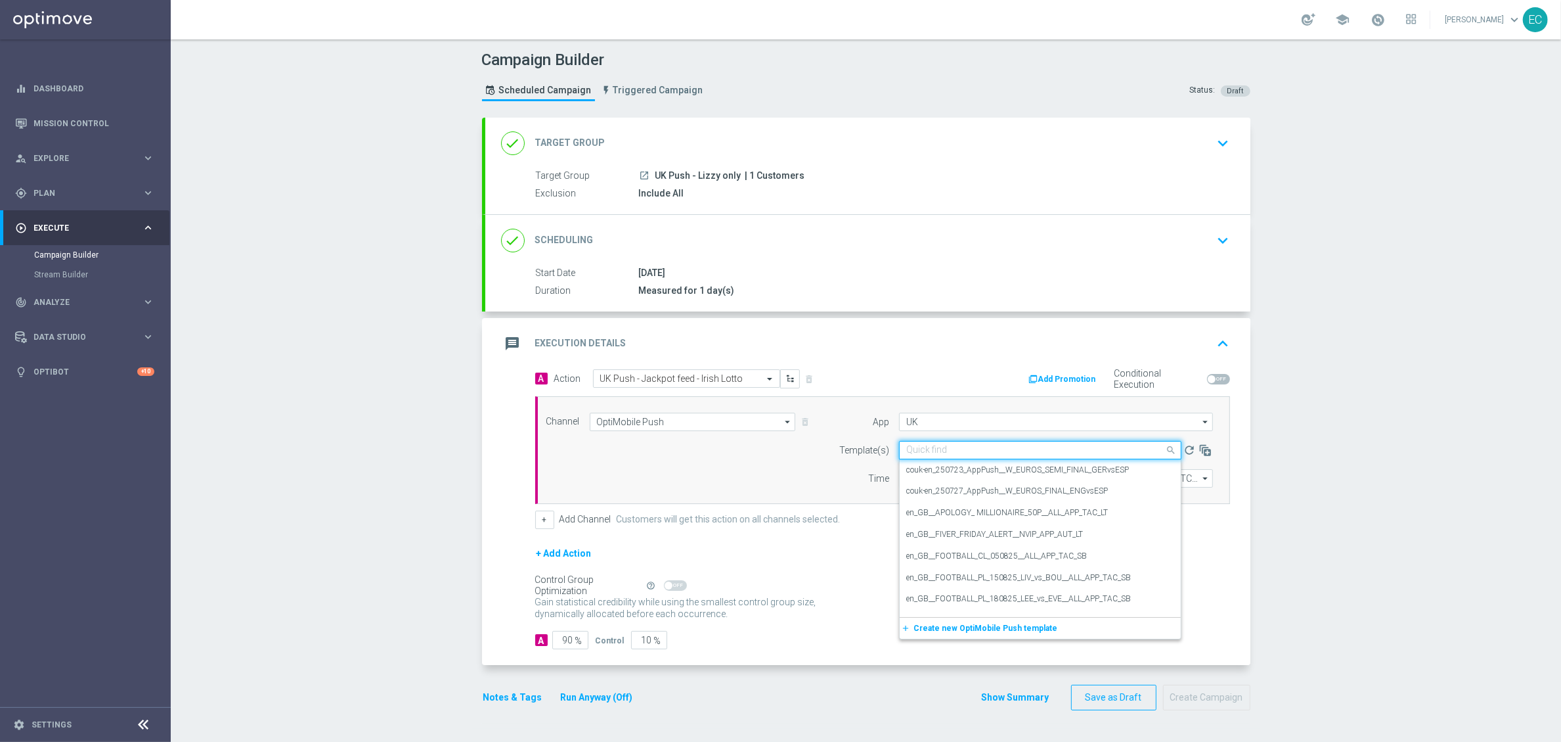
click at [965, 449] on input "text" at bounding box center [1027, 450] width 242 height 11
paste input "UK Push - Jackpot feed - Irish Lotto"
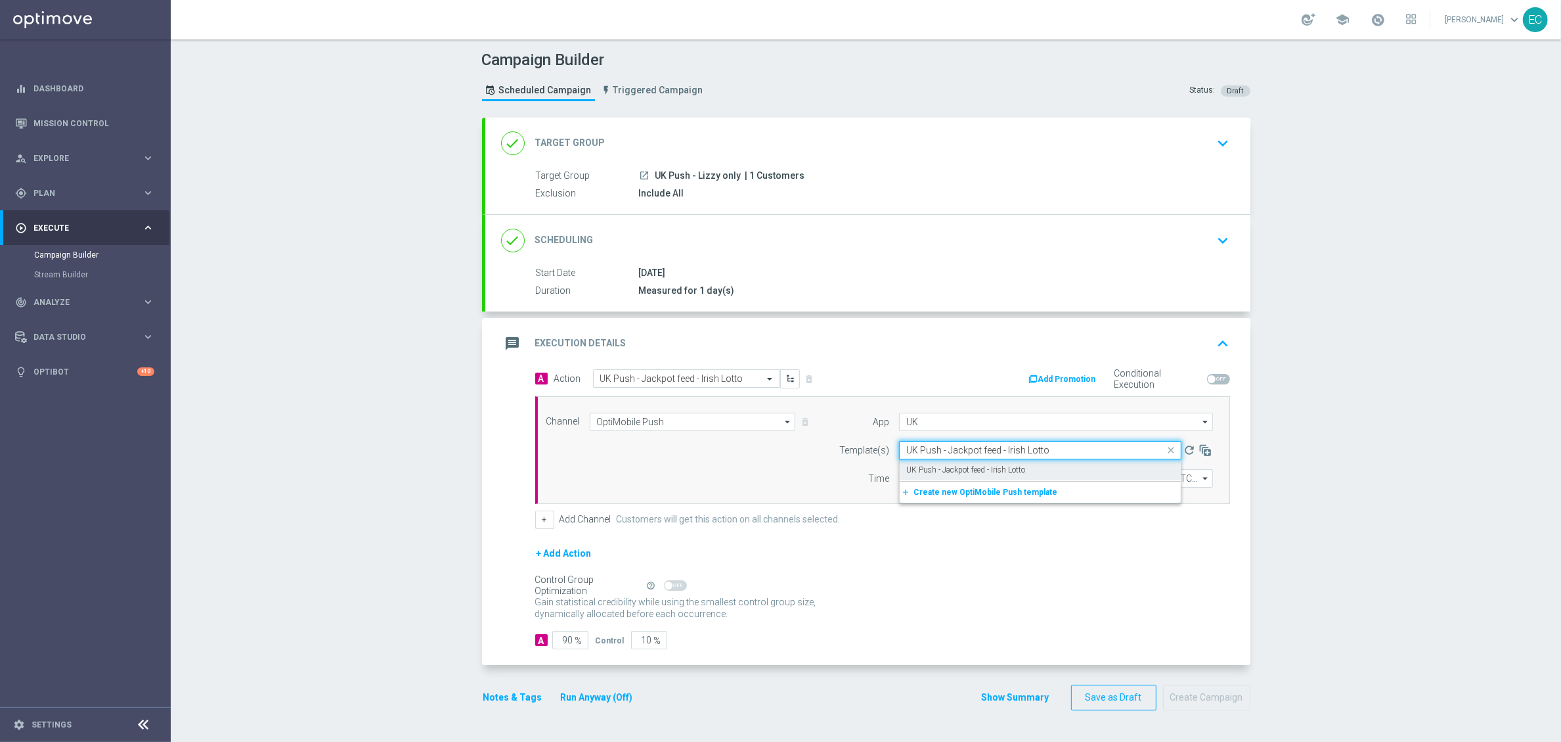
click at [984, 470] on label "UK Push - Jackpot feed - Irish Lotto" at bounding box center [965, 469] width 119 height 11
type input "UK Push - Jackpot feed - Irish Lotto"
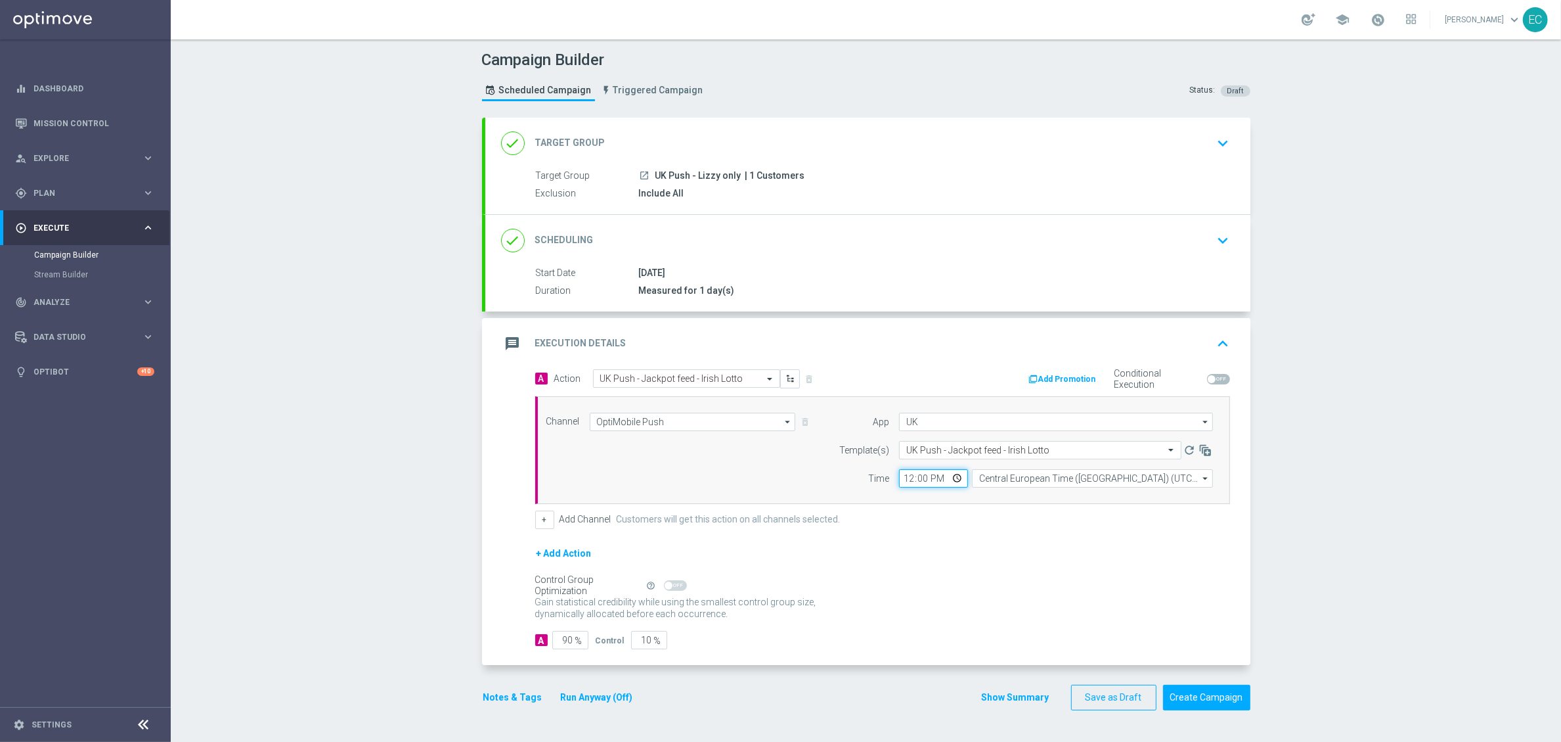
click at [900, 477] on input "12:00" at bounding box center [933, 478] width 69 height 18
type input "17:26"
click at [561, 644] on input "90" at bounding box center [570, 640] width 36 height 18
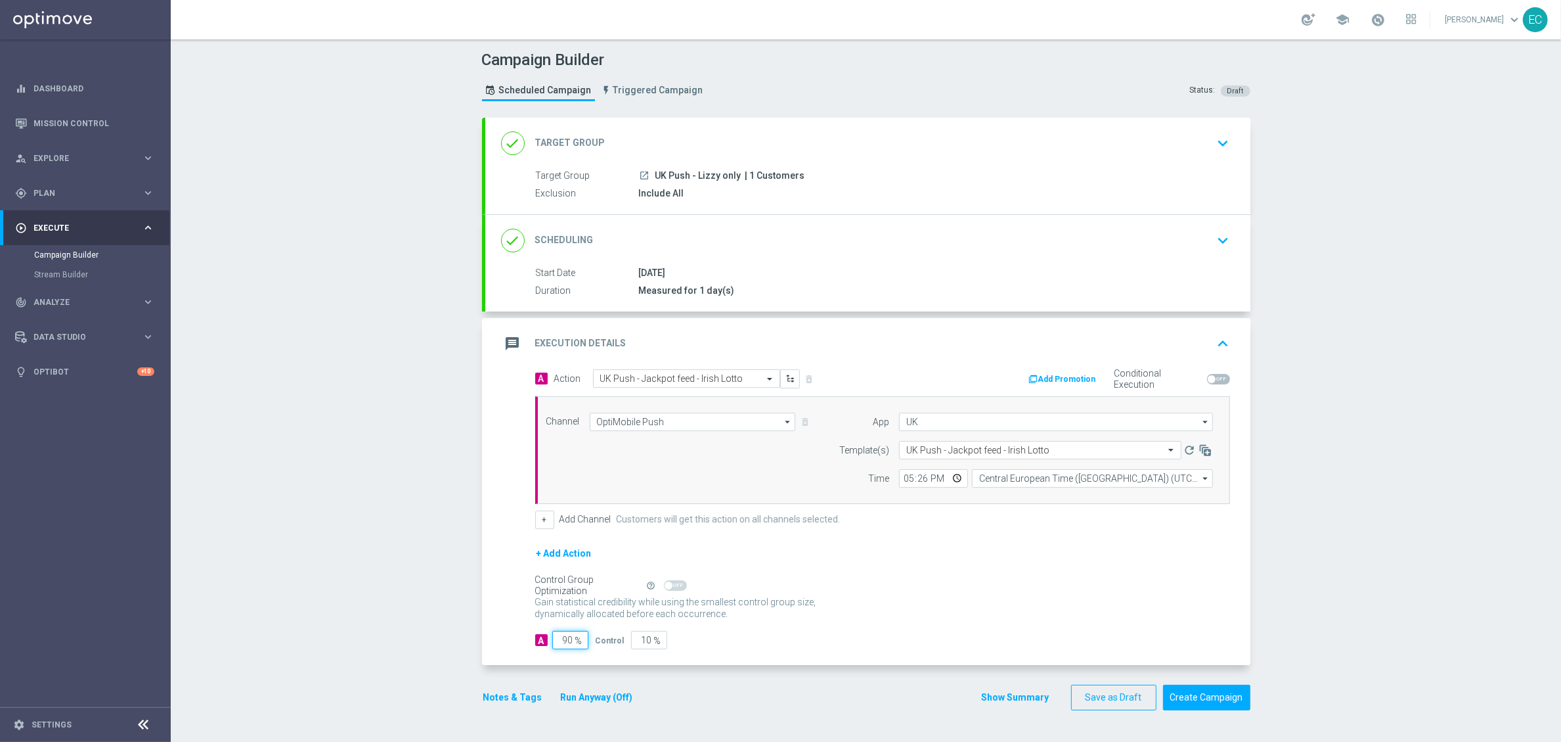
type input "1"
type input "99"
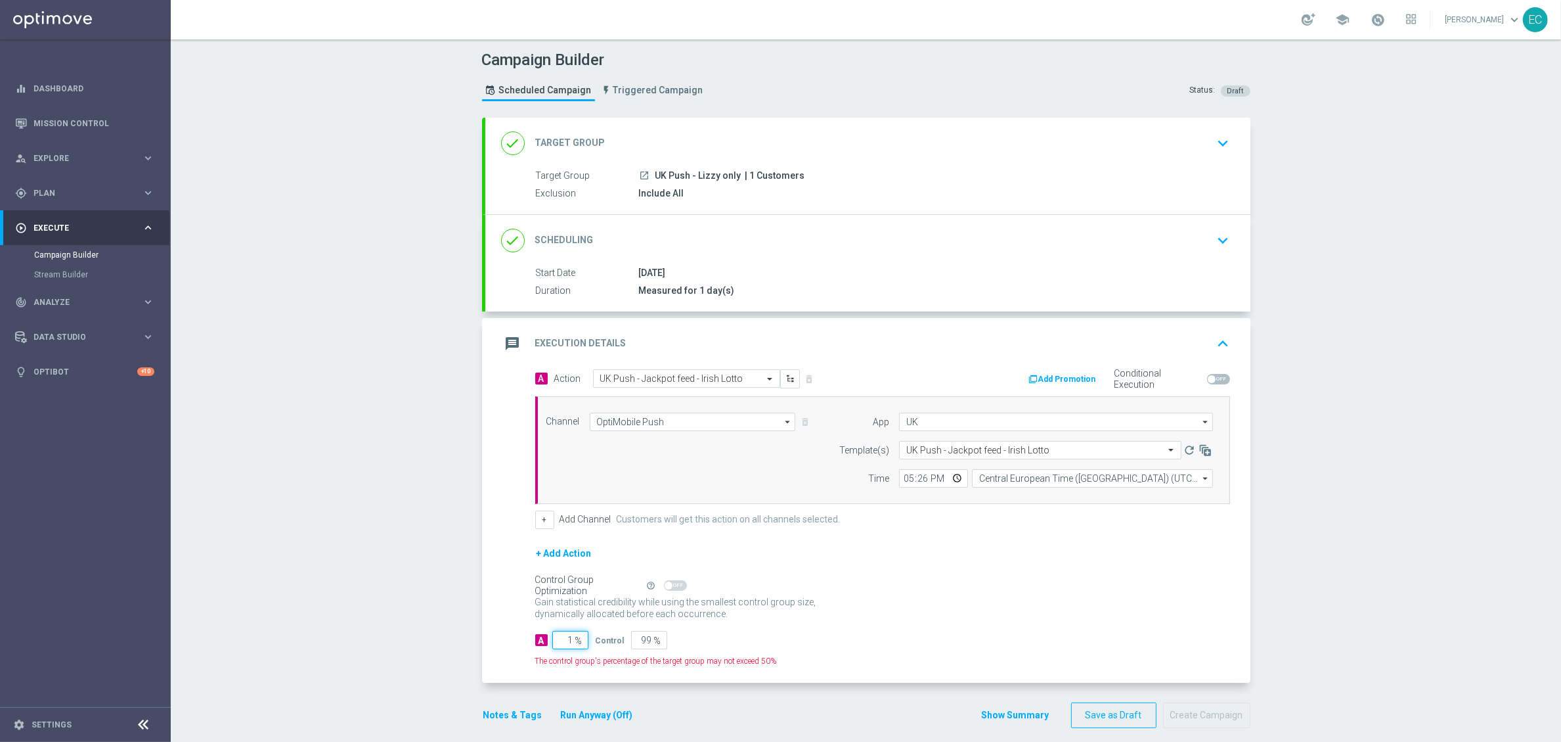
type input "10"
type input "90"
type input "100"
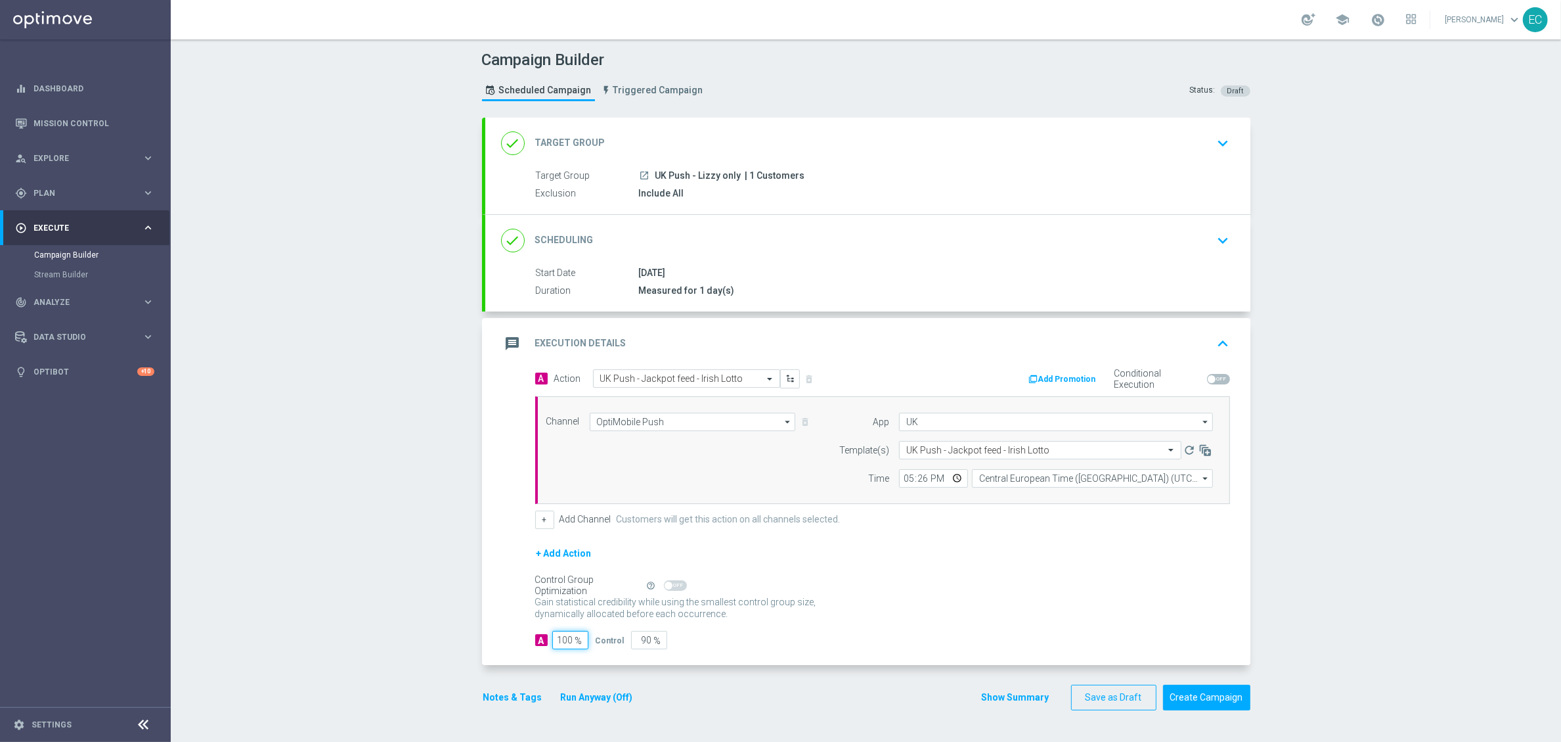
type input "0"
type input "100"
click at [1100, 541] on form "A Action Select action UK Push - Jackpot feed - Irish Lotto delete_forever Add …" at bounding box center [882, 509] width 695 height 280
click at [1183, 698] on button "Create Campaign" at bounding box center [1206, 697] width 87 height 26
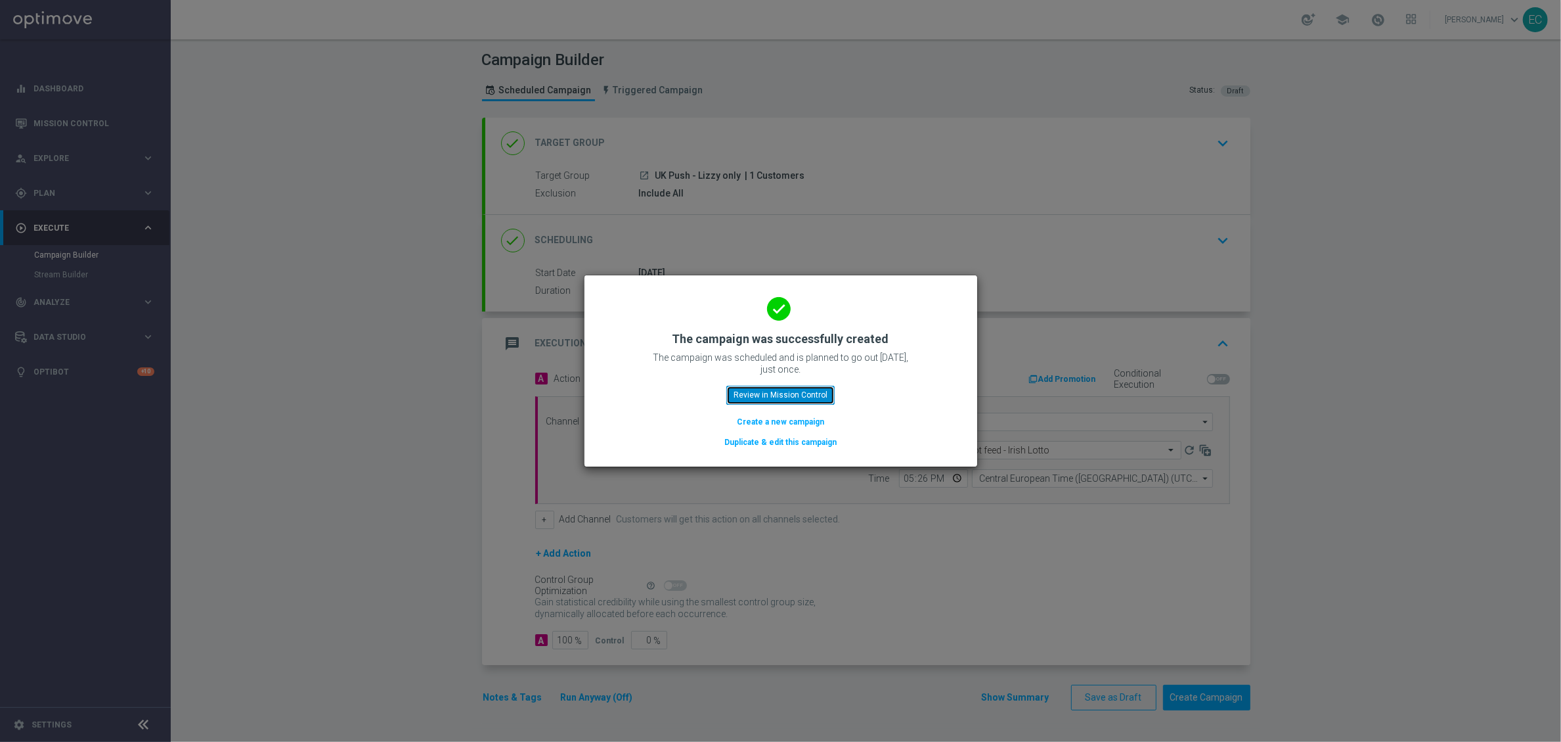
click at [808, 399] on button "Review in Mission Control" at bounding box center [780, 395] width 108 height 18
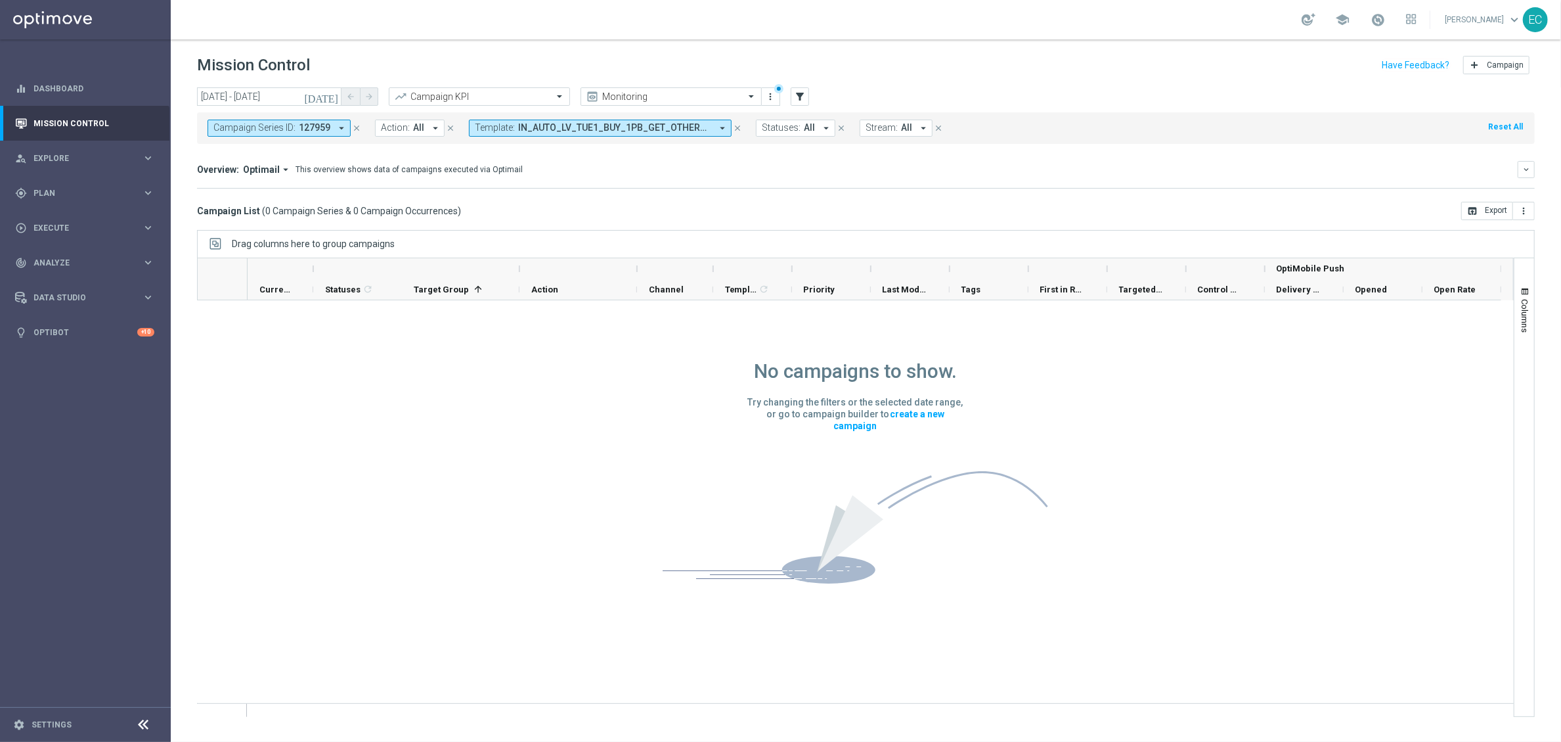
click at [736, 125] on icon "close" at bounding box center [737, 127] width 9 height 9
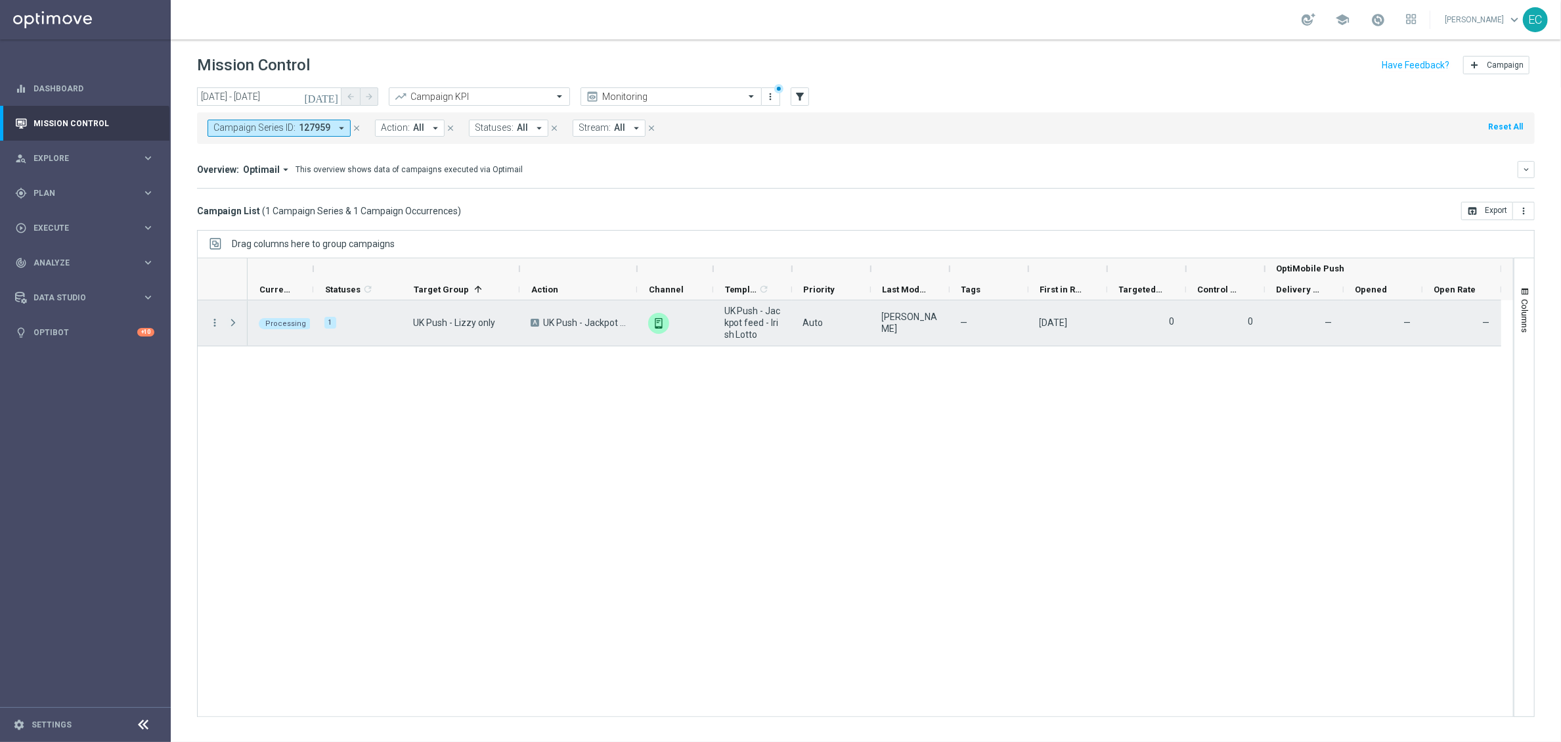
click at [233, 322] on span at bounding box center [233, 322] width 12 height 11
